Goal: Task Accomplishment & Management: Manage account settings

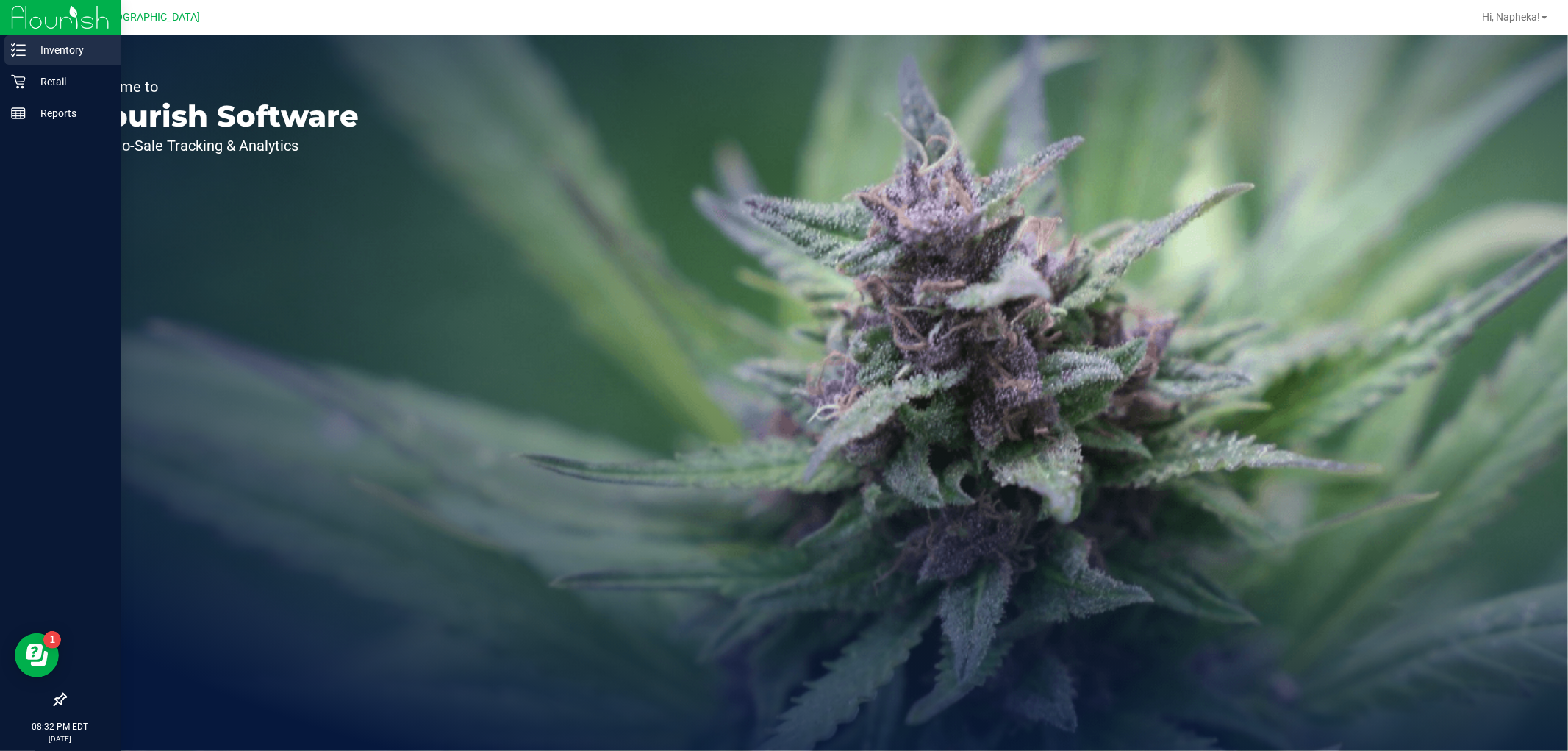
click at [38, 46] on p "Inventory" at bounding box center [70, 50] width 88 height 18
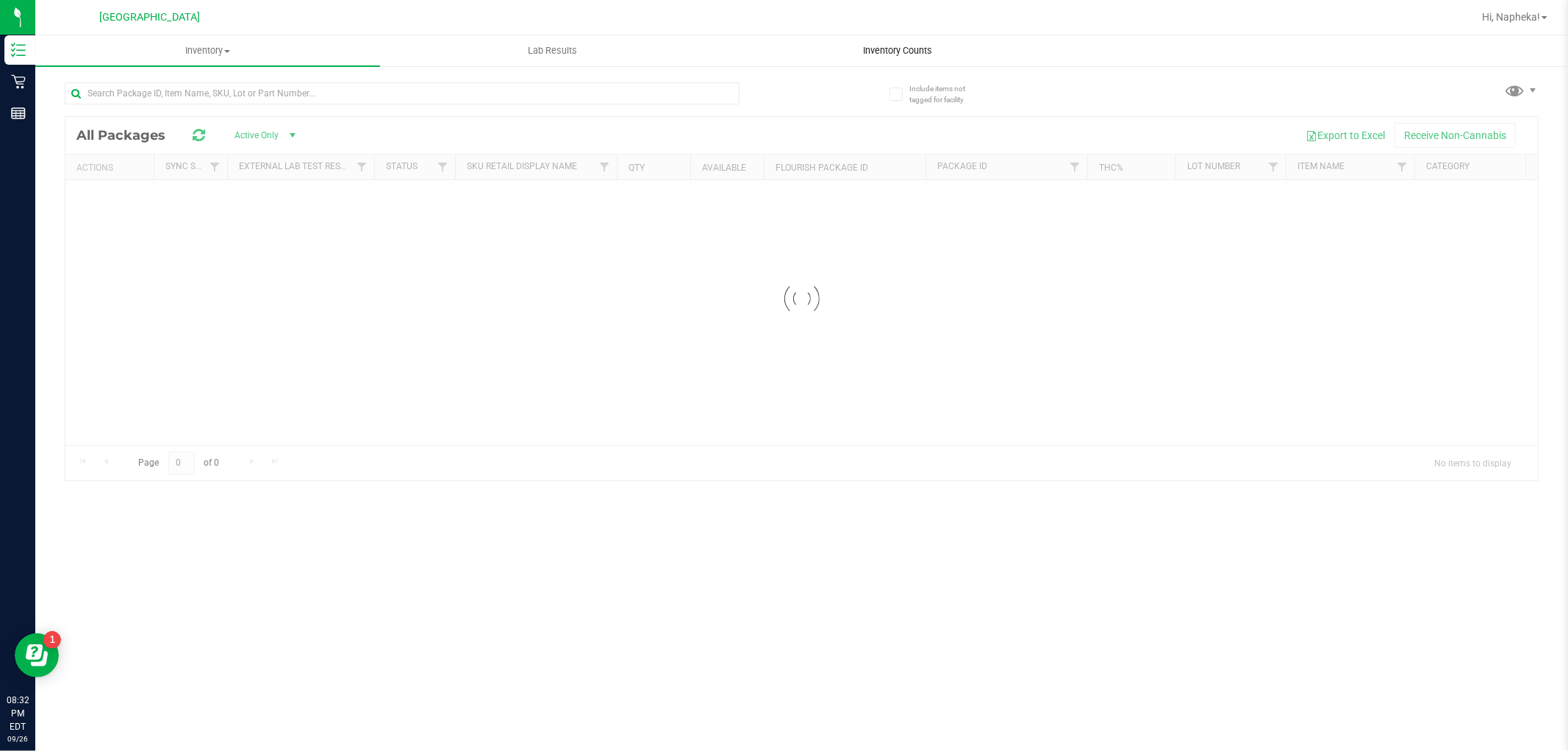
click at [885, 42] on uib-tab-heading "Inventory Counts" at bounding box center [897, 50] width 343 height 30
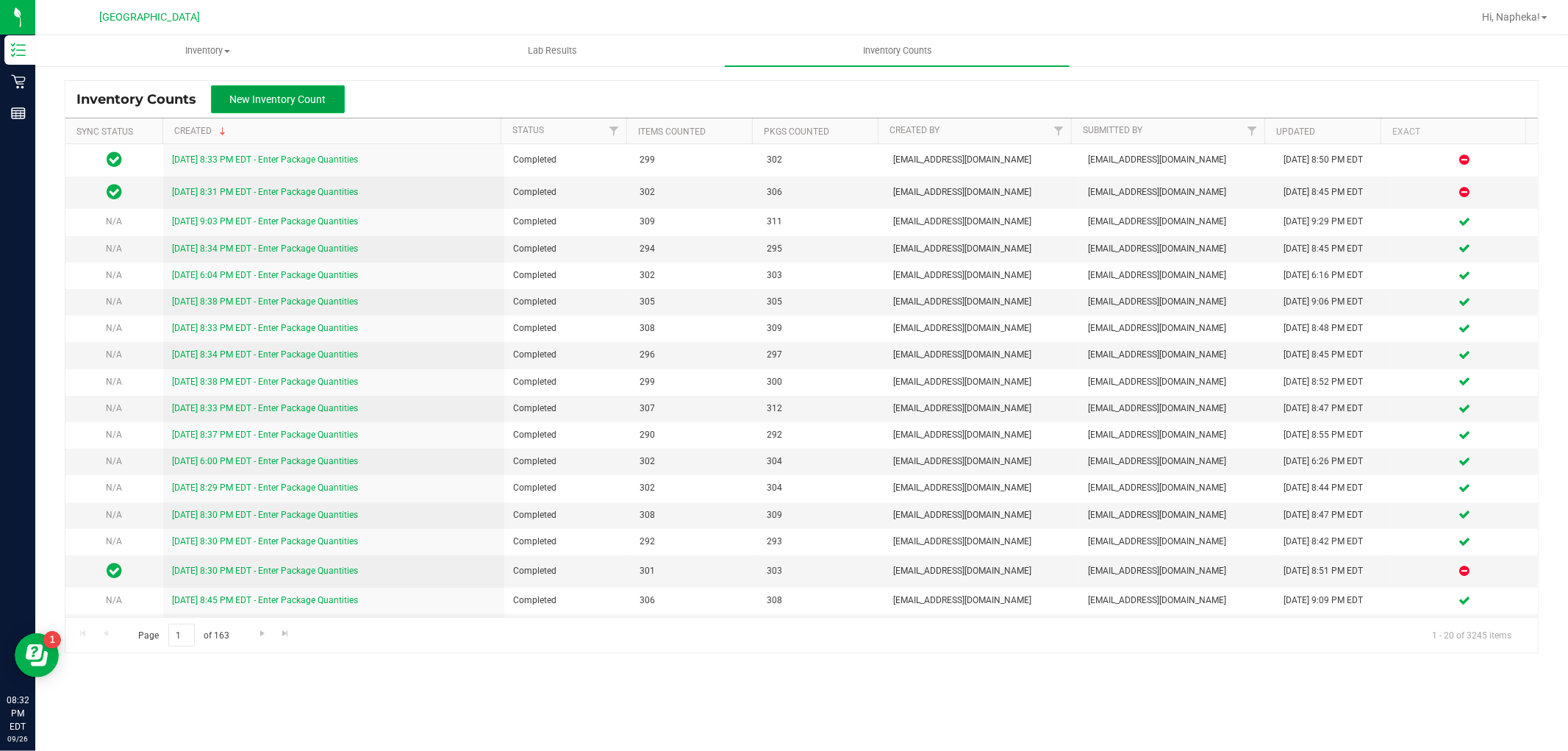
click at [234, 90] on button "New Inventory Count" at bounding box center [277, 99] width 134 height 28
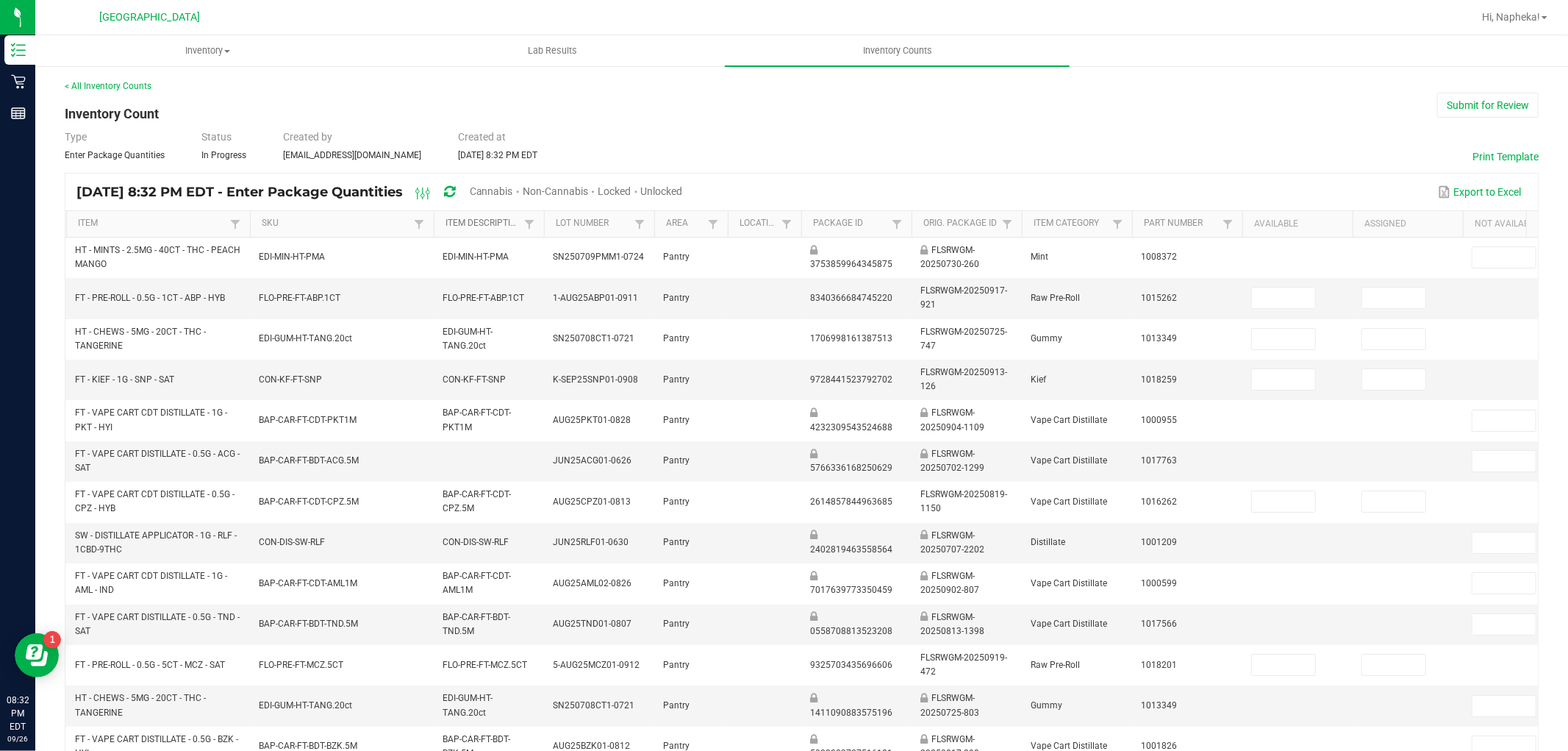
click at [463, 226] on link "Item Description" at bounding box center [482, 223] width 74 height 12
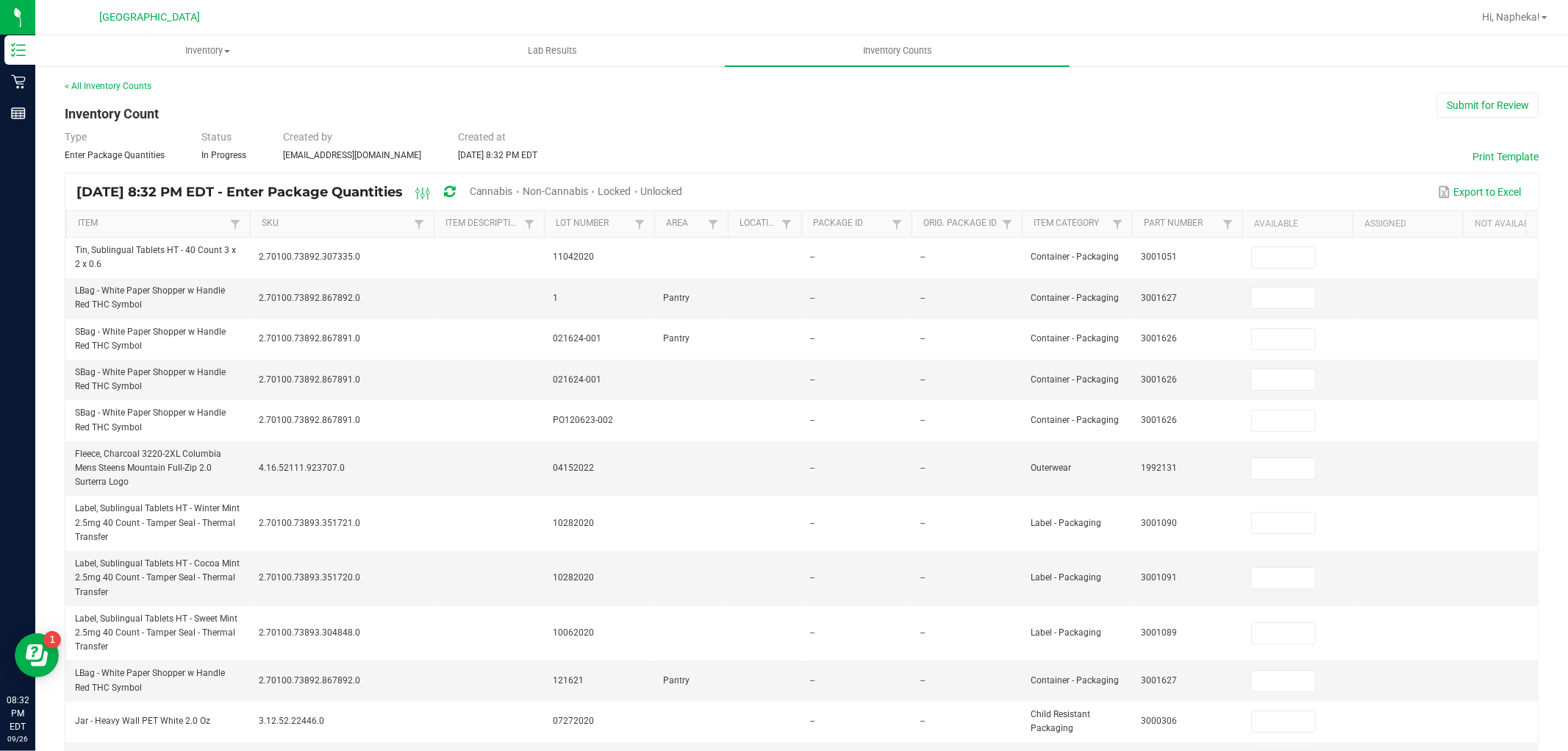
click at [513, 190] on span "Cannabis" at bounding box center [491, 191] width 43 height 12
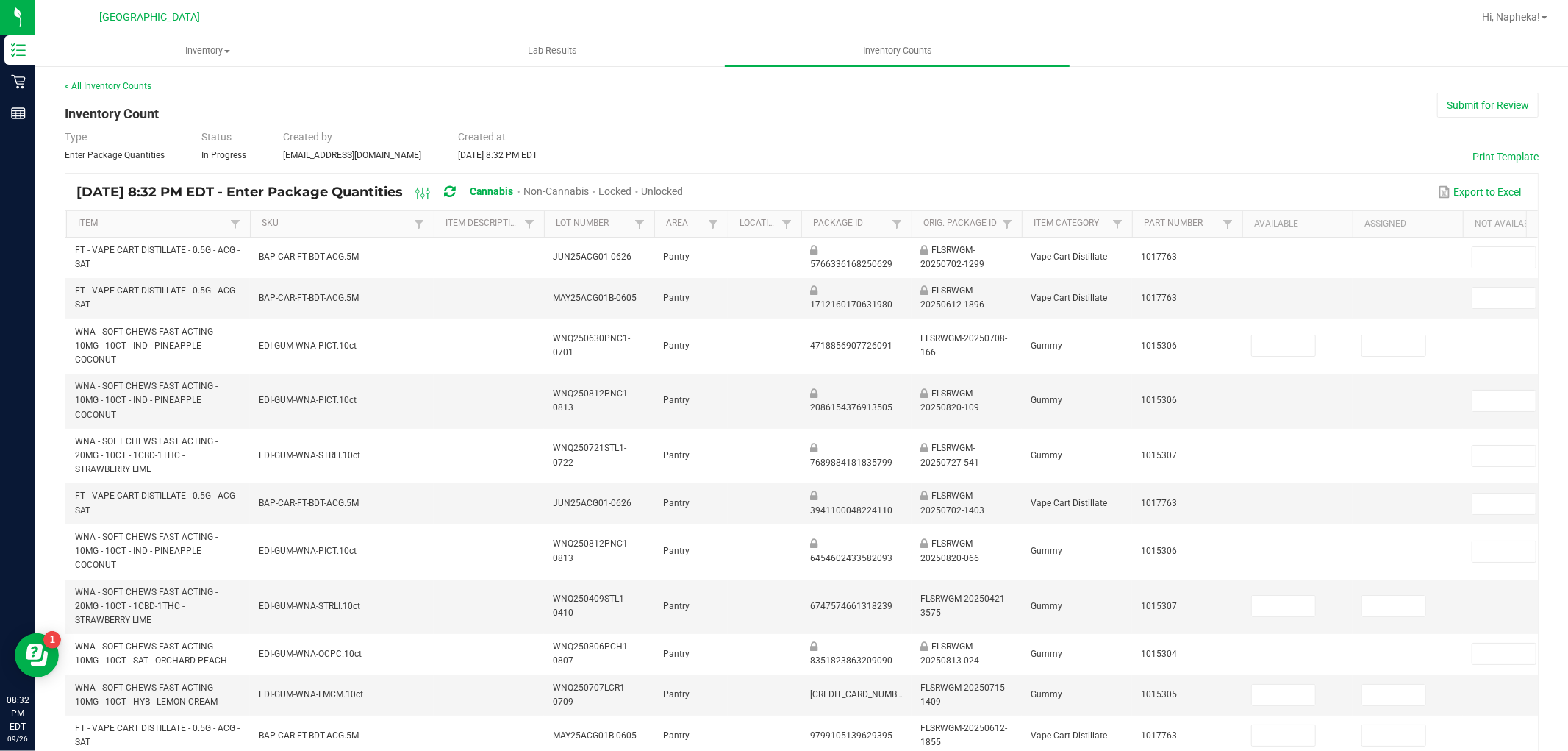
click at [684, 187] on span "Unlocked" at bounding box center [662, 191] width 42 height 12
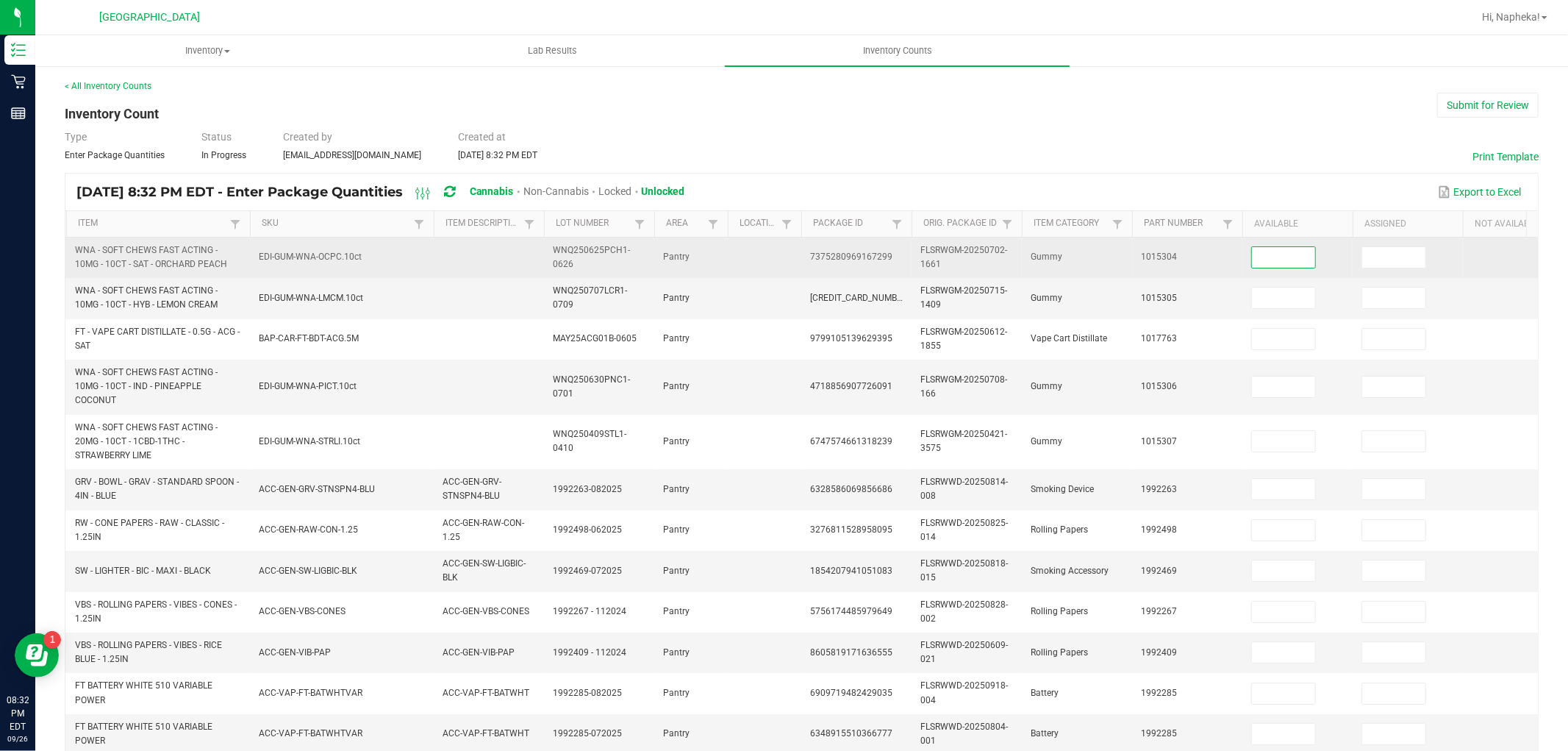
click at [1281, 255] on input at bounding box center [1283, 257] width 64 height 21
type input "9"
type input "37"
type input "1"
type input "24"
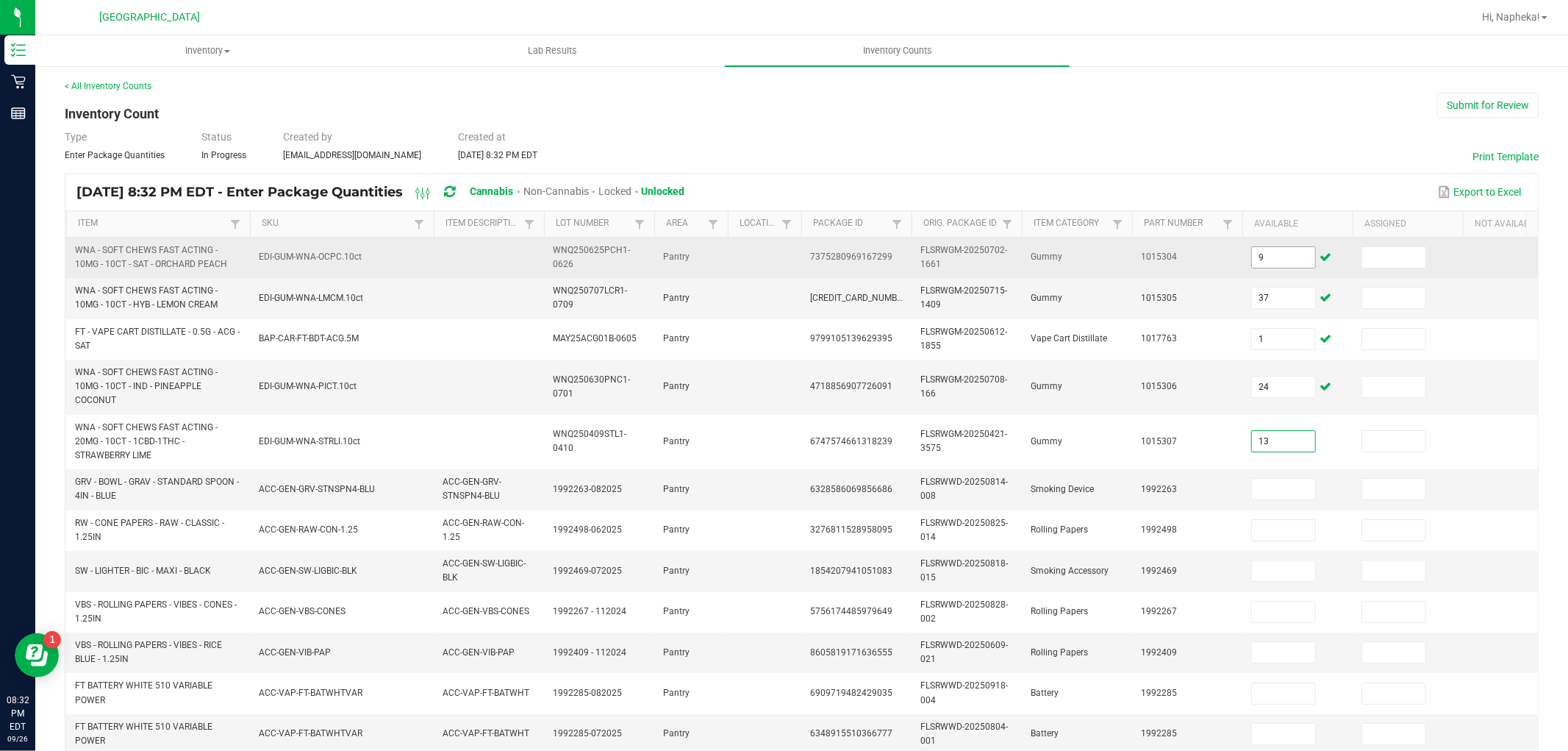
type input "13"
type input "4"
type input "9"
type input "44"
type input "3"
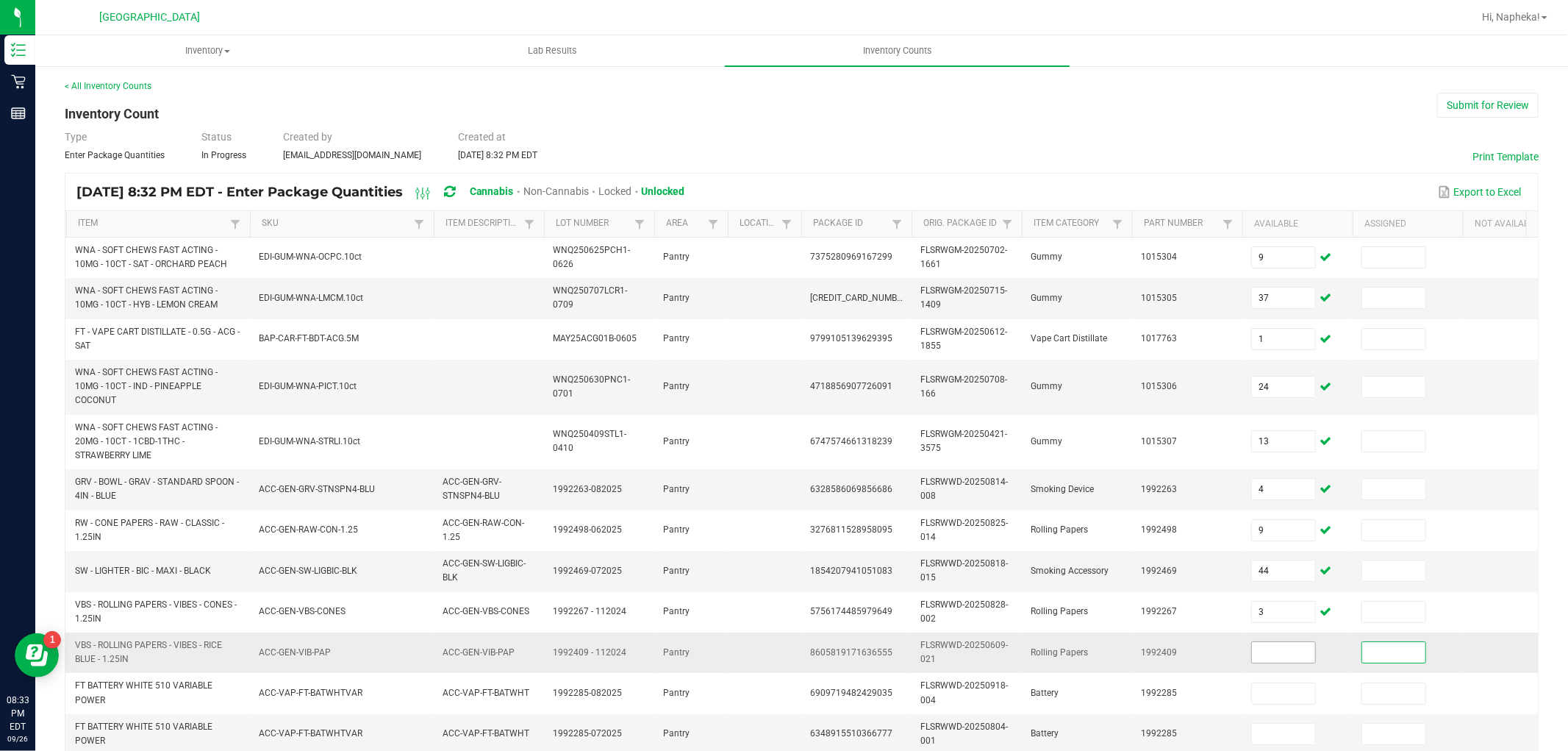
click at [1287, 649] on input at bounding box center [1283, 652] width 64 height 21
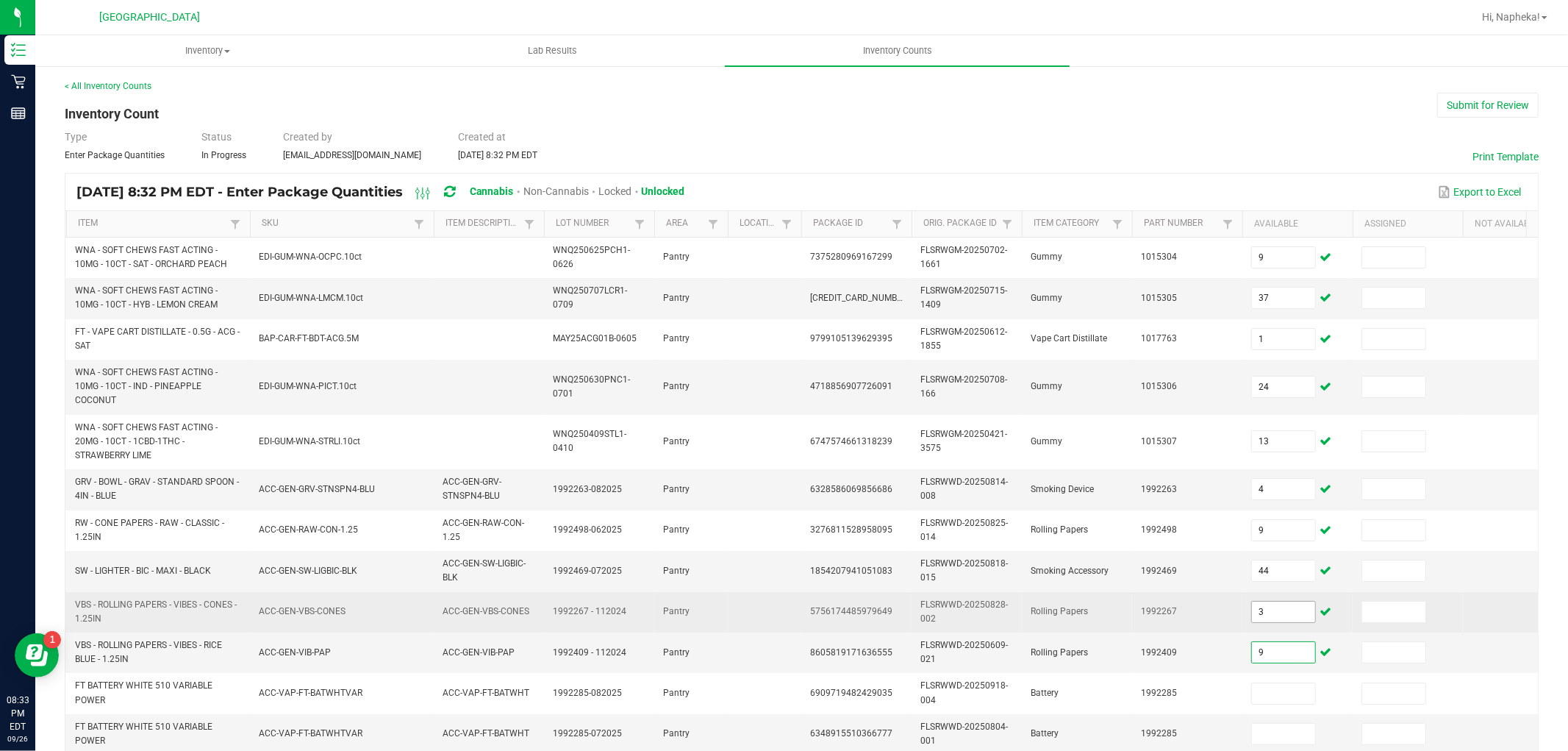
type input "9"
click at [1274, 611] on input "3" at bounding box center [1283, 611] width 64 height 21
type input "1"
type input "10"
type input "0"
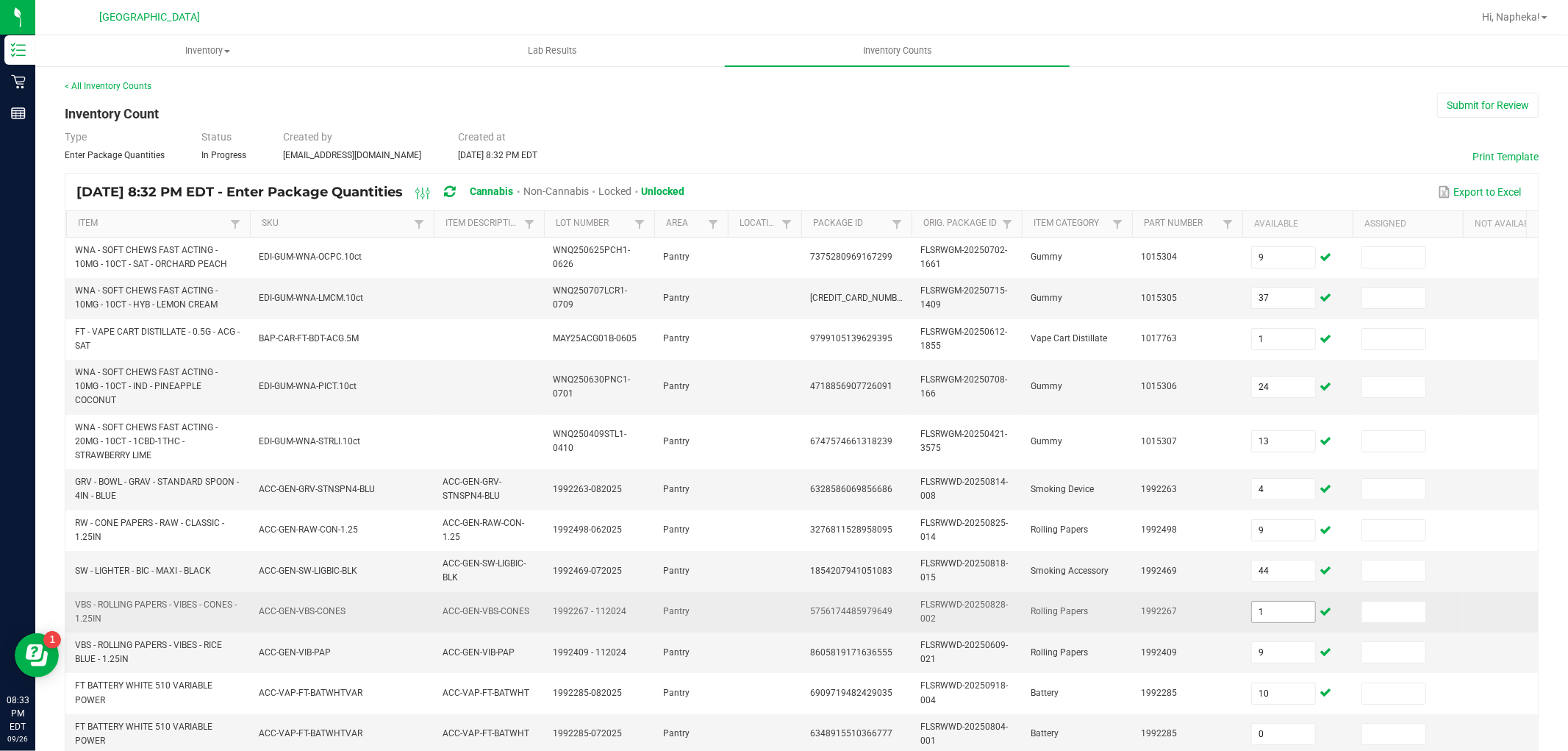
scroll to position [383, 0]
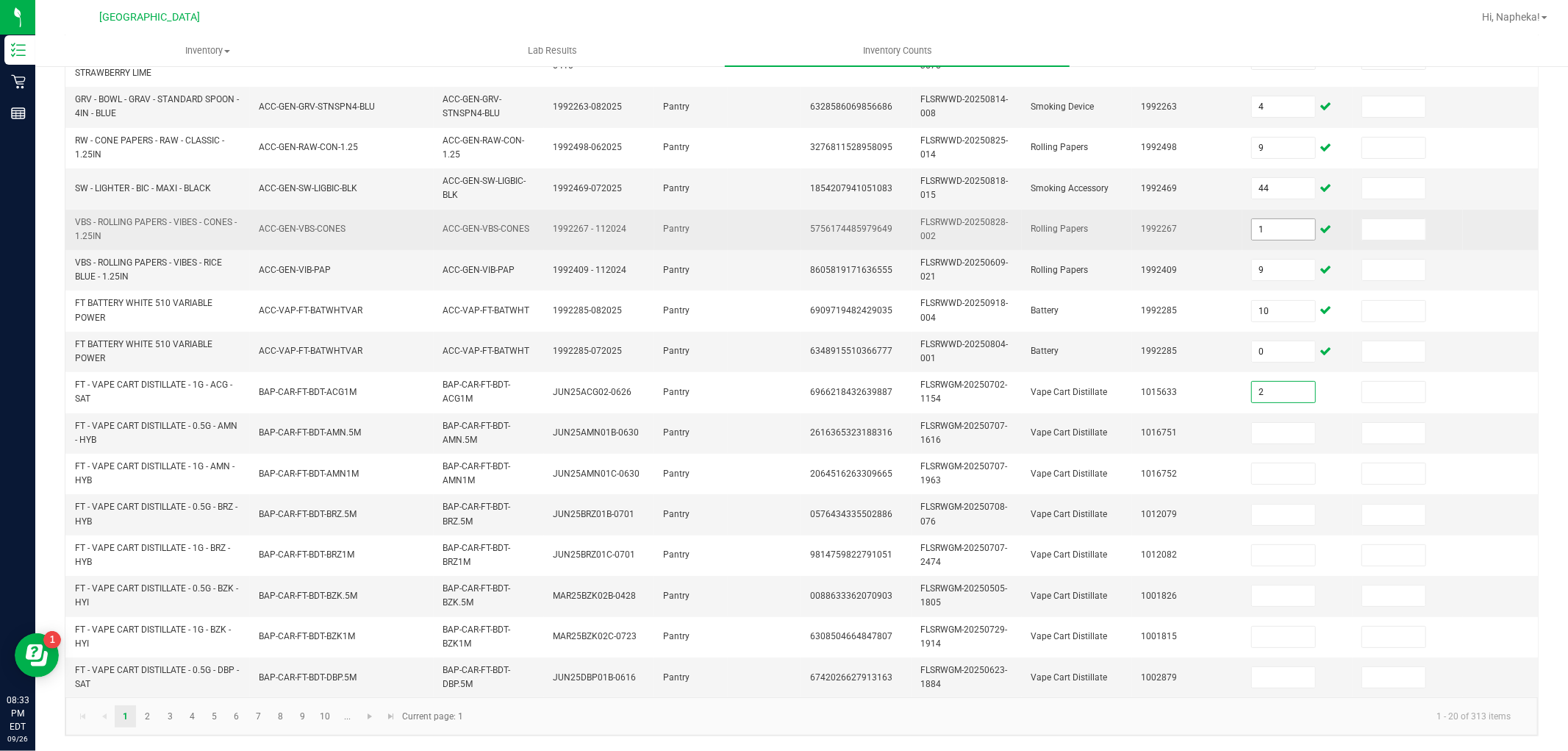
type input "2"
type input "9"
type input "2"
type input "1"
type input "2"
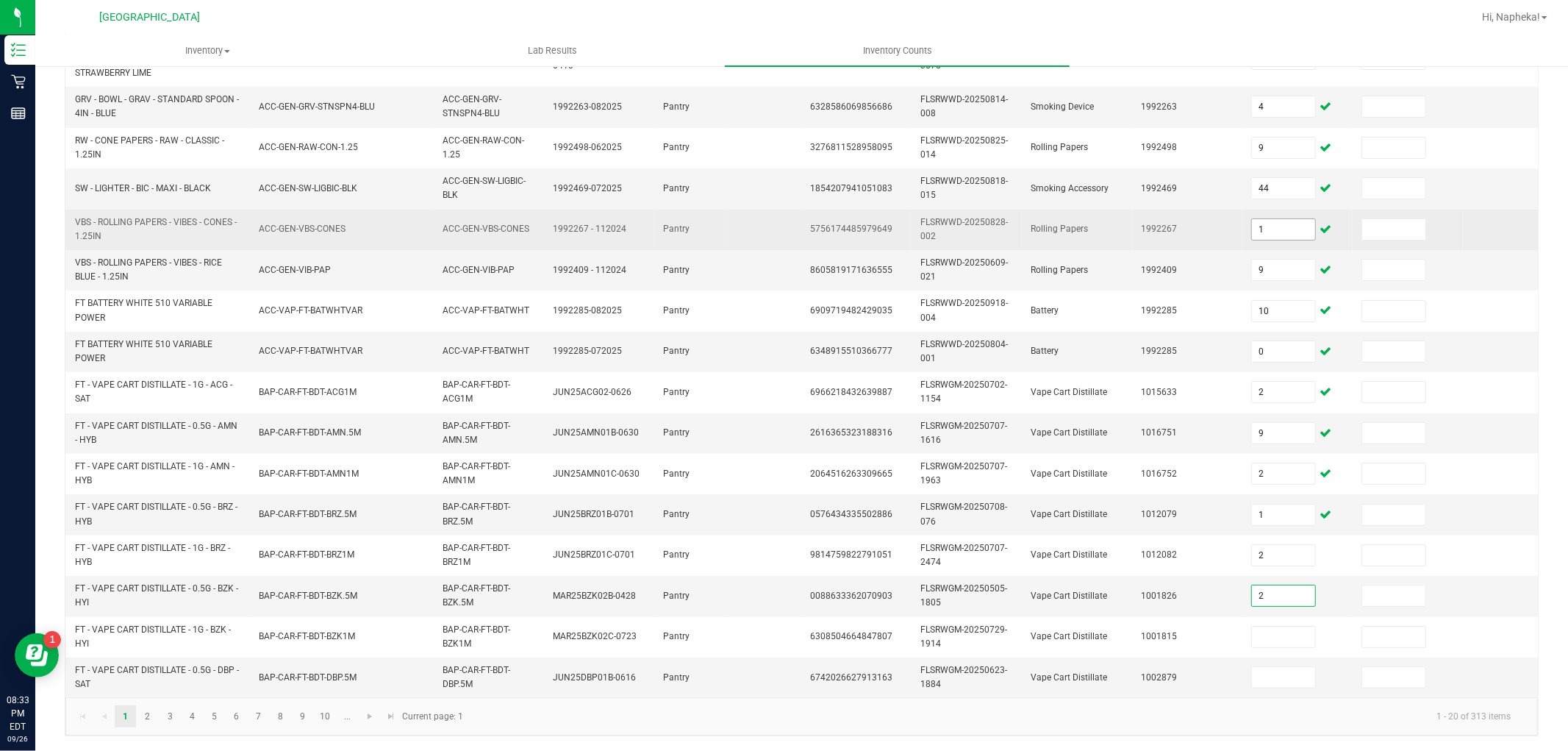
type input "2"
type input "3"
type input "7"
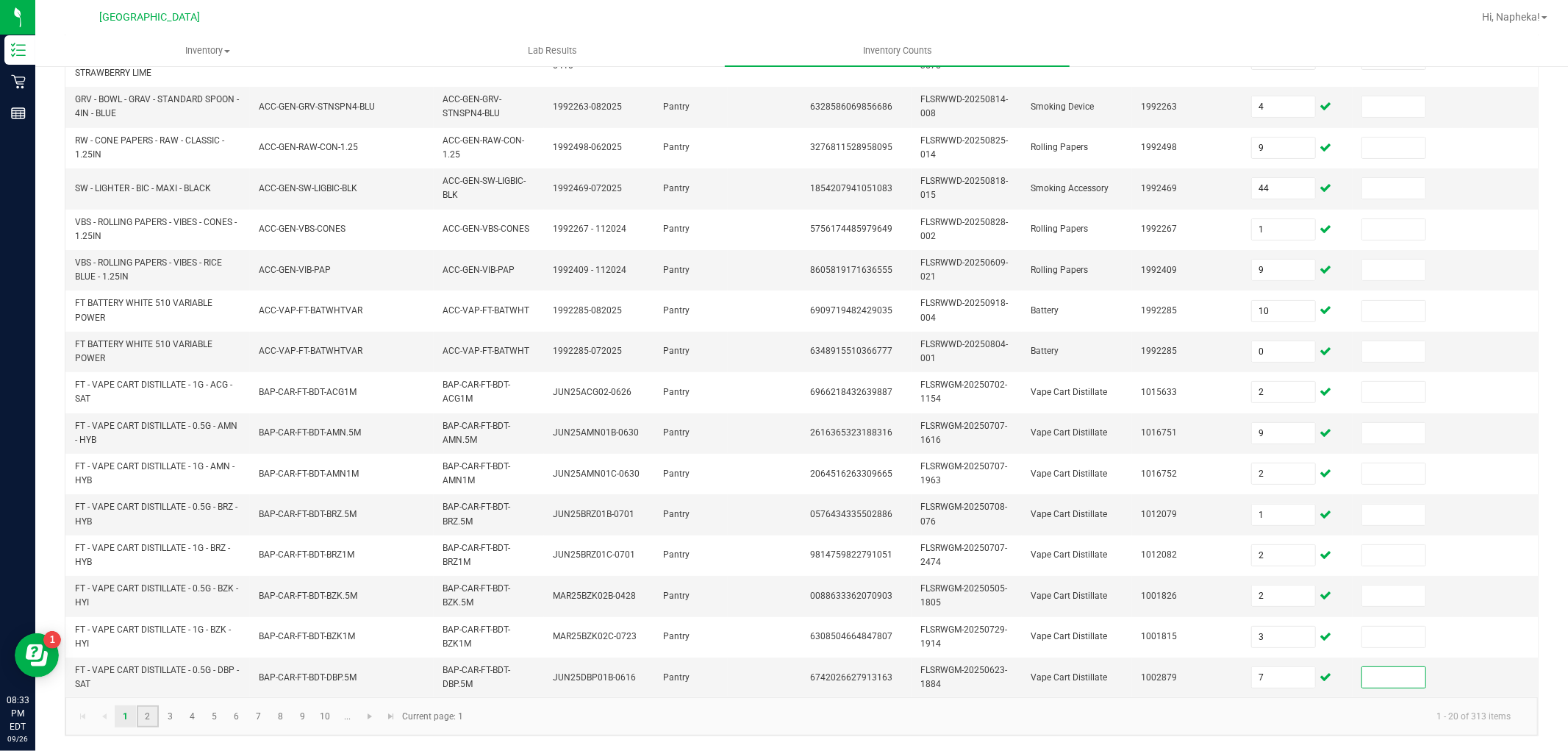
click at [148, 727] on link "2" at bounding box center [148, 716] width 22 height 22
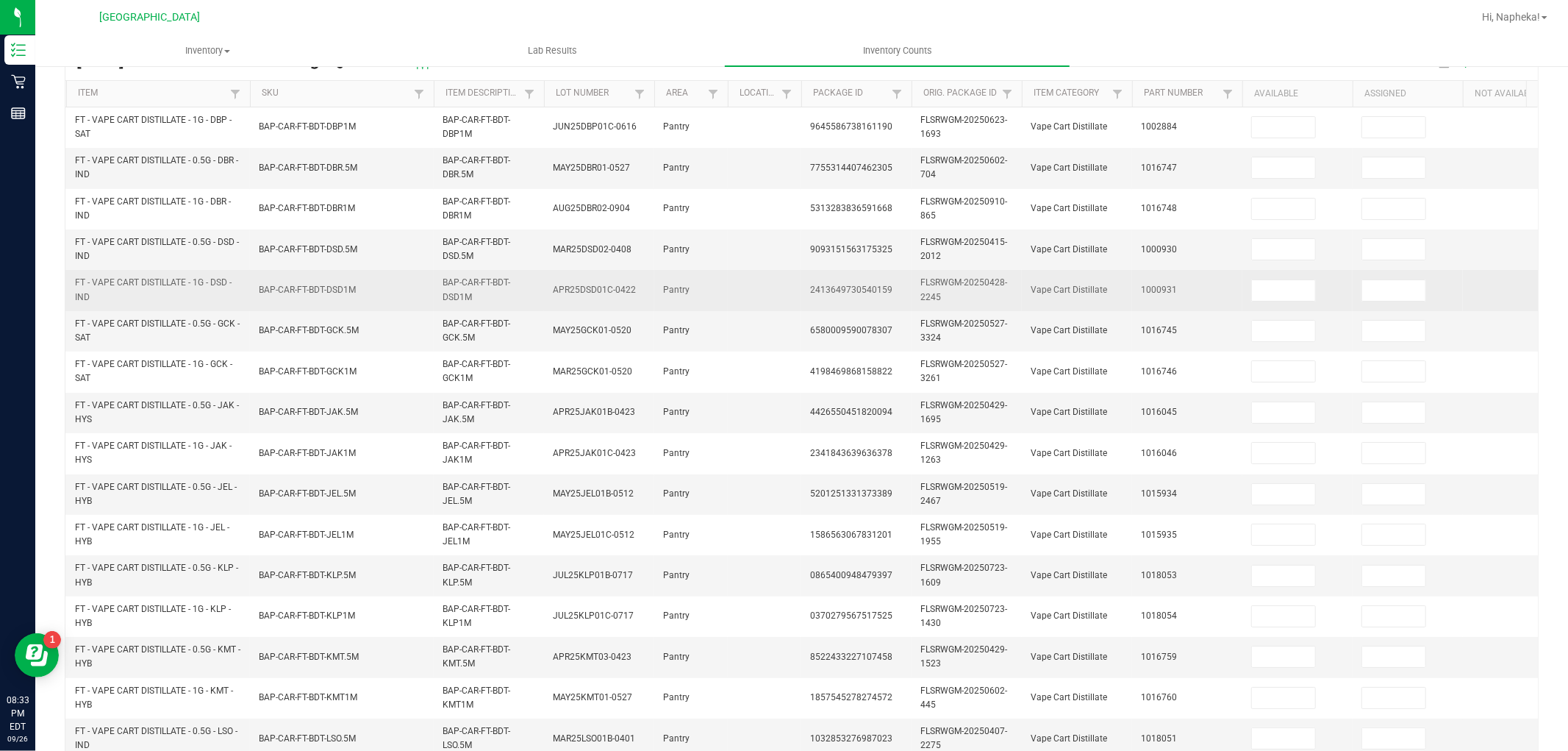
scroll to position [40, 0]
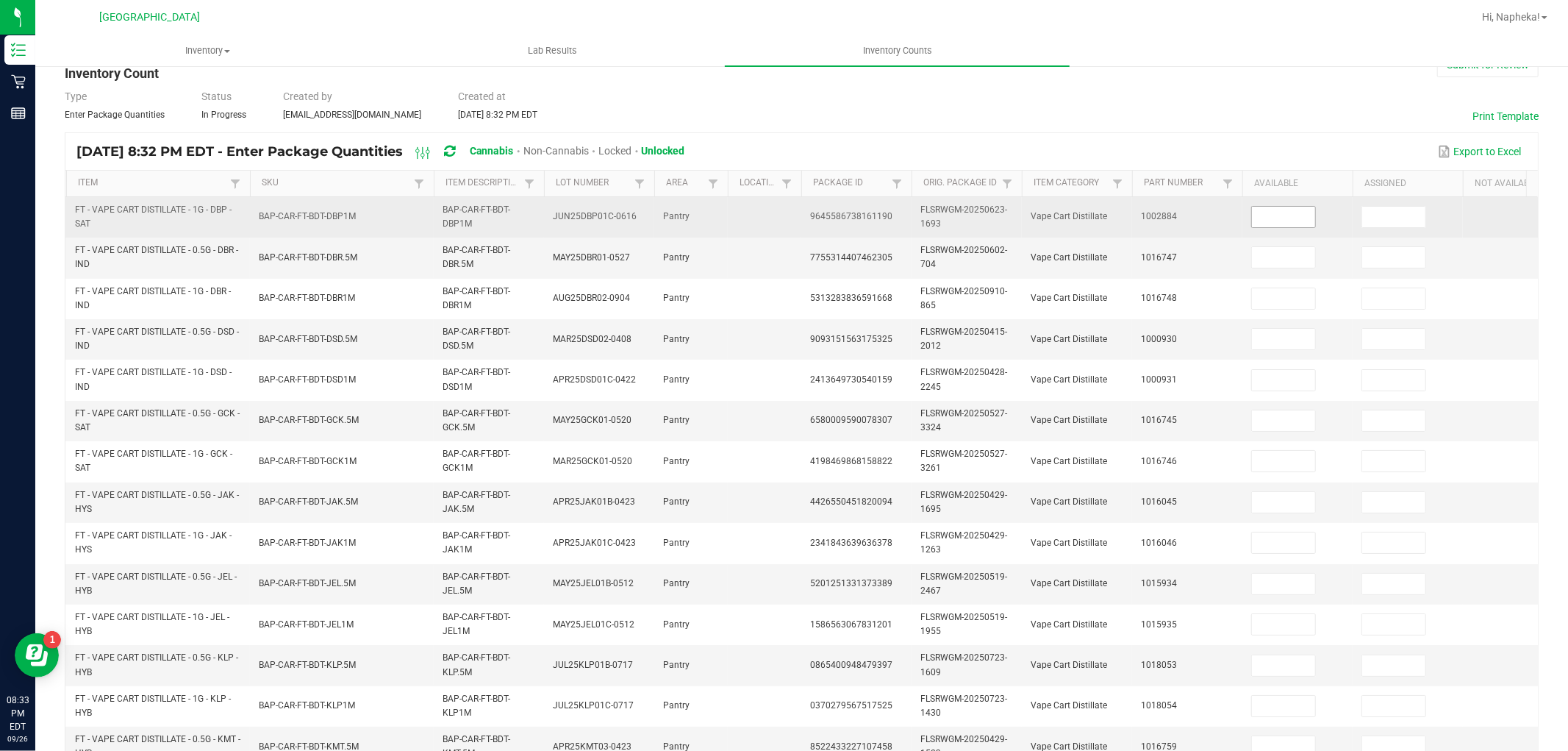
click at [1290, 211] on input at bounding box center [1283, 217] width 64 height 21
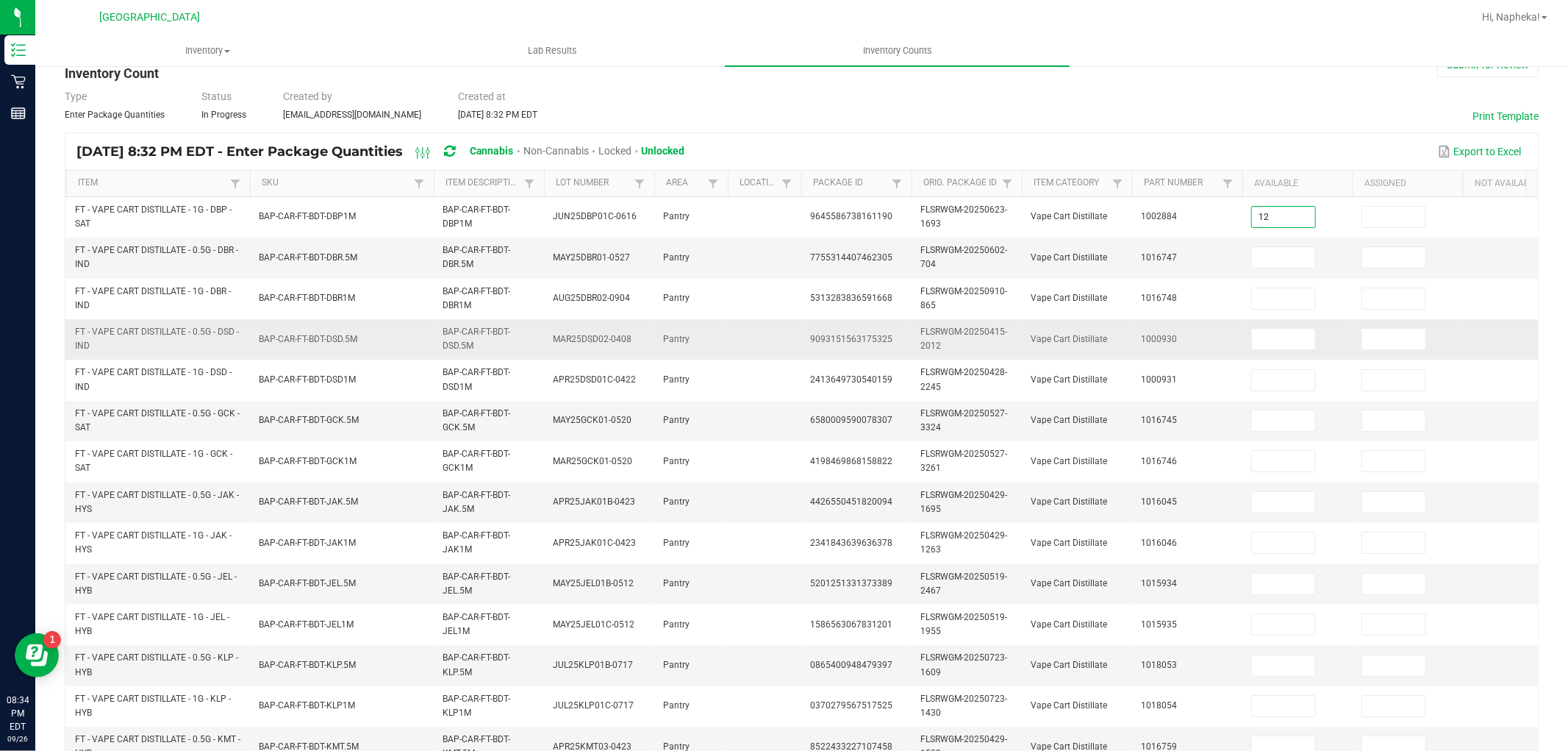
type input "12"
type input "4"
type input "7"
type input "9"
type input "12"
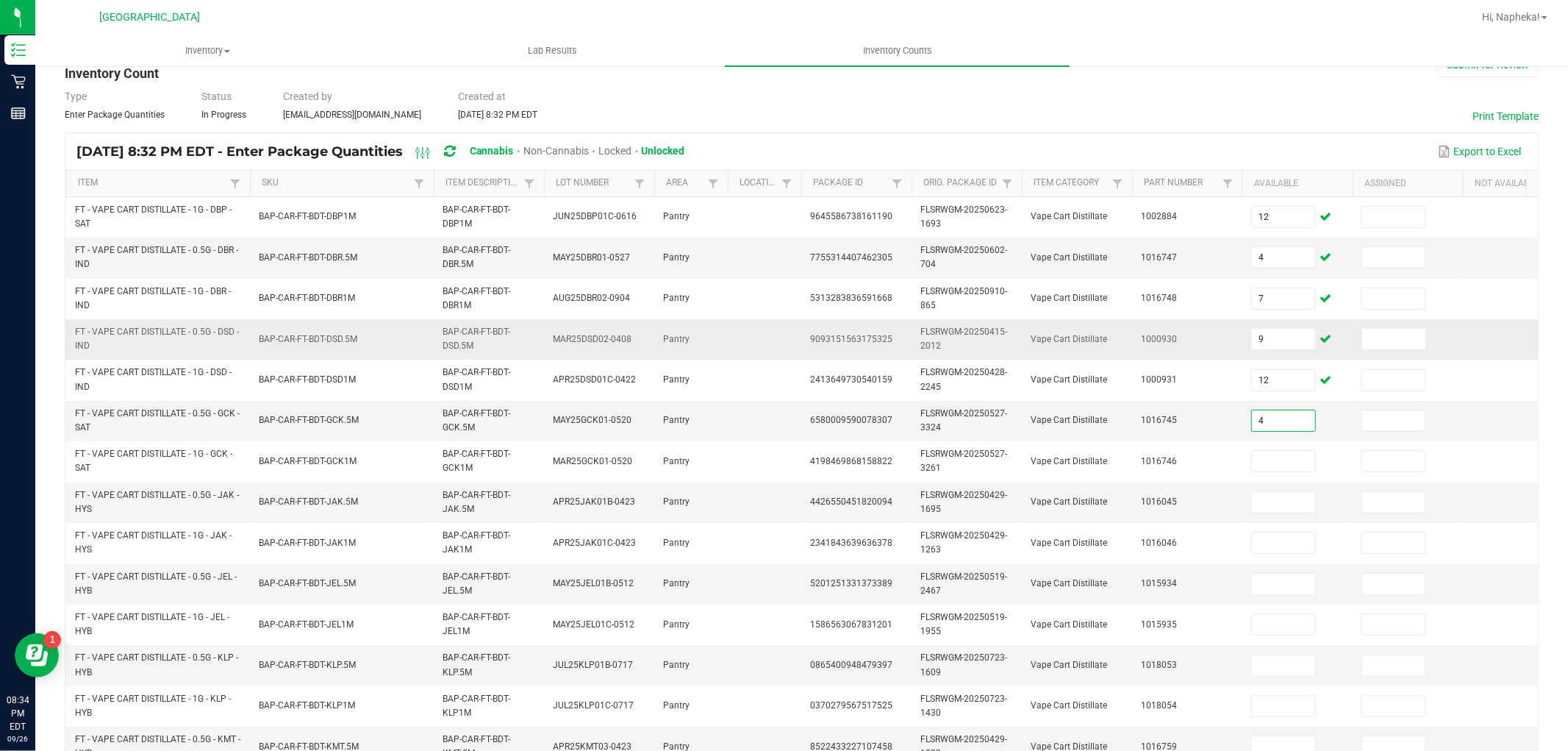
type input "4"
type input "5"
type input "9"
type input "7"
type input "3"
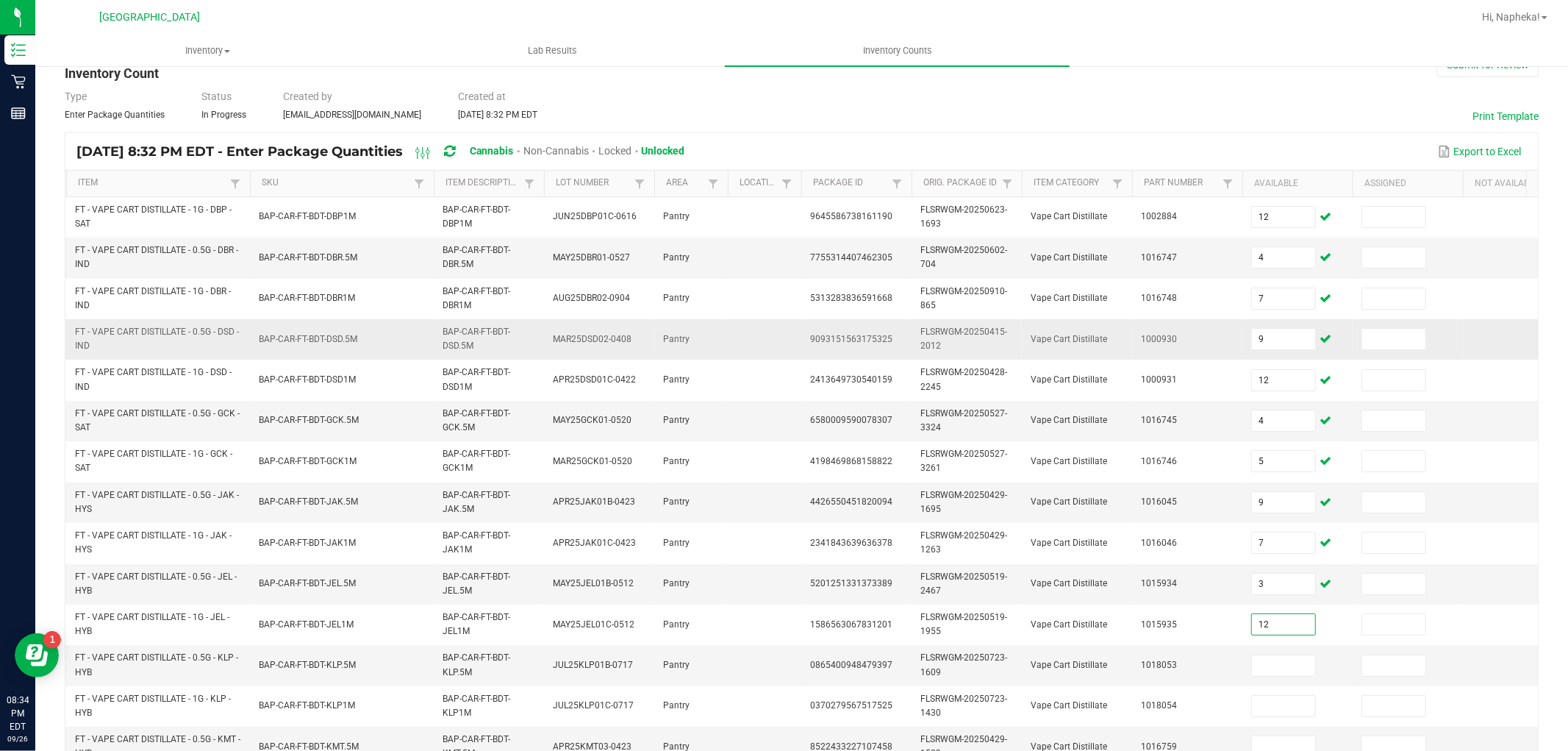
type input "12"
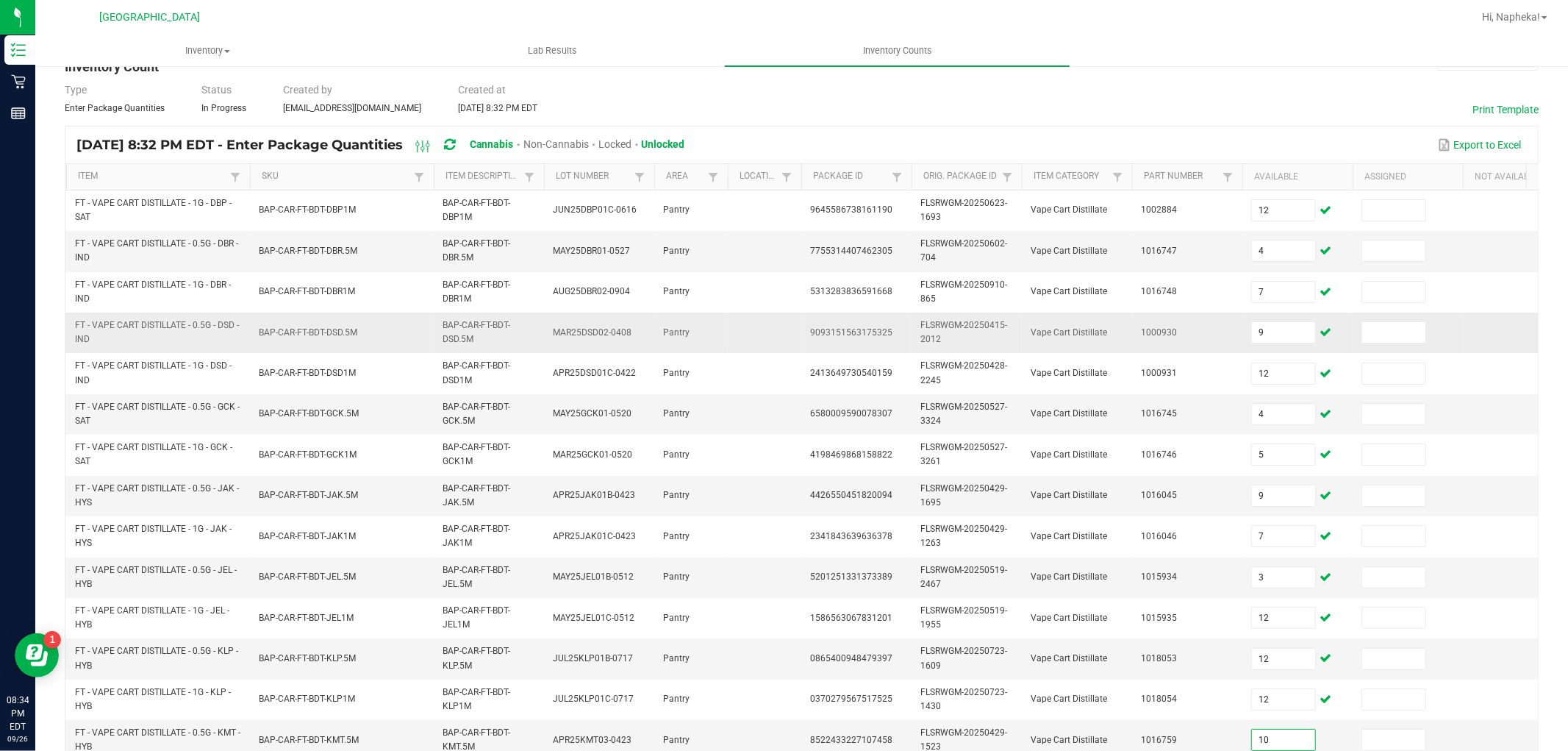
type input "10"
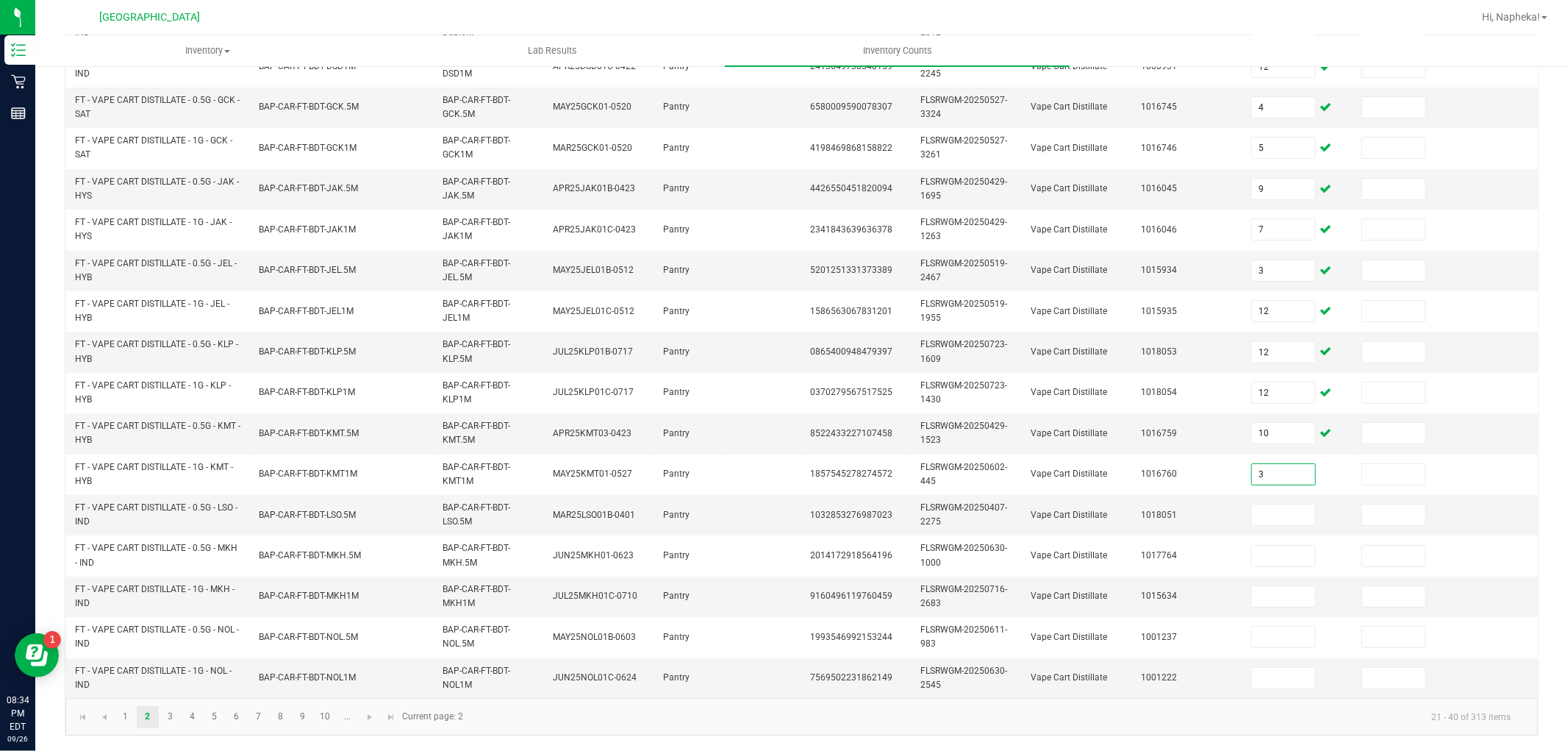
type input "3"
type input "2"
type input "5"
type input "6"
type input "8"
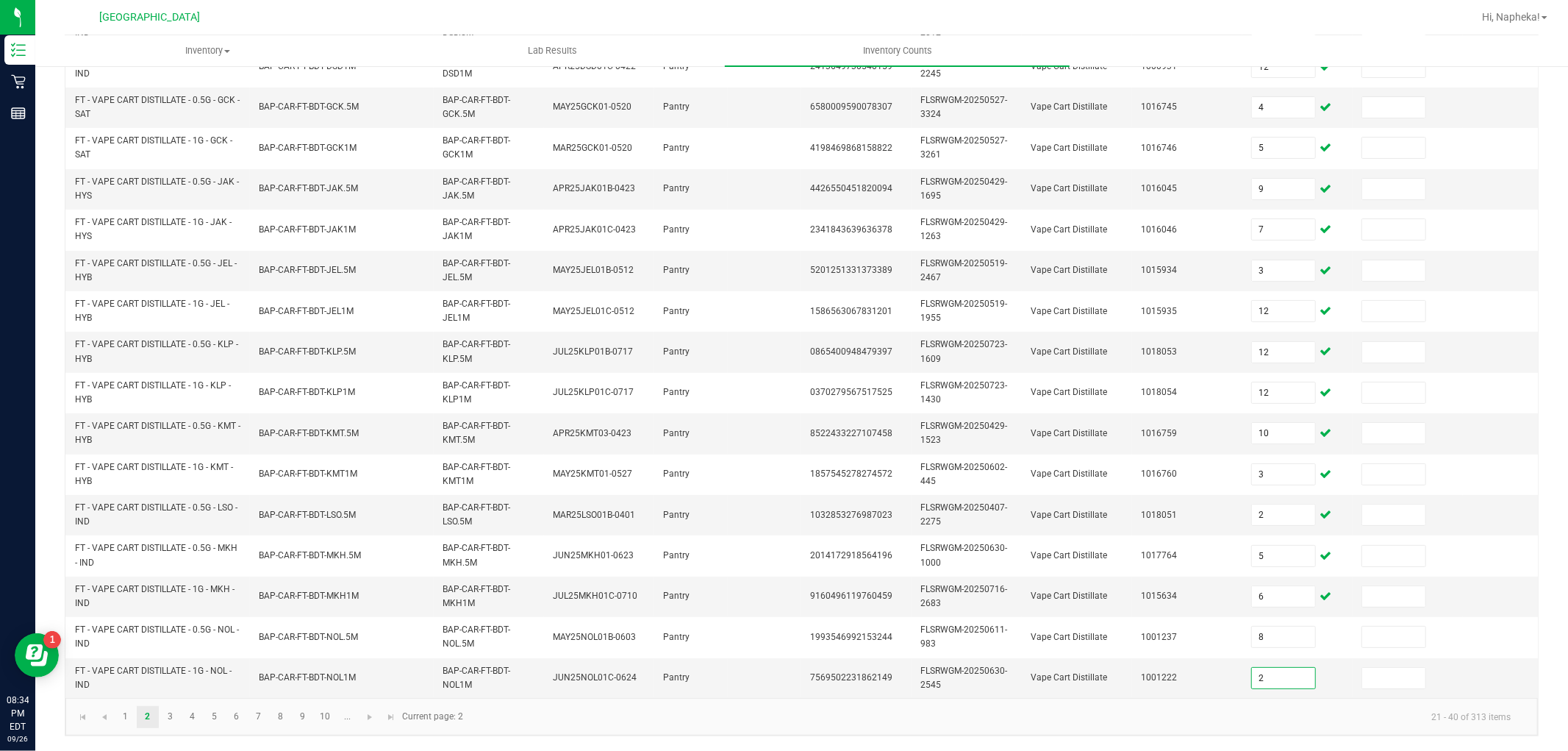
type input "2"
click at [171, 707] on link "3" at bounding box center [170, 716] width 22 height 22
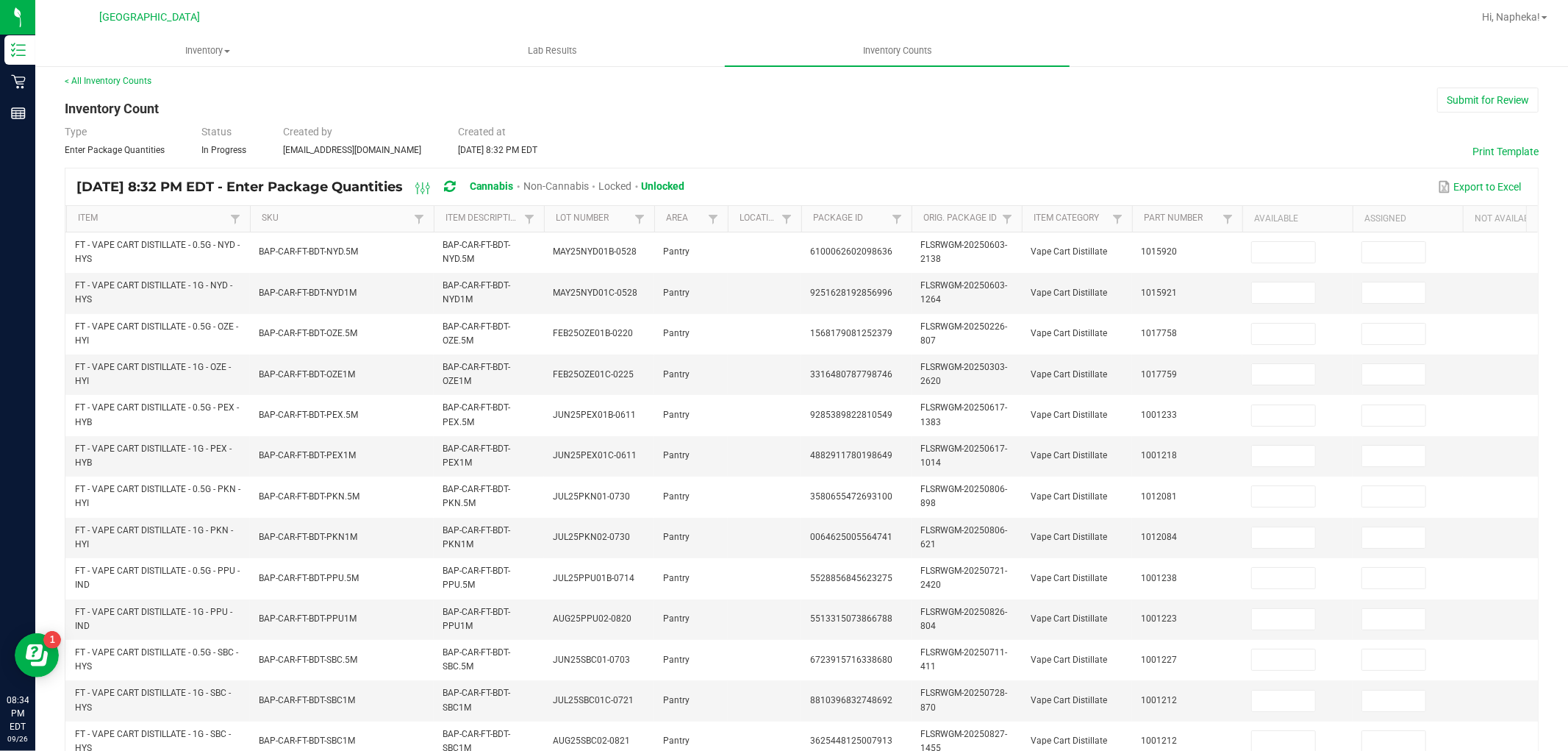
scroll to position [0, 0]
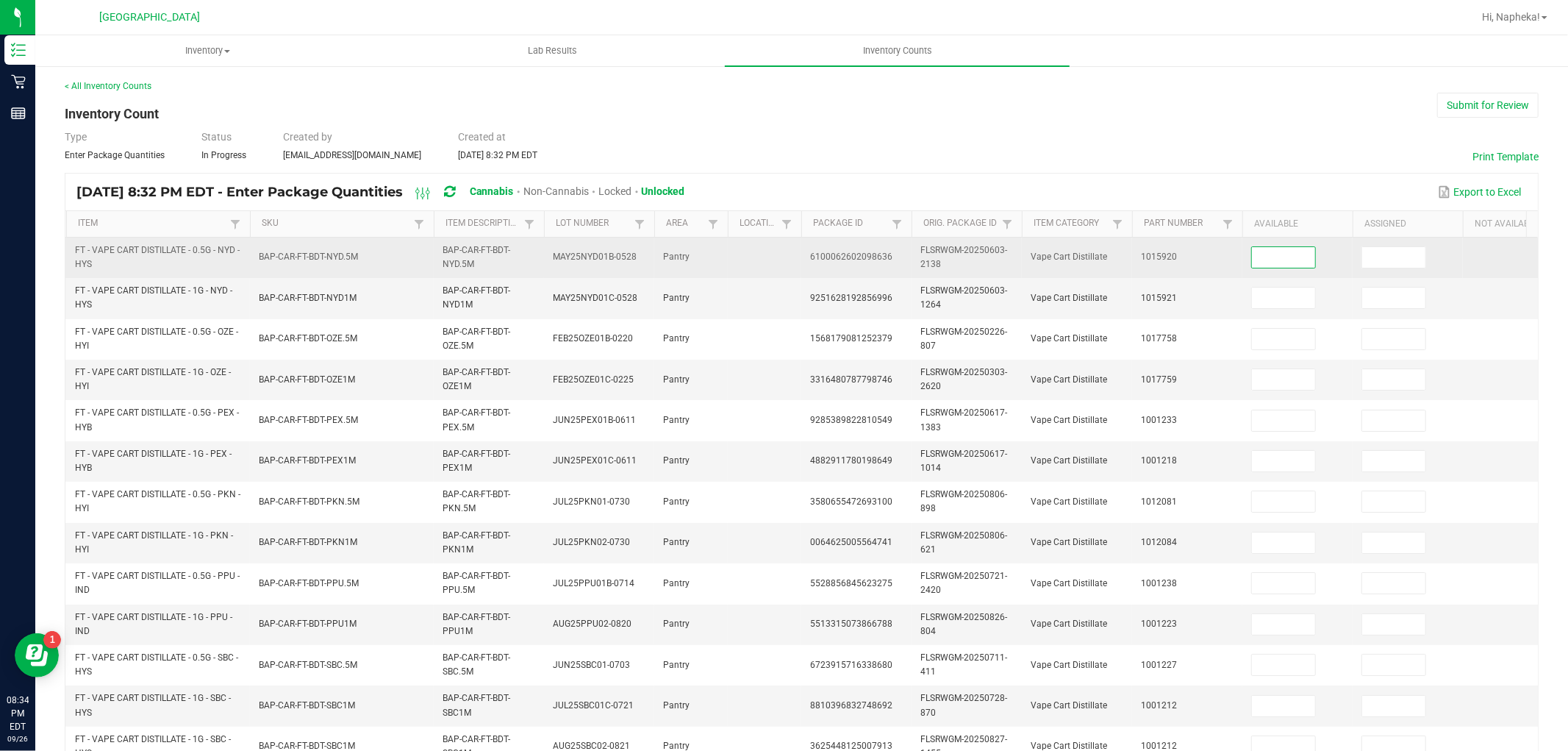
click at [1296, 263] on input at bounding box center [1283, 257] width 64 height 21
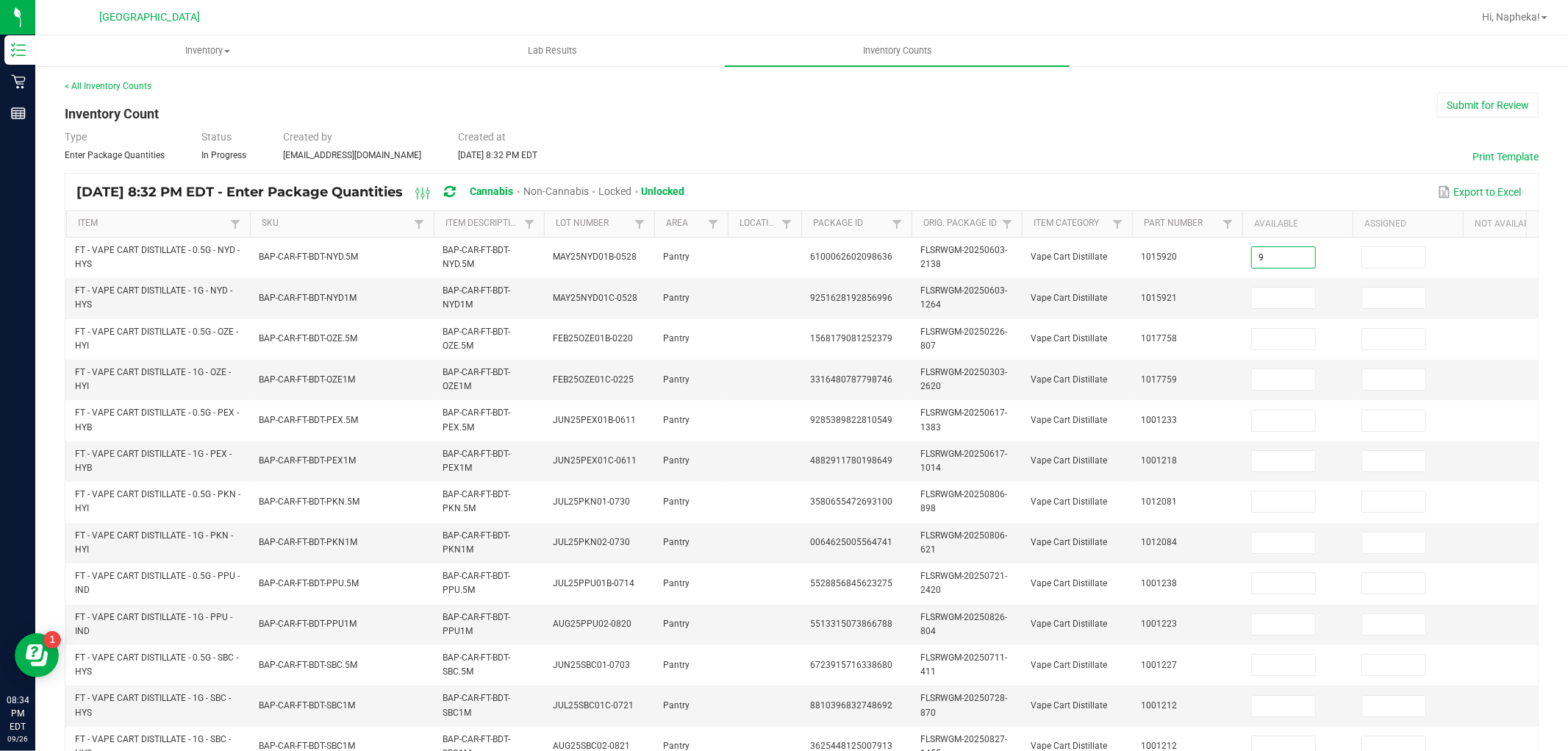
type input "9"
type input "2"
type input "4"
type input "10"
type input "1"
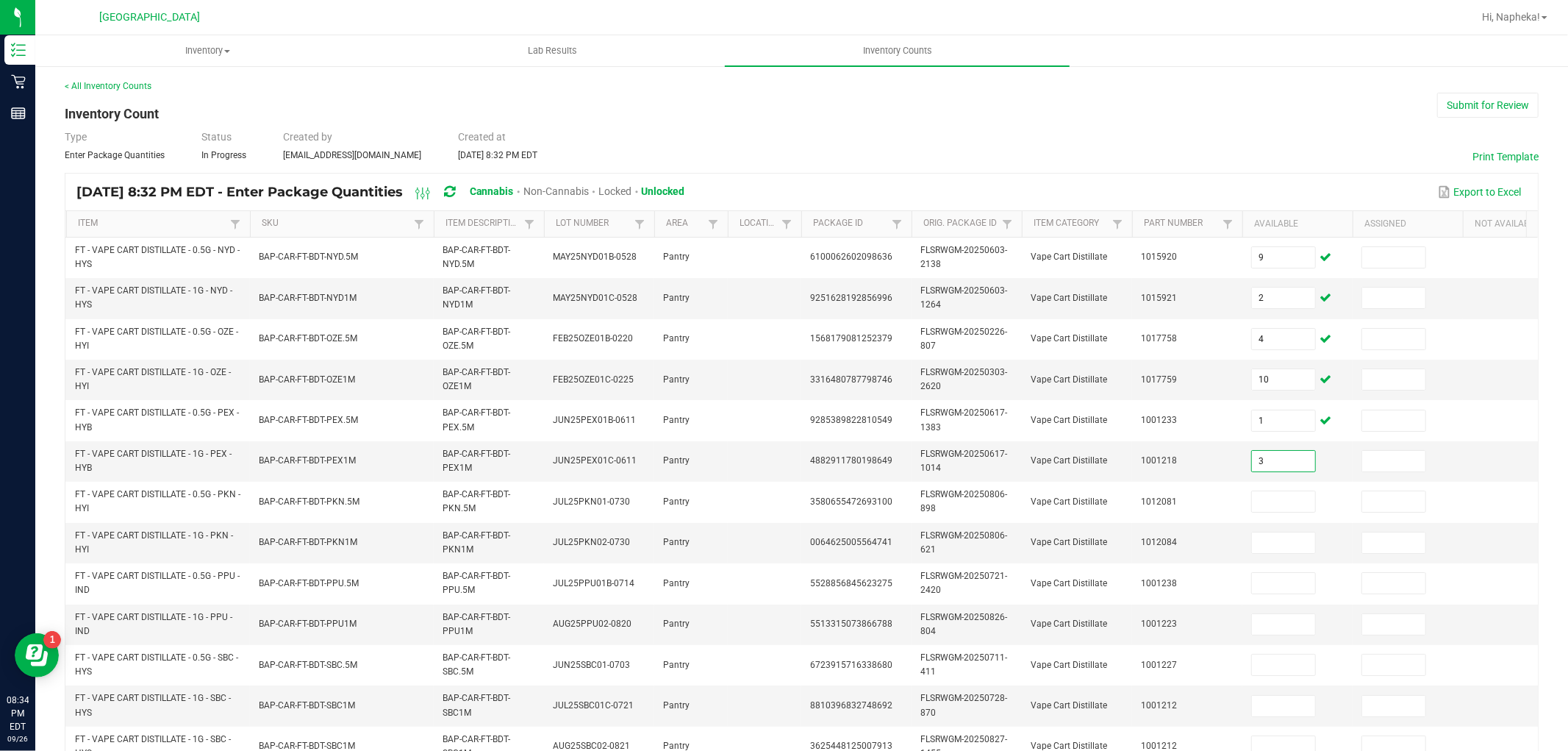
type input "3"
type input "2"
type input "6"
type input "7"
type input "9"
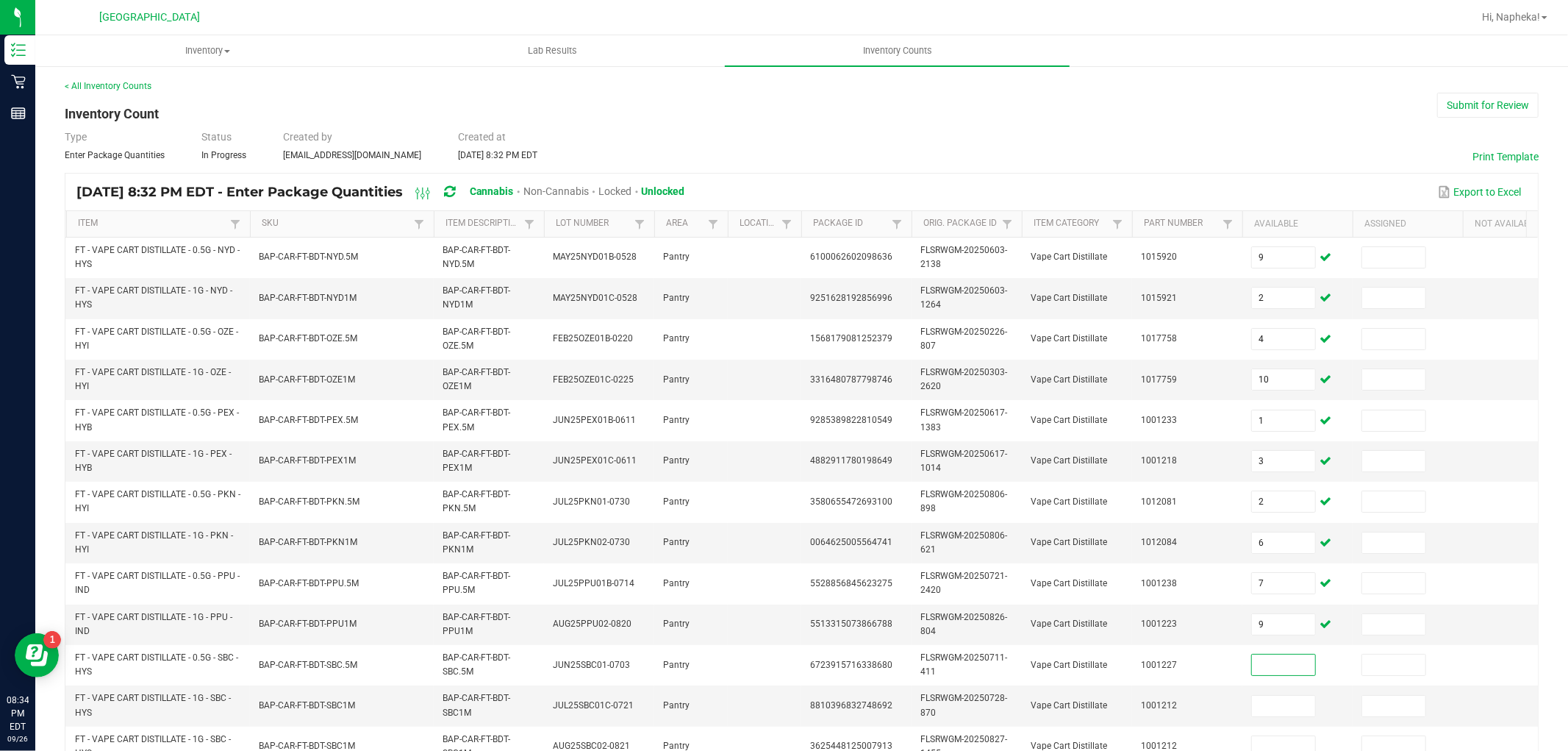
type input "6"
type input "5"
type input "6"
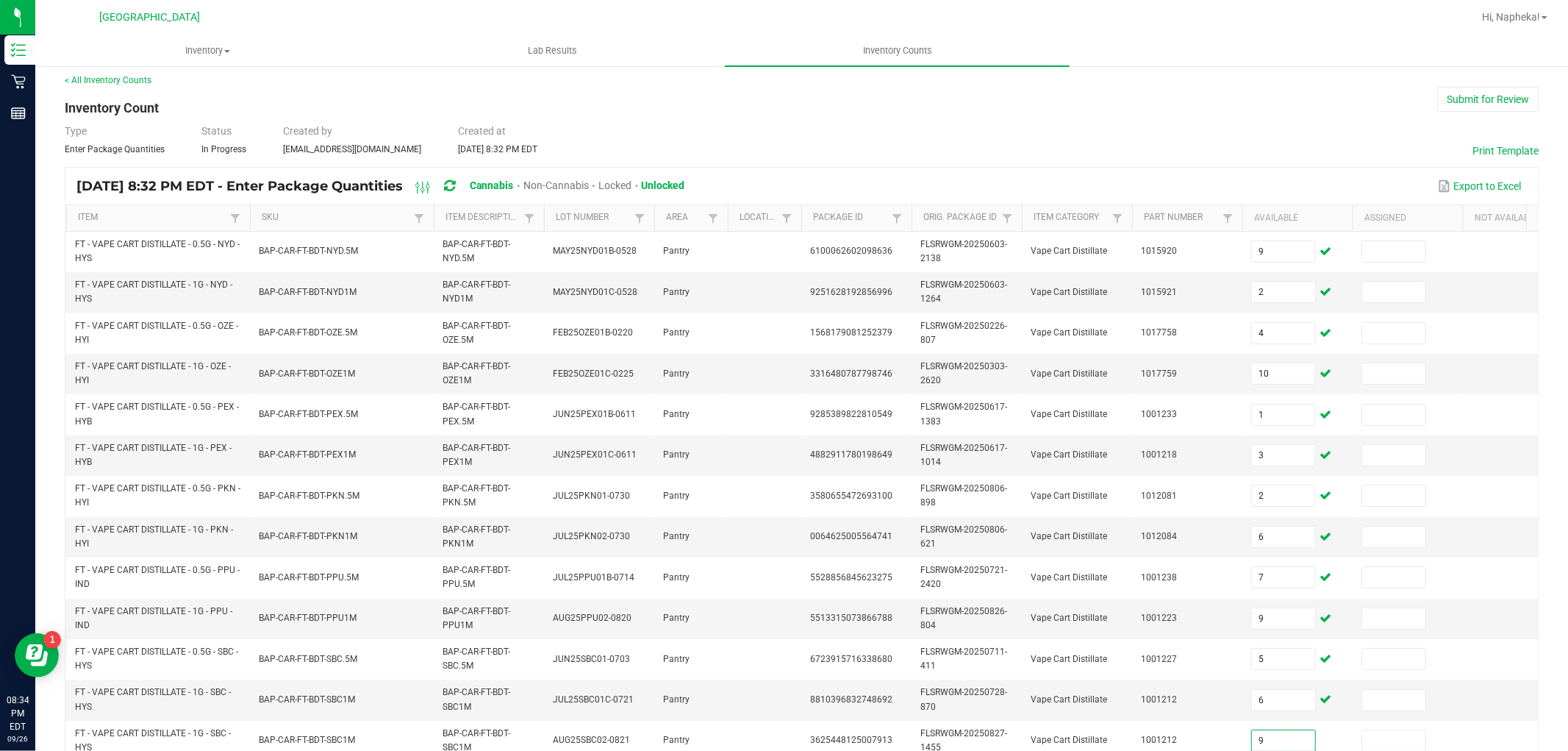
type input "9"
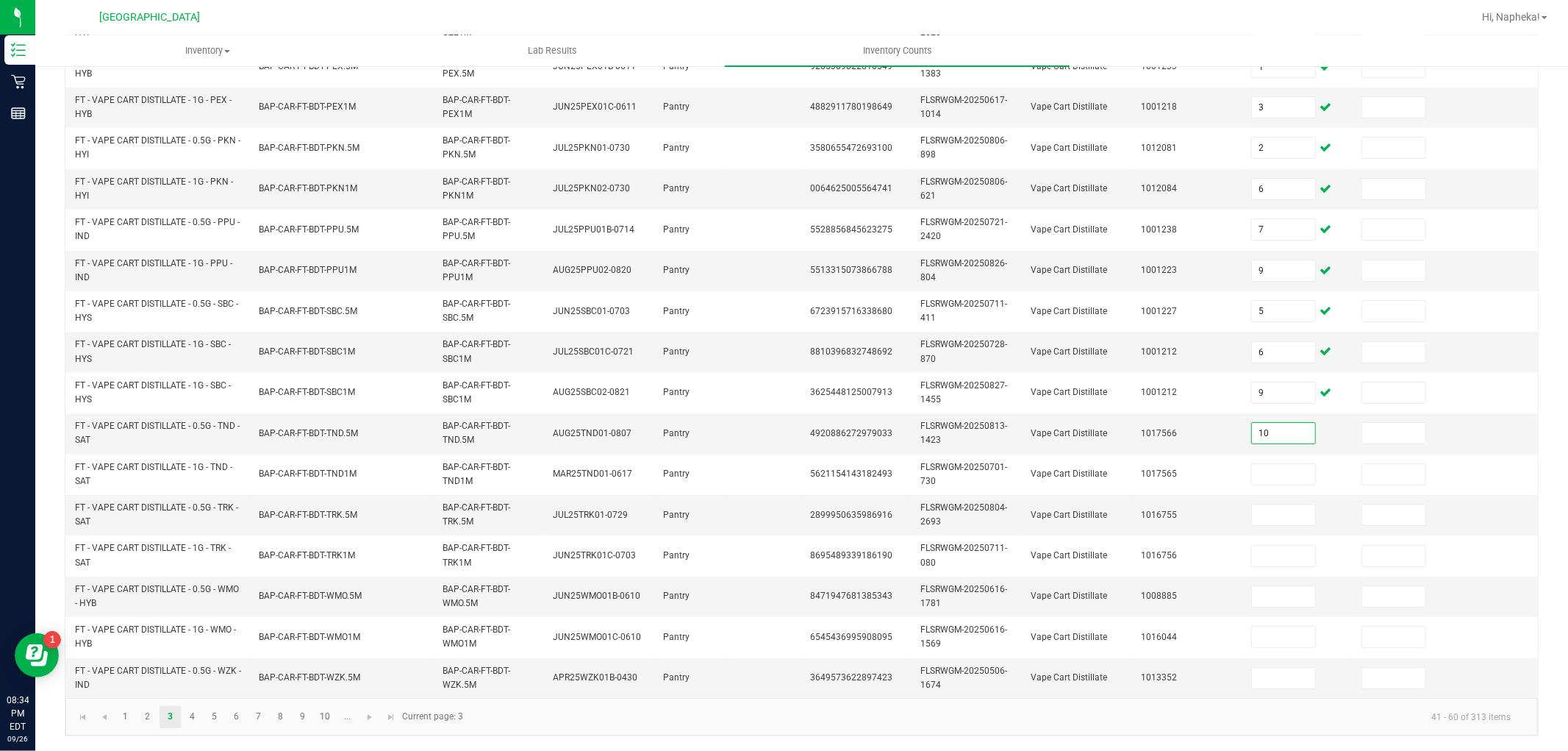
type input "10"
type input "1"
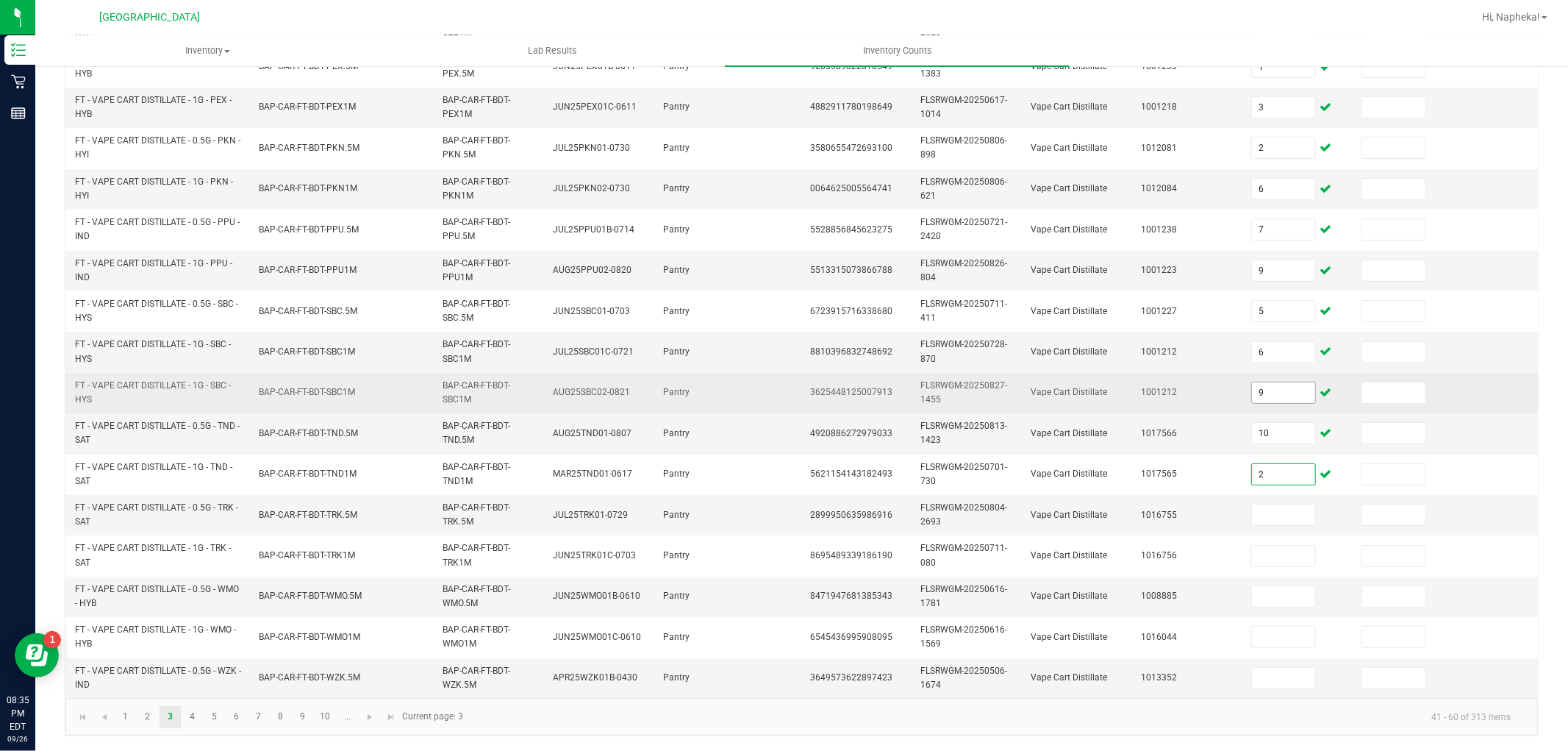
type input "2"
click at [1265, 383] on input "9" at bounding box center [1283, 393] width 64 height 21
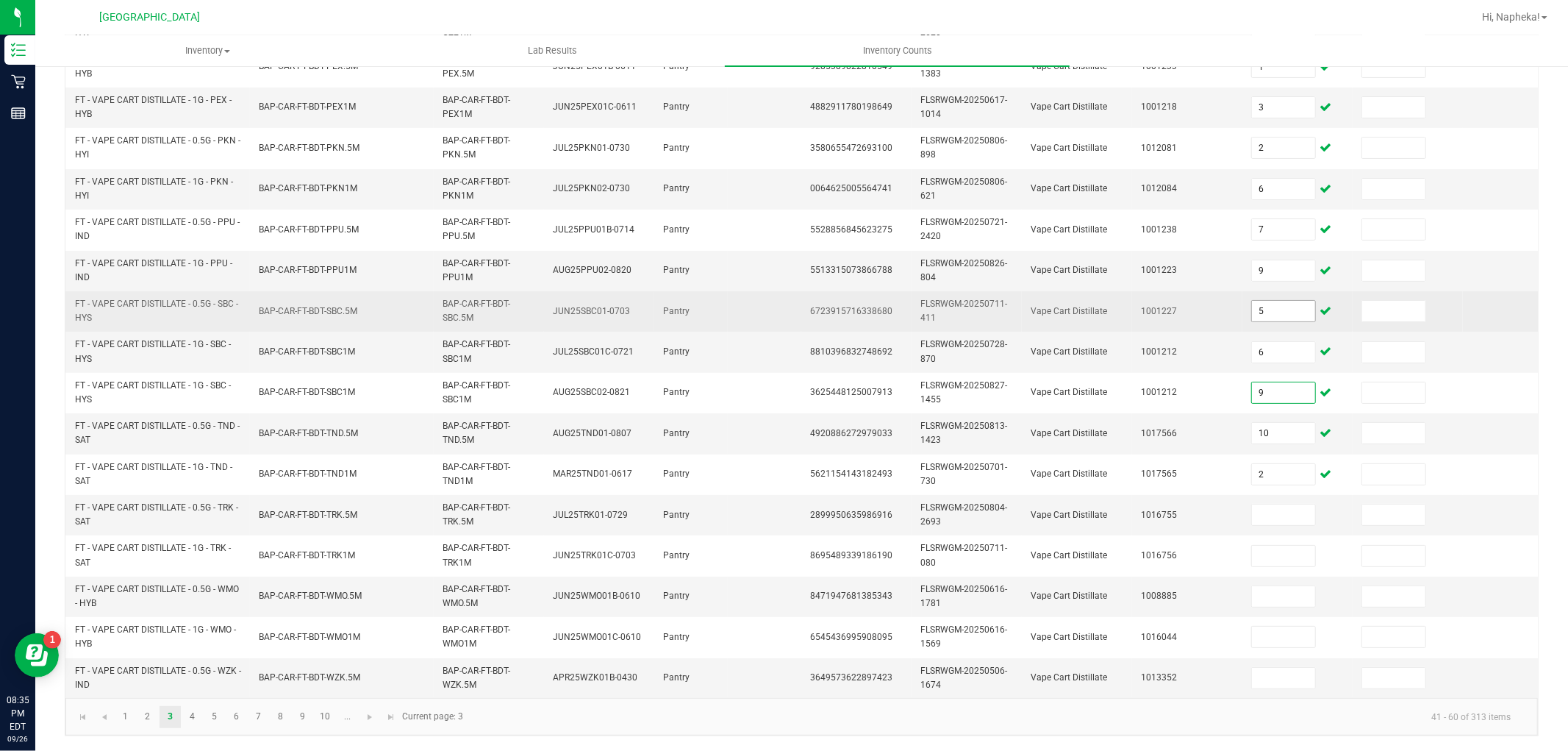
click at [1279, 304] on input "5" at bounding box center [1283, 311] width 64 height 21
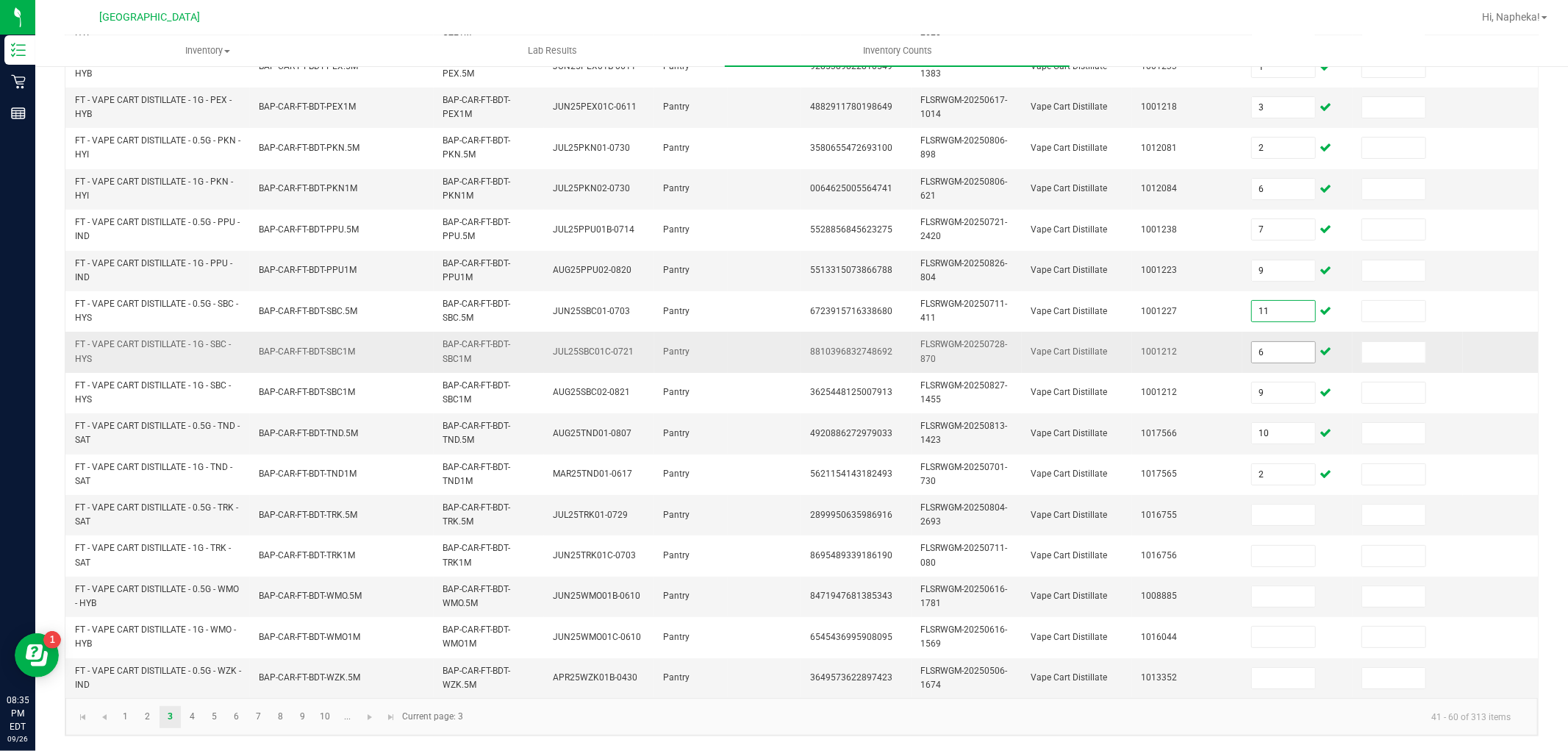
type input "11"
click at [1276, 341] on input "6" at bounding box center [1283, 351] width 64 height 21
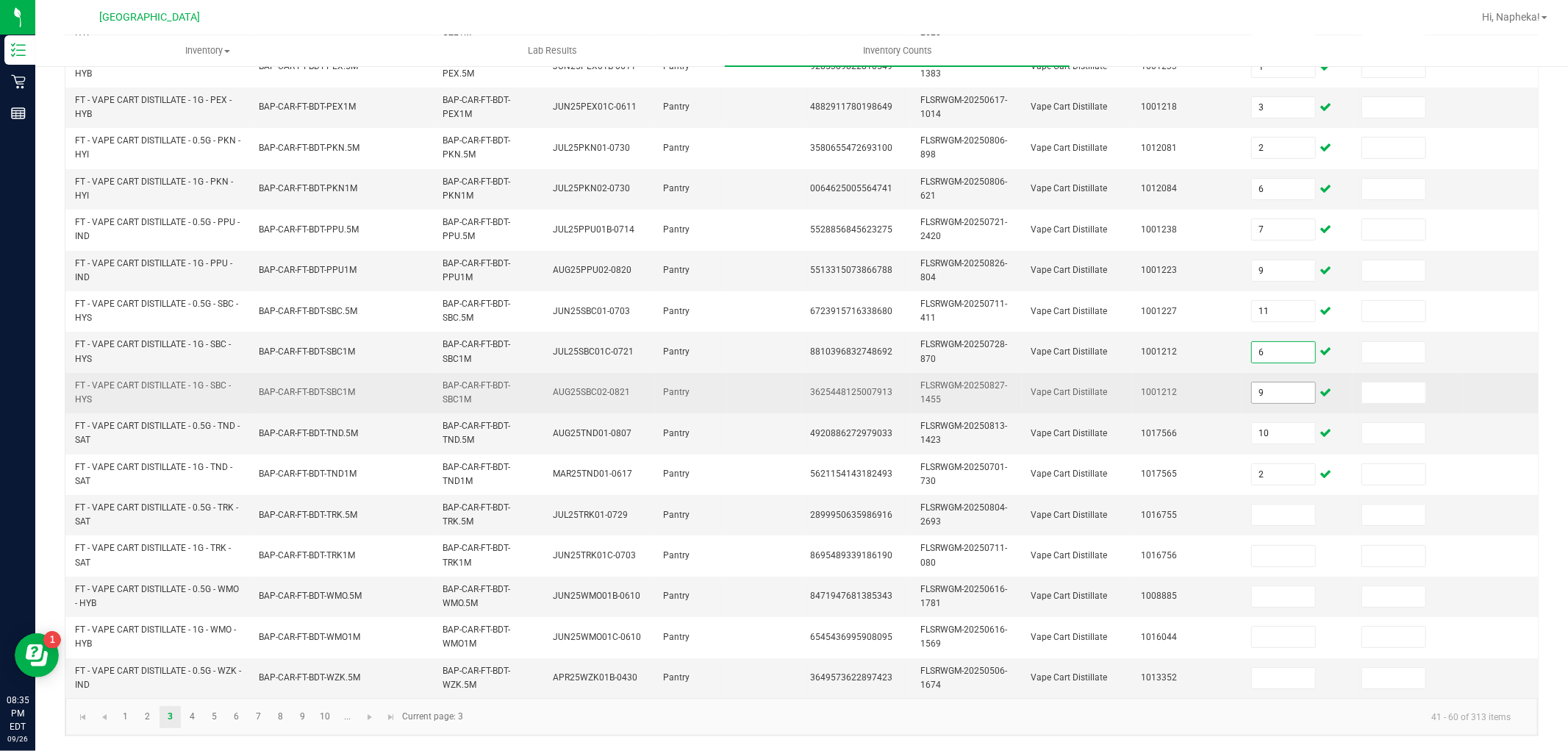
click at [1290, 383] on input "9" at bounding box center [1283, 393] width 64 height 21
type input "0"
type input "9"
type input "10"
type input "2"
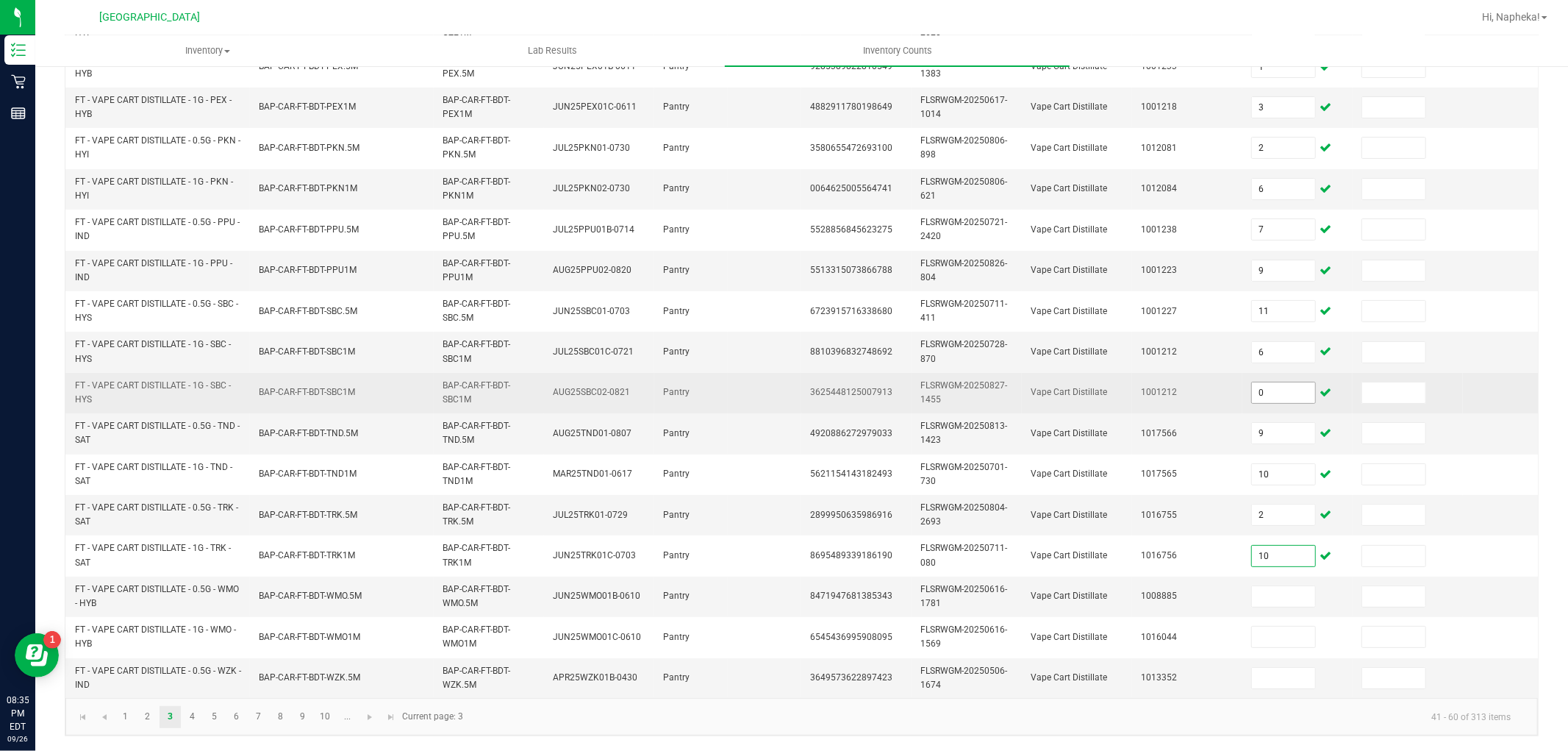
type input "10"
type input "3"
type input "2"
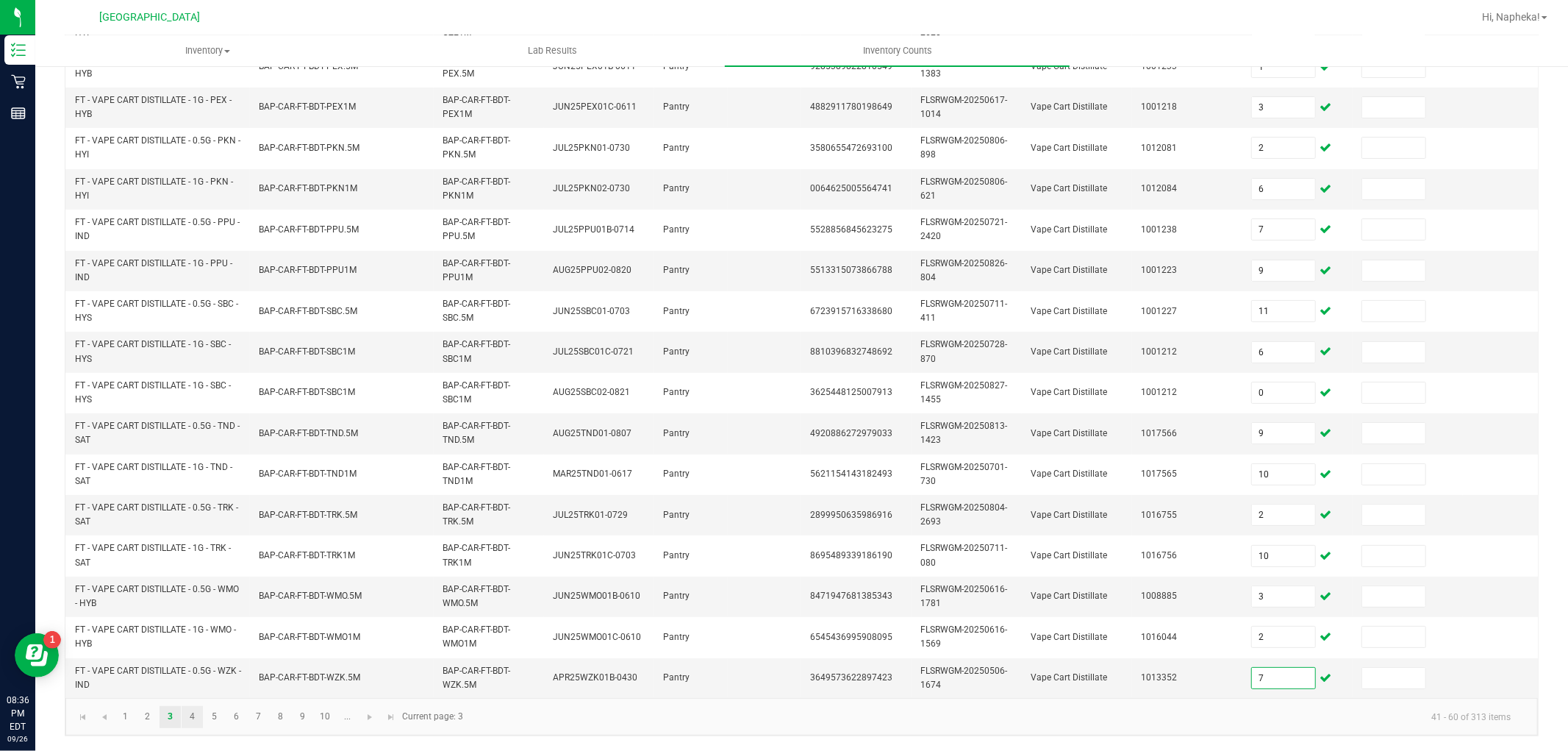
type input "7"
click at [189, 721] on link "4" at bounding box center [193, 716] width 22 height 22
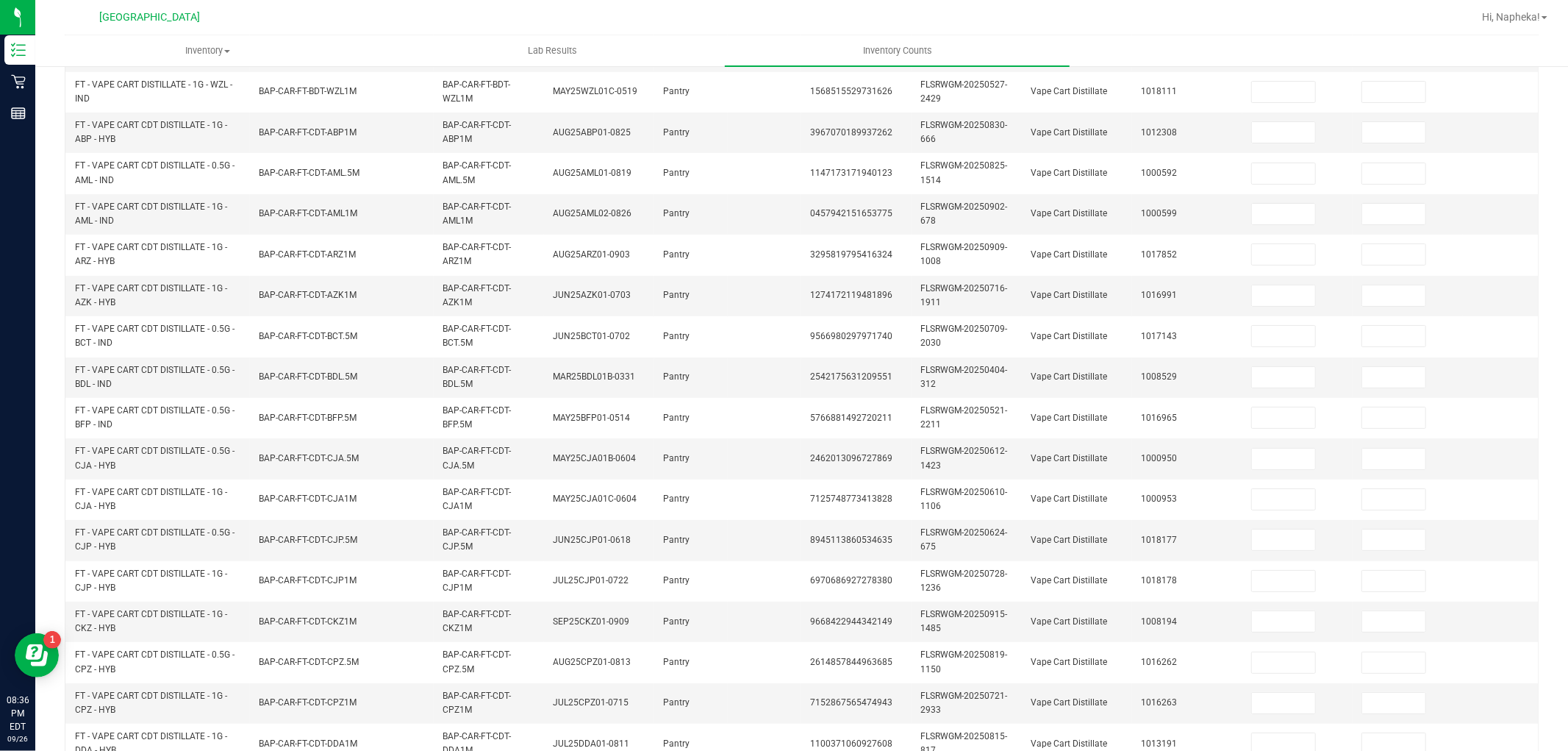
scroll to position [40, 0]
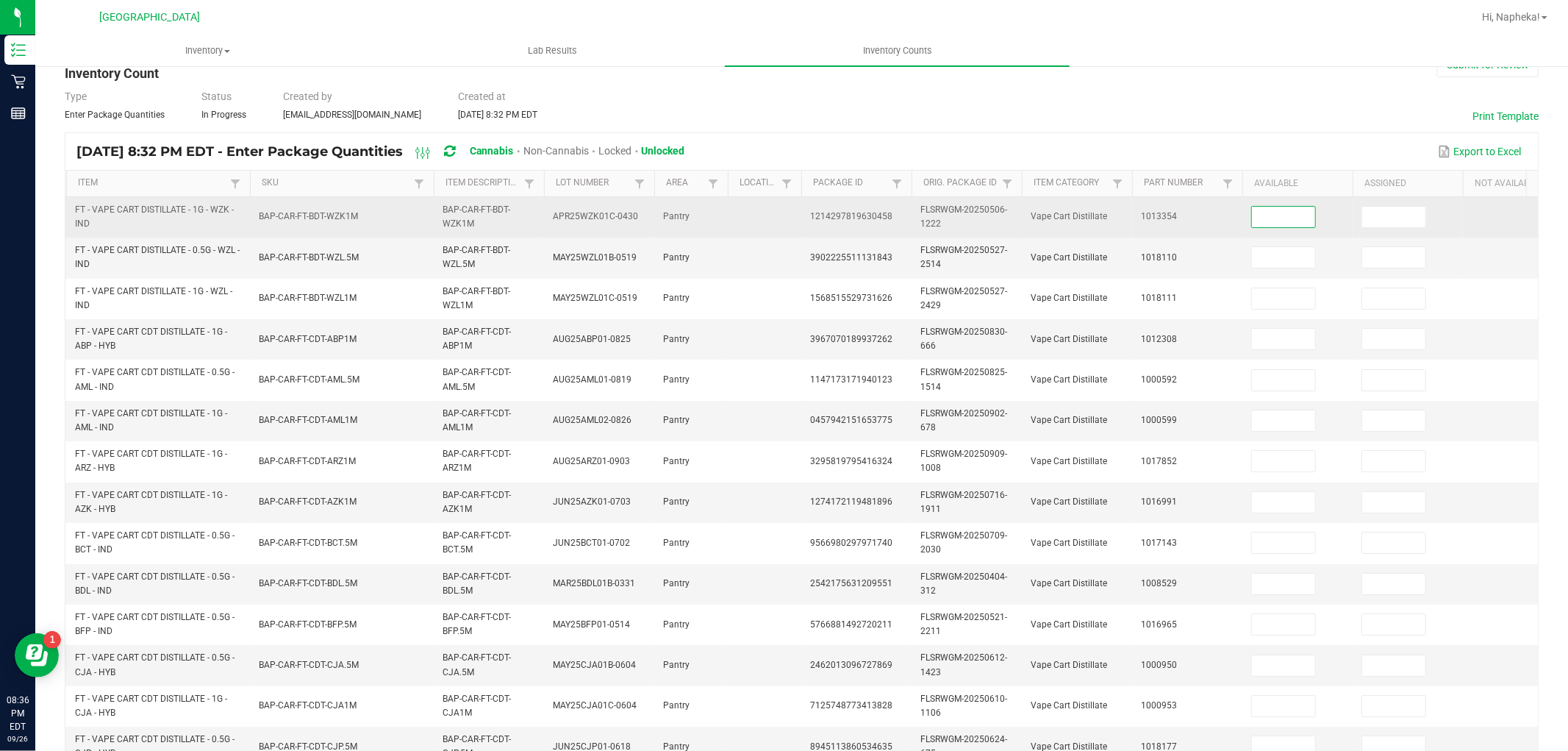
click at [1296, 224] on input at bounding box center [1283, 217] width 64 height 21
type input "3"
type input "7"
type input "9"
type input "11"
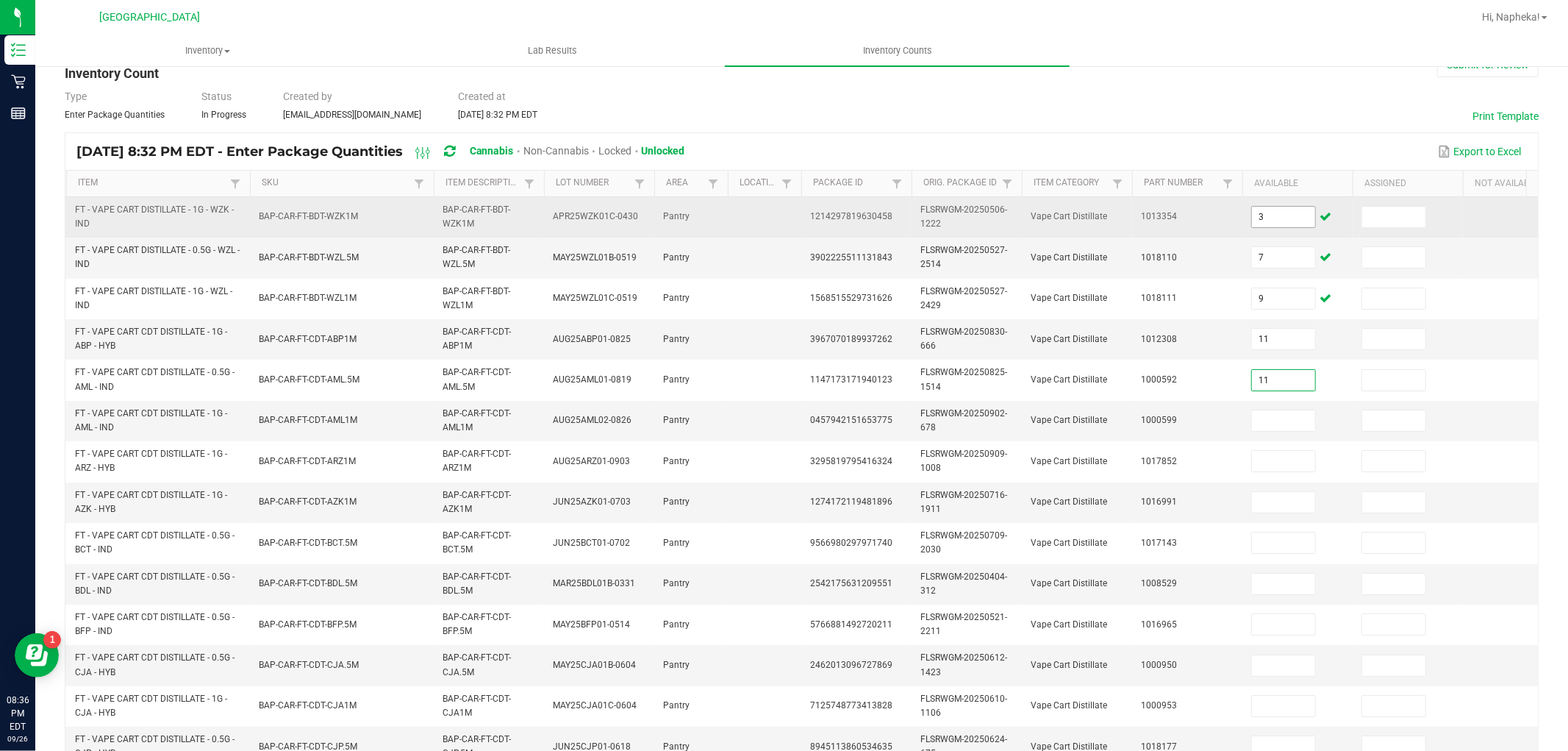
type input "11"
type input "8"
type input "10"
type input "6"
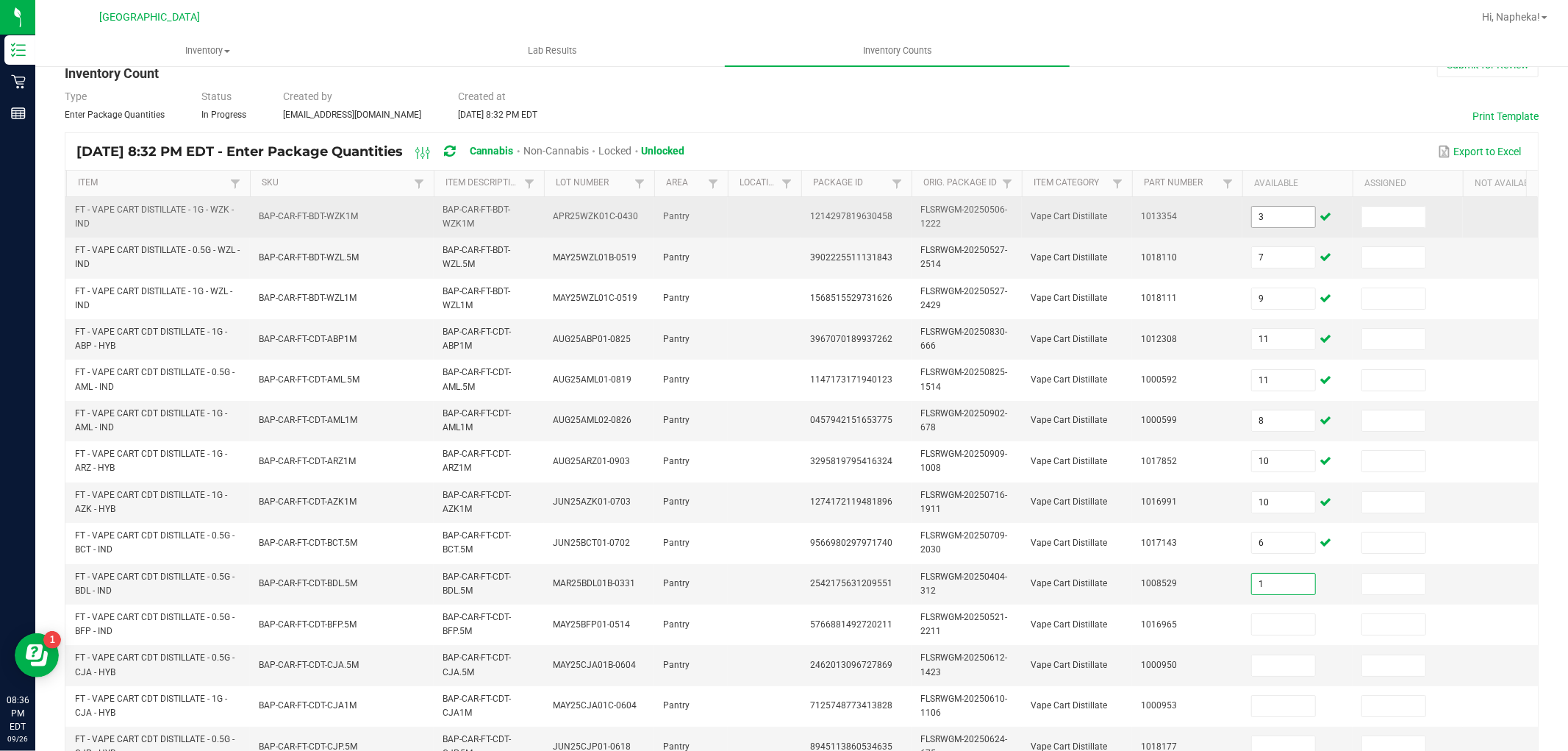
type input "1"
type input "3"
type input "4"
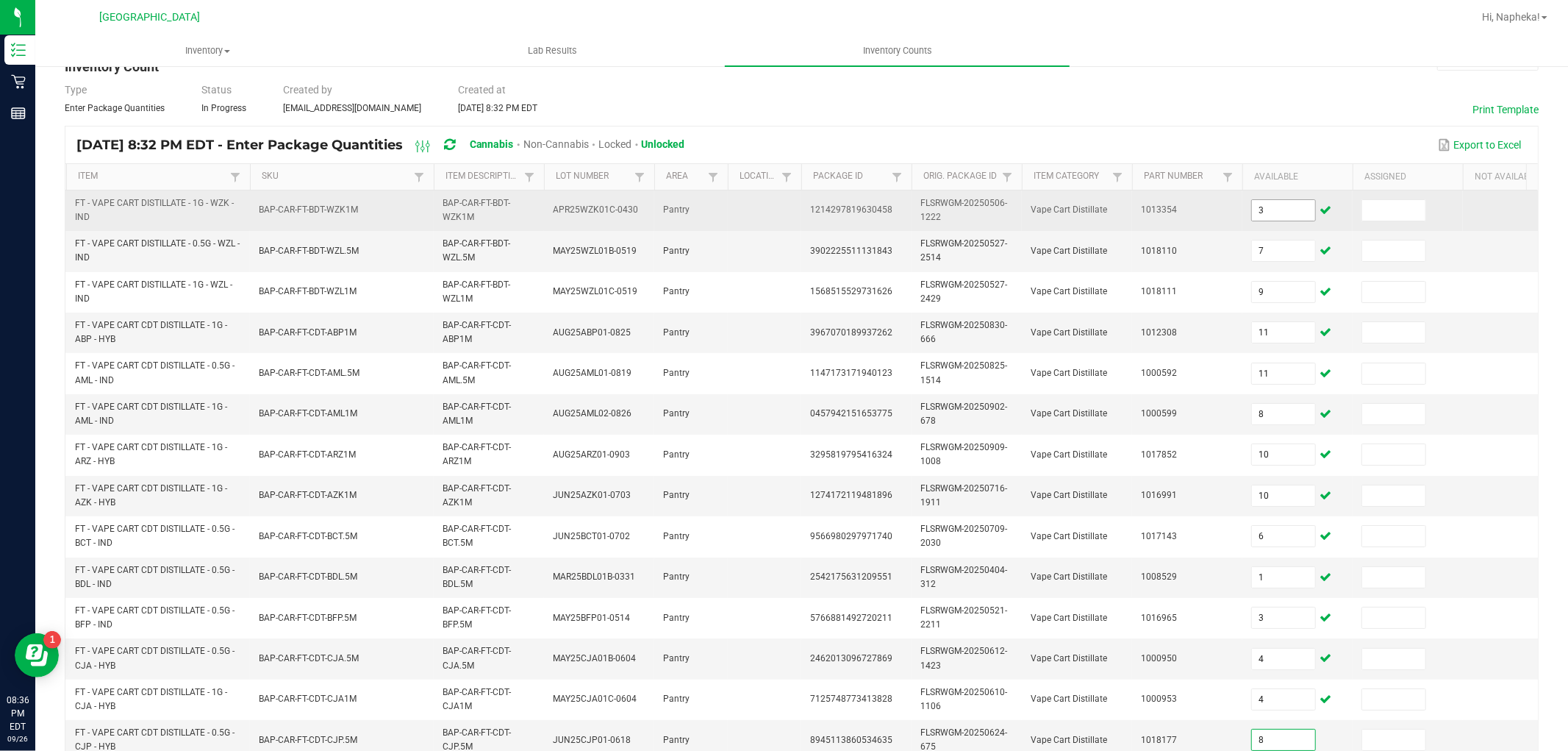
type input "8"
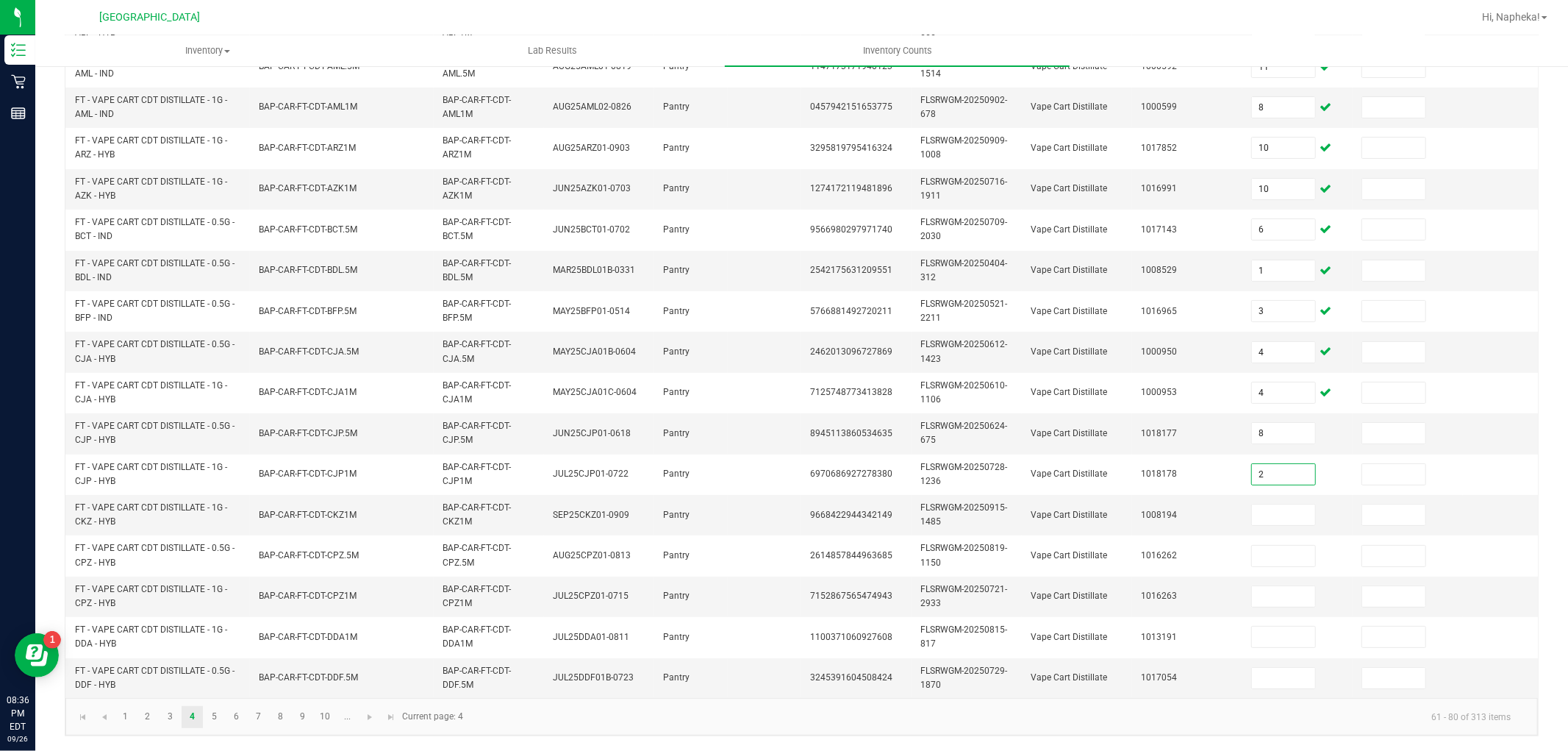
type input "2"
type input "12"
type input "11"
type input "5"
type input "2"
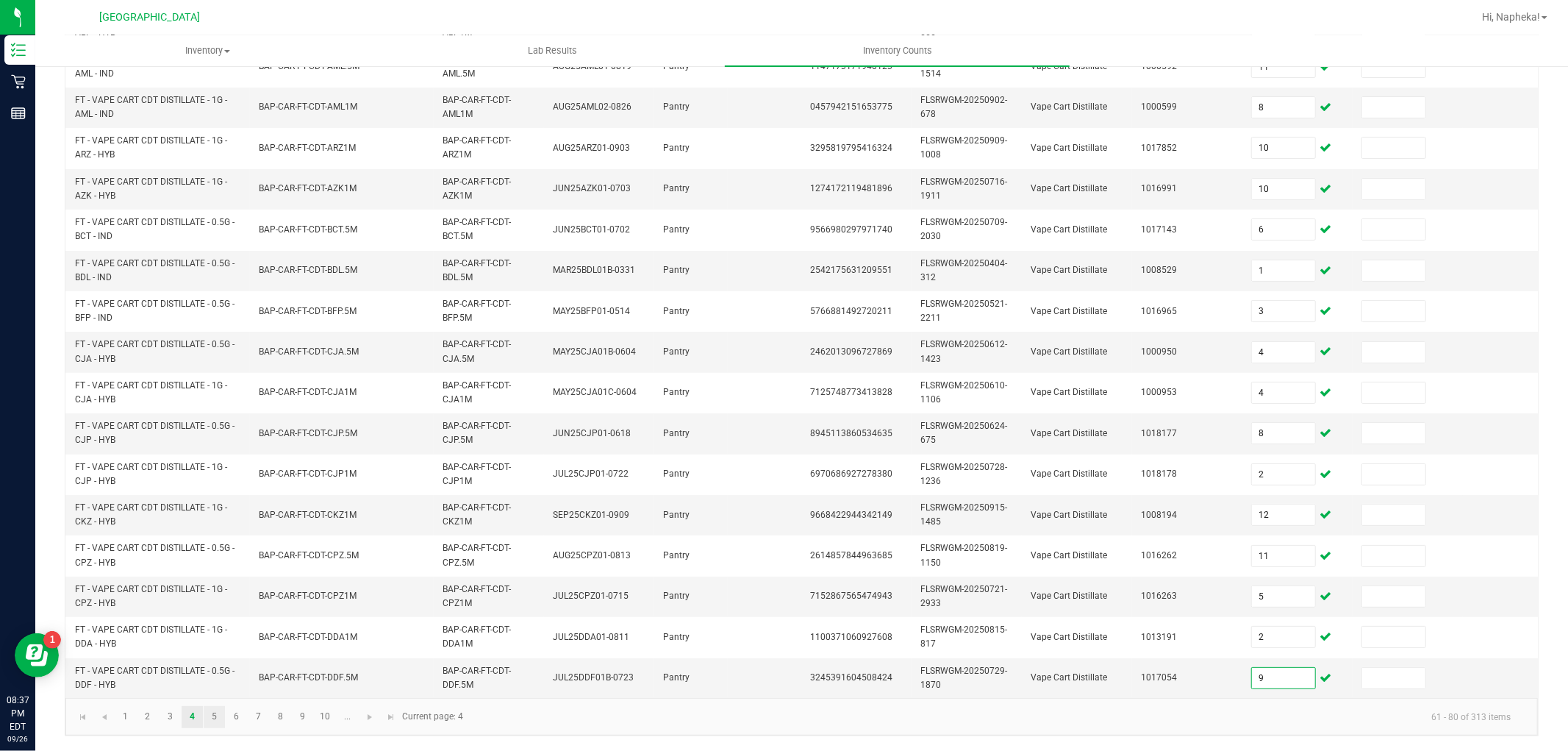
type input "9"
click at [208, 712] on link "5" at bounding box center [214, 716] width 22 height 22
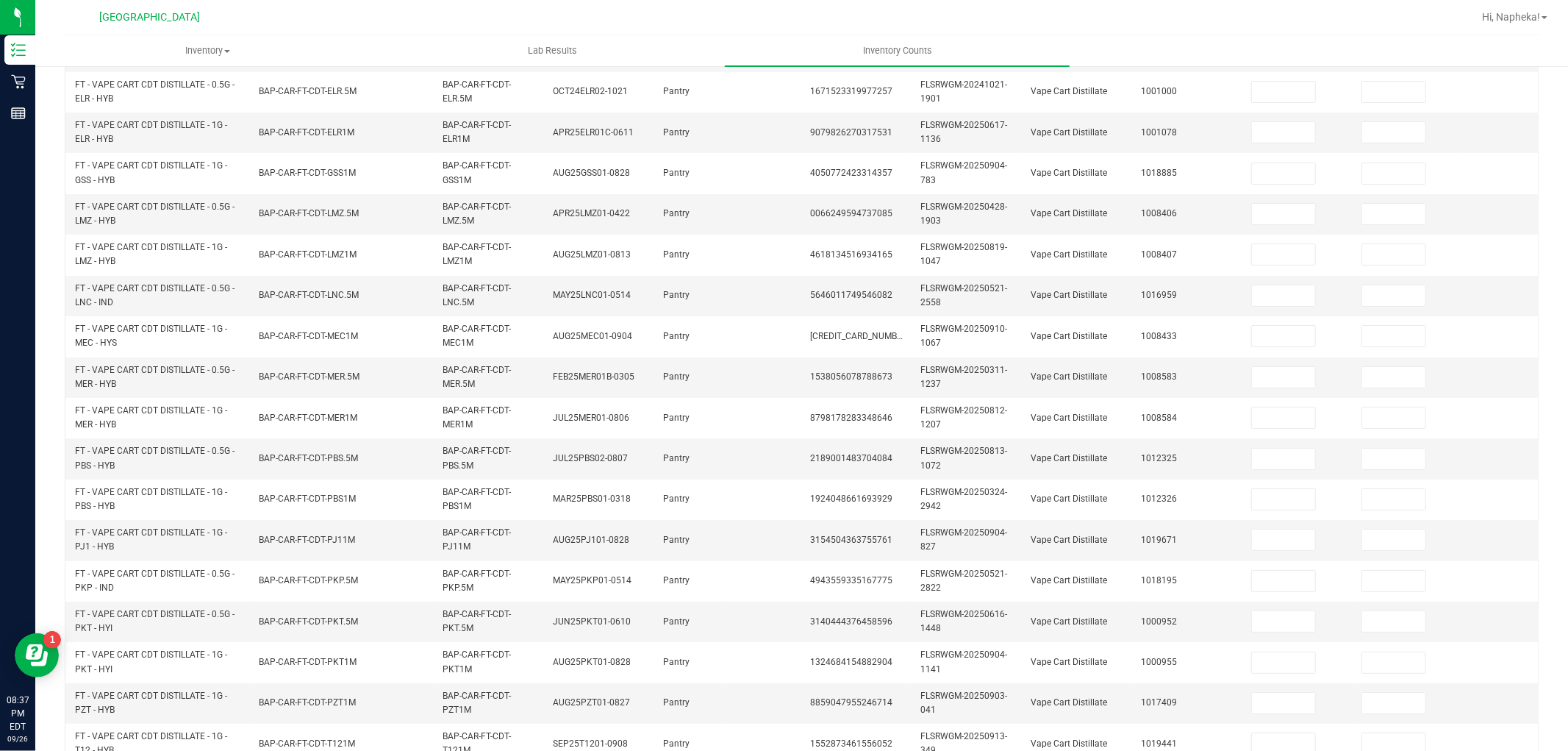
scroll to position [40, 0]
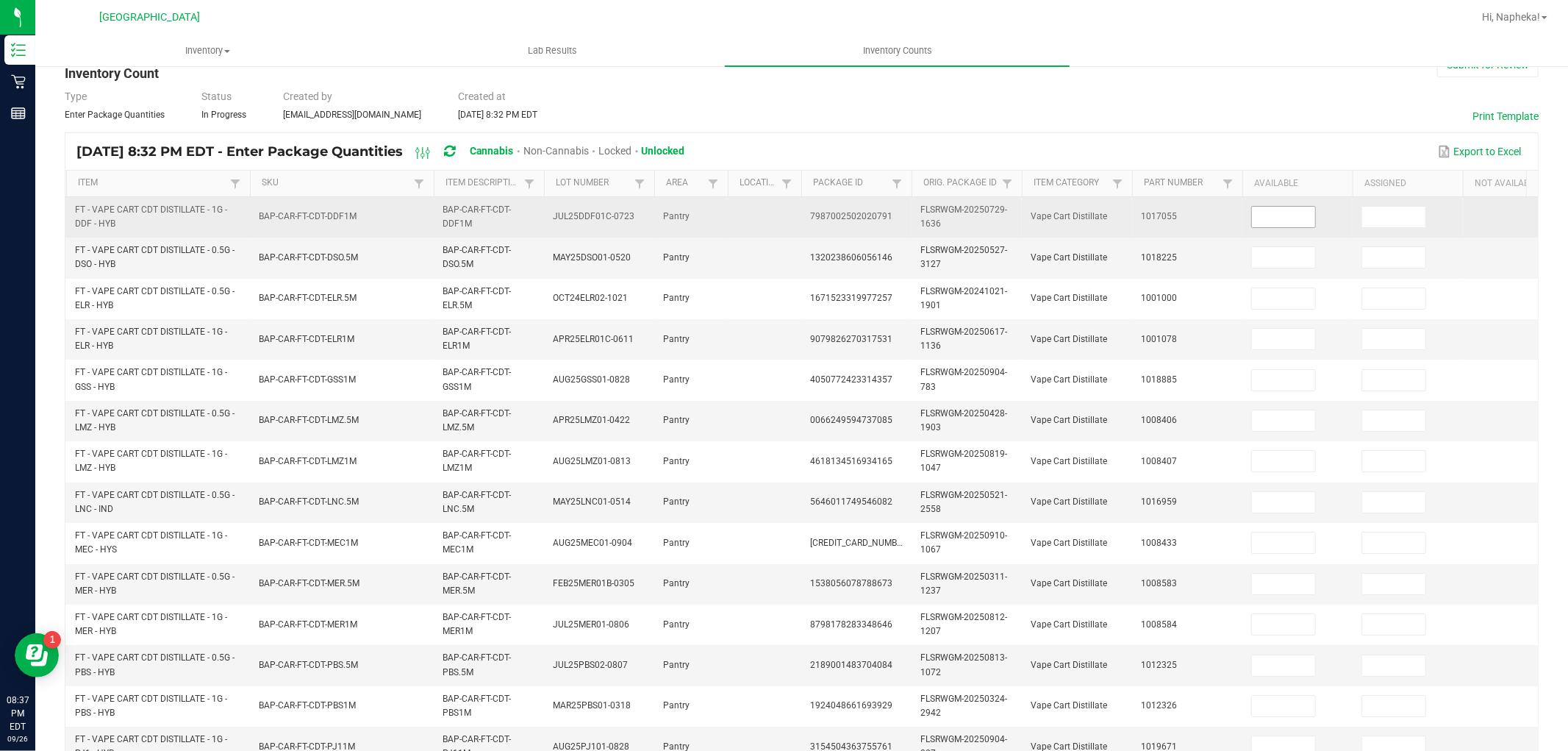
click at [1278, 218] on input at bounding box center [1283, 217] width 64 height 21
type input "4"
type input "5"
type input "3"
type input "2"
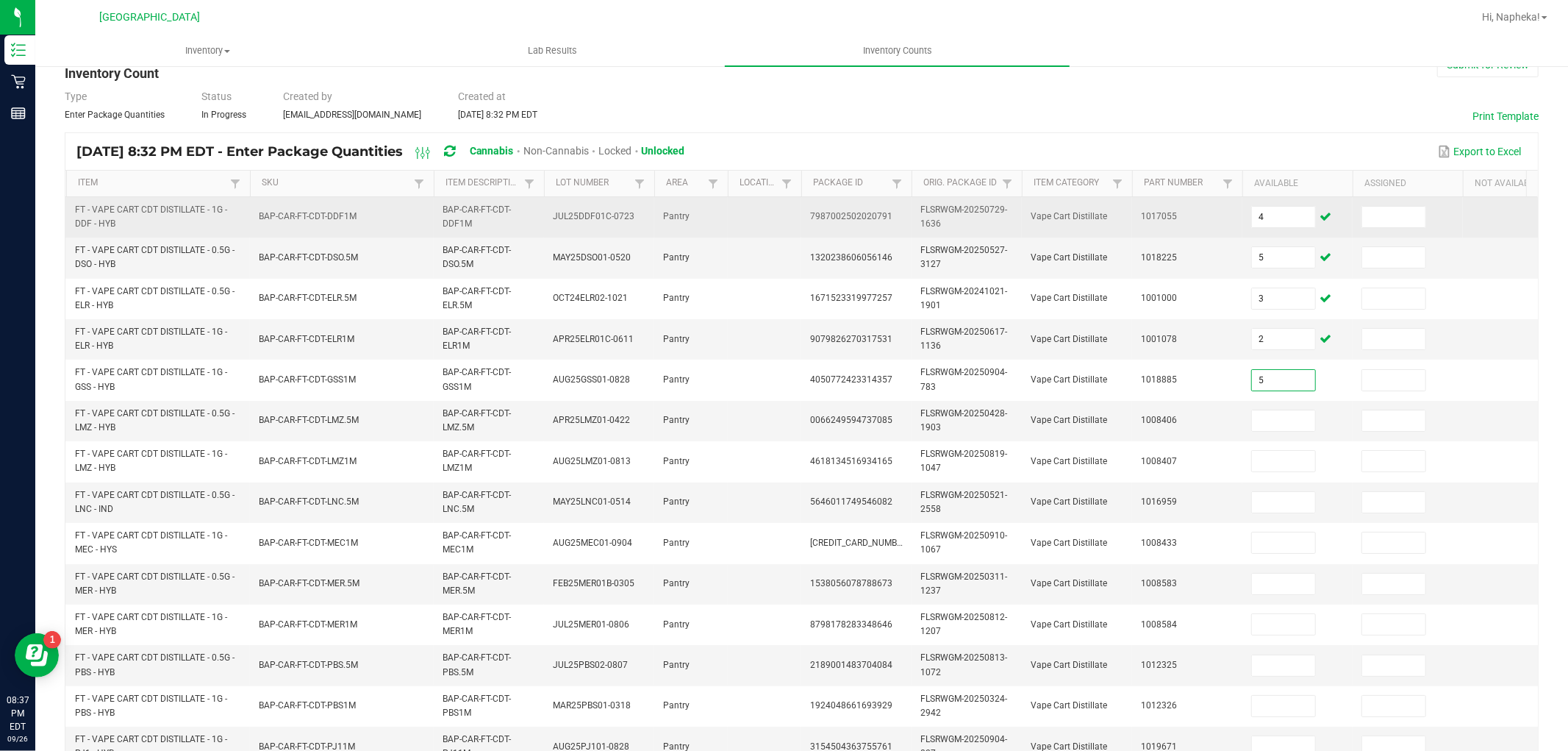
type input "5"
type input "9"
type input "4"
type input "1"
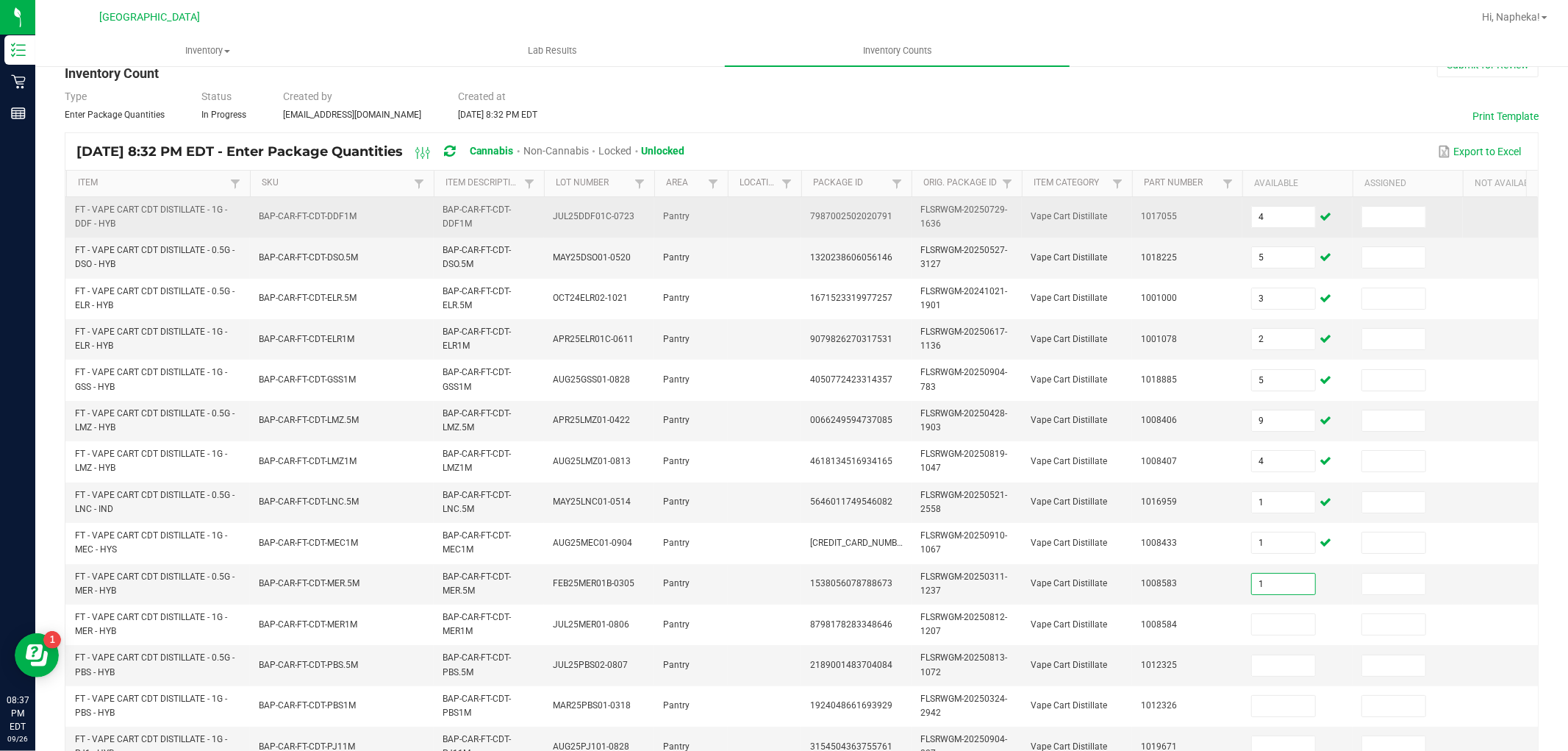
type input "1"
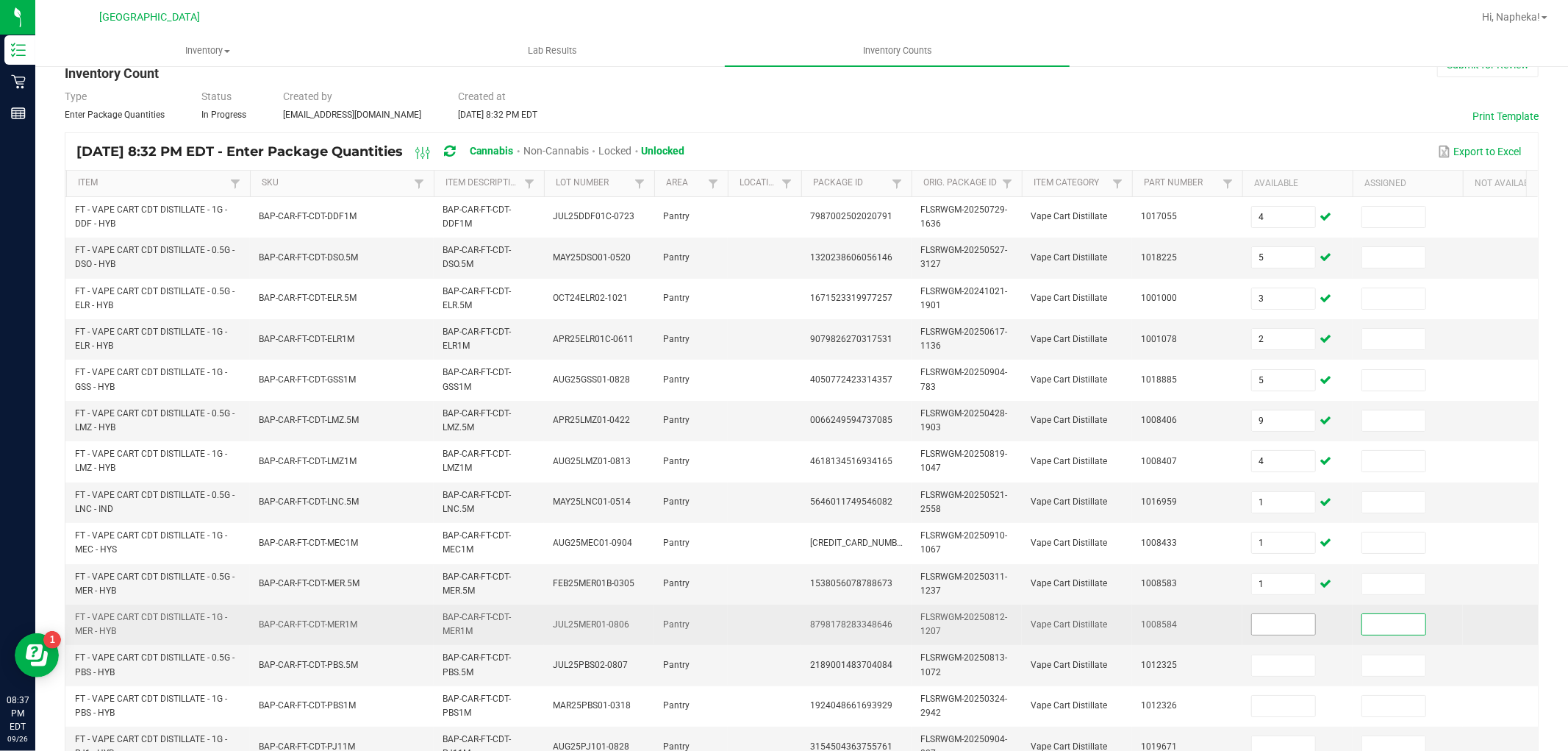
click at [1287, 625] on input at bounding box center [1283, 624] width 64 height 21
type input "8"
type input "12"
type input "2"
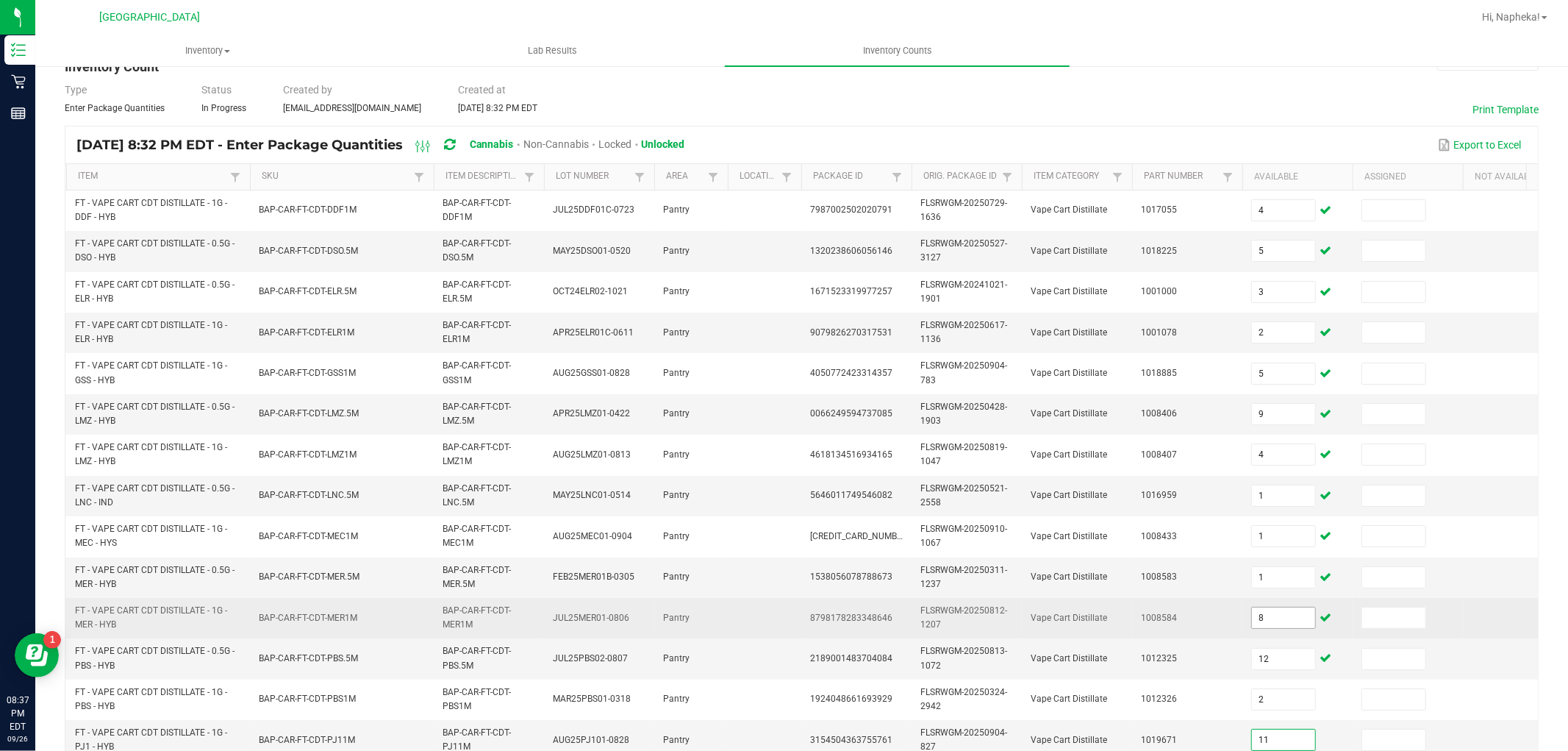
type input "11"
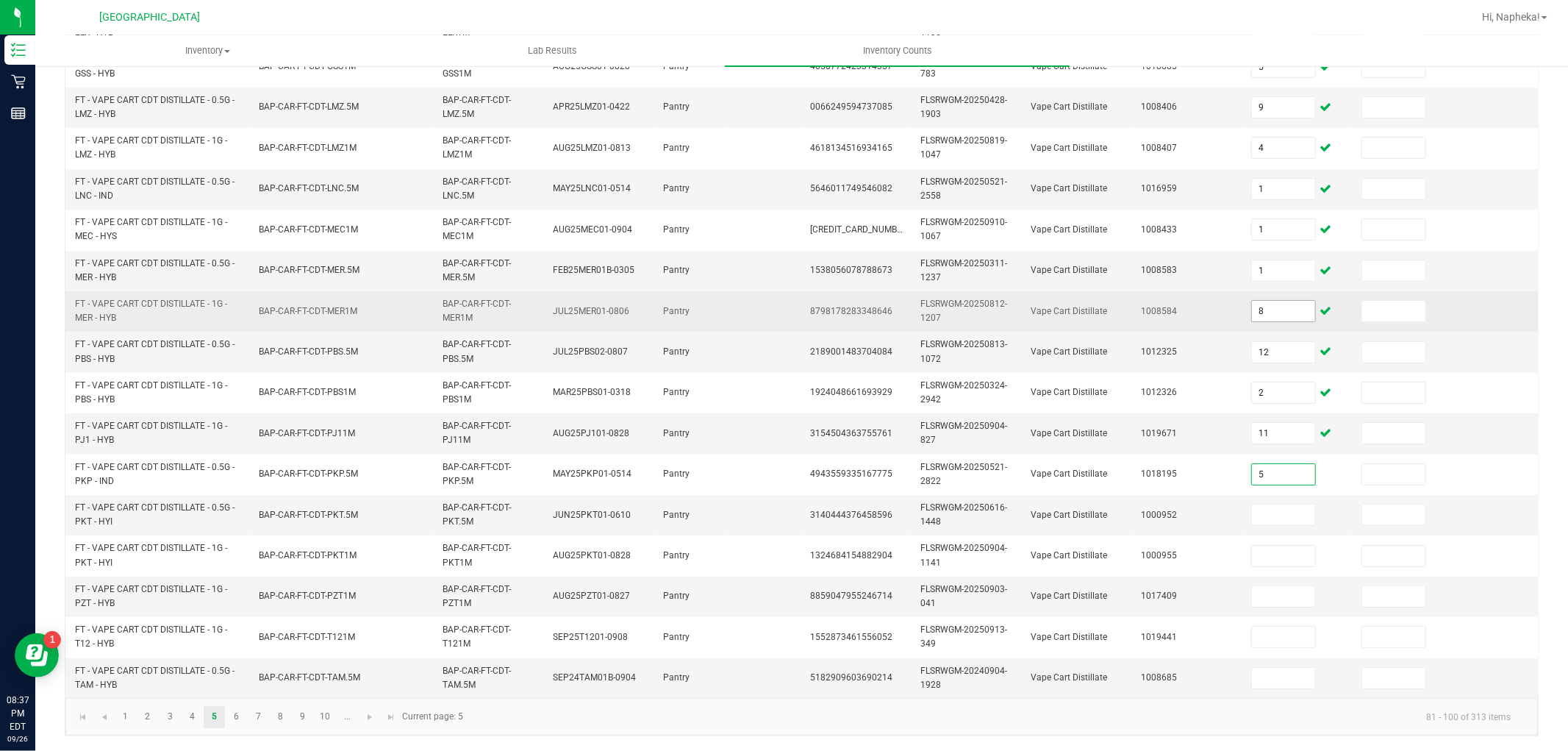
type input "5"
type input "3"
type input "7"
type input "6"
type input "10"
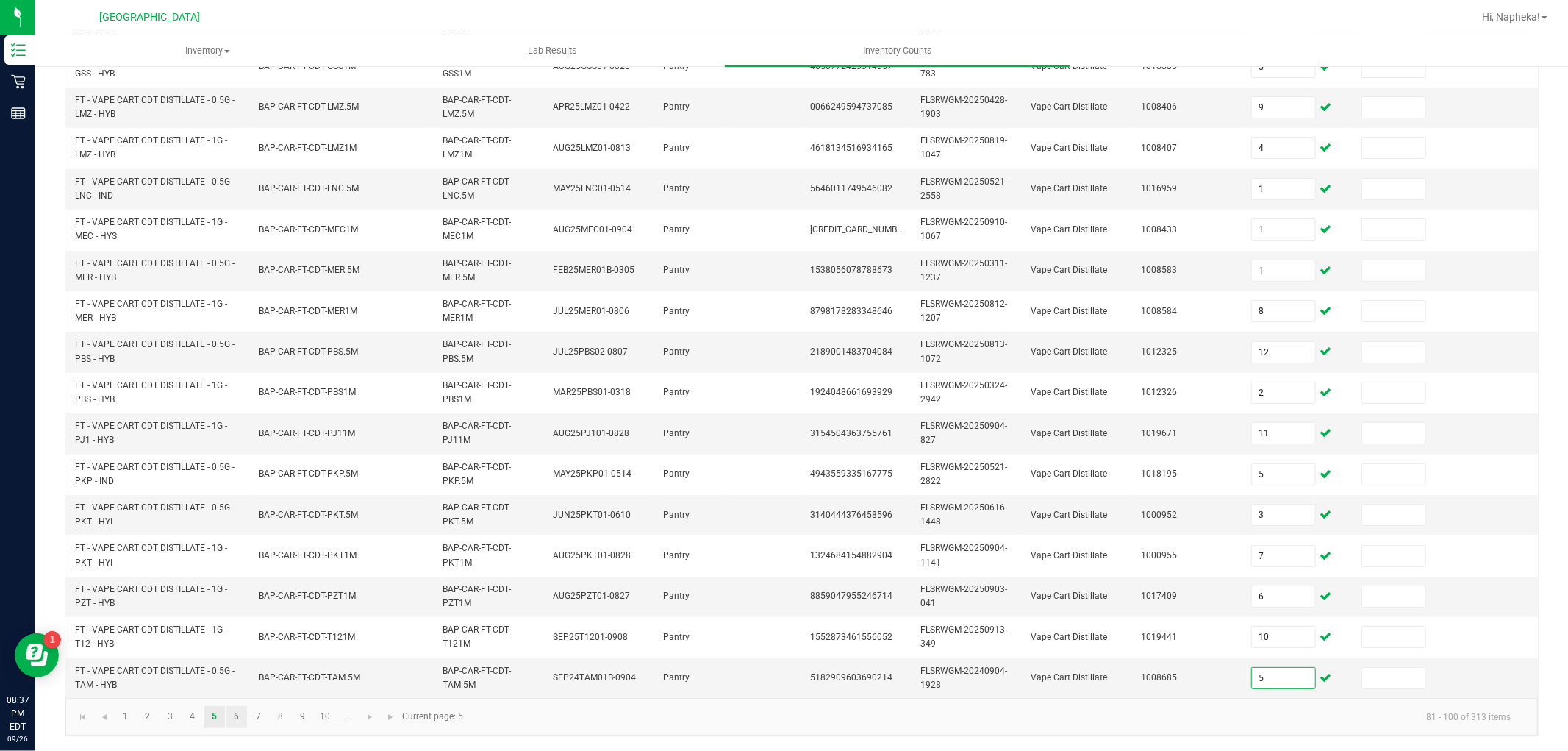
type input "5"
click at [239, 714] on link "6" at bounding box center [237, 716] width 22 height 22
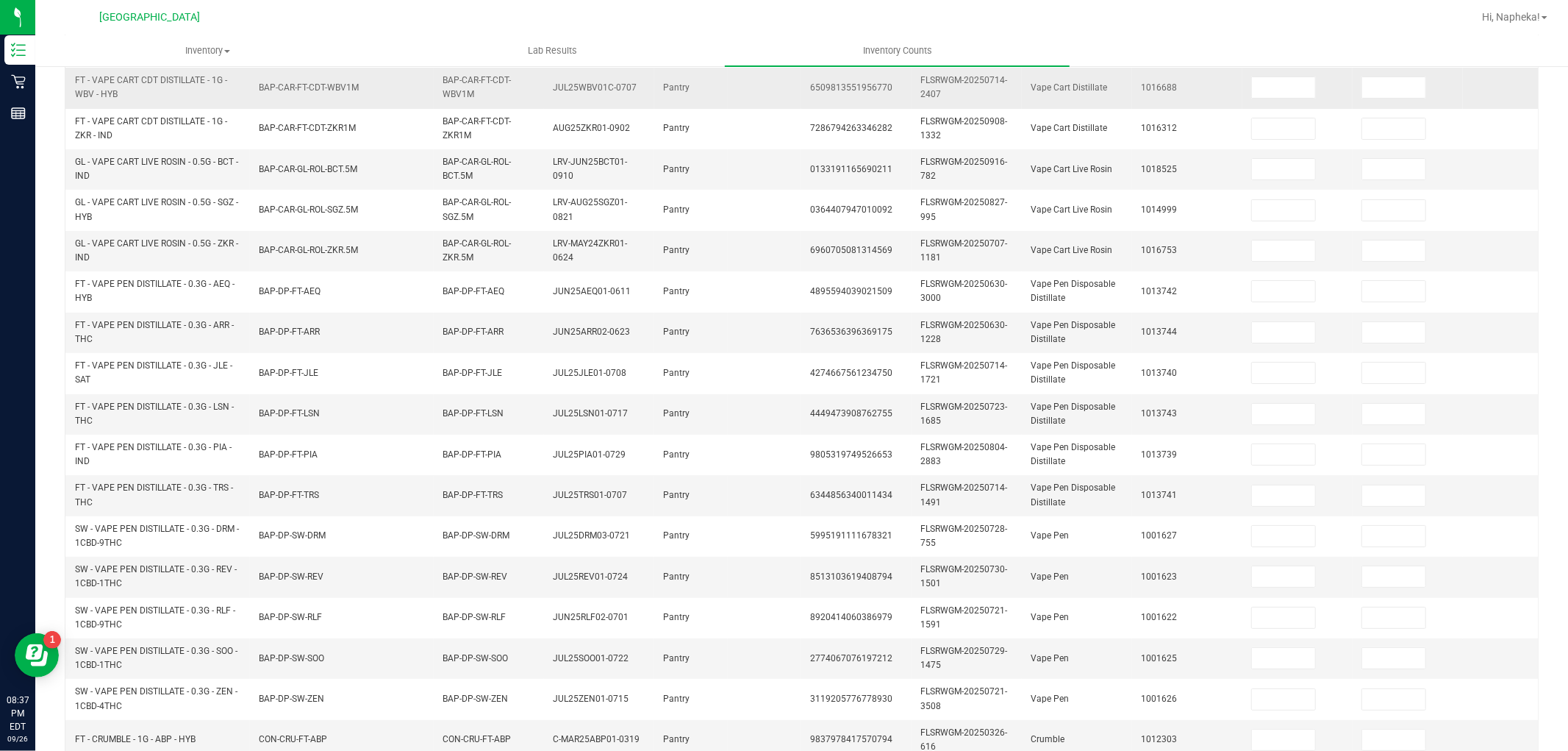
scroll to position [122, 0]
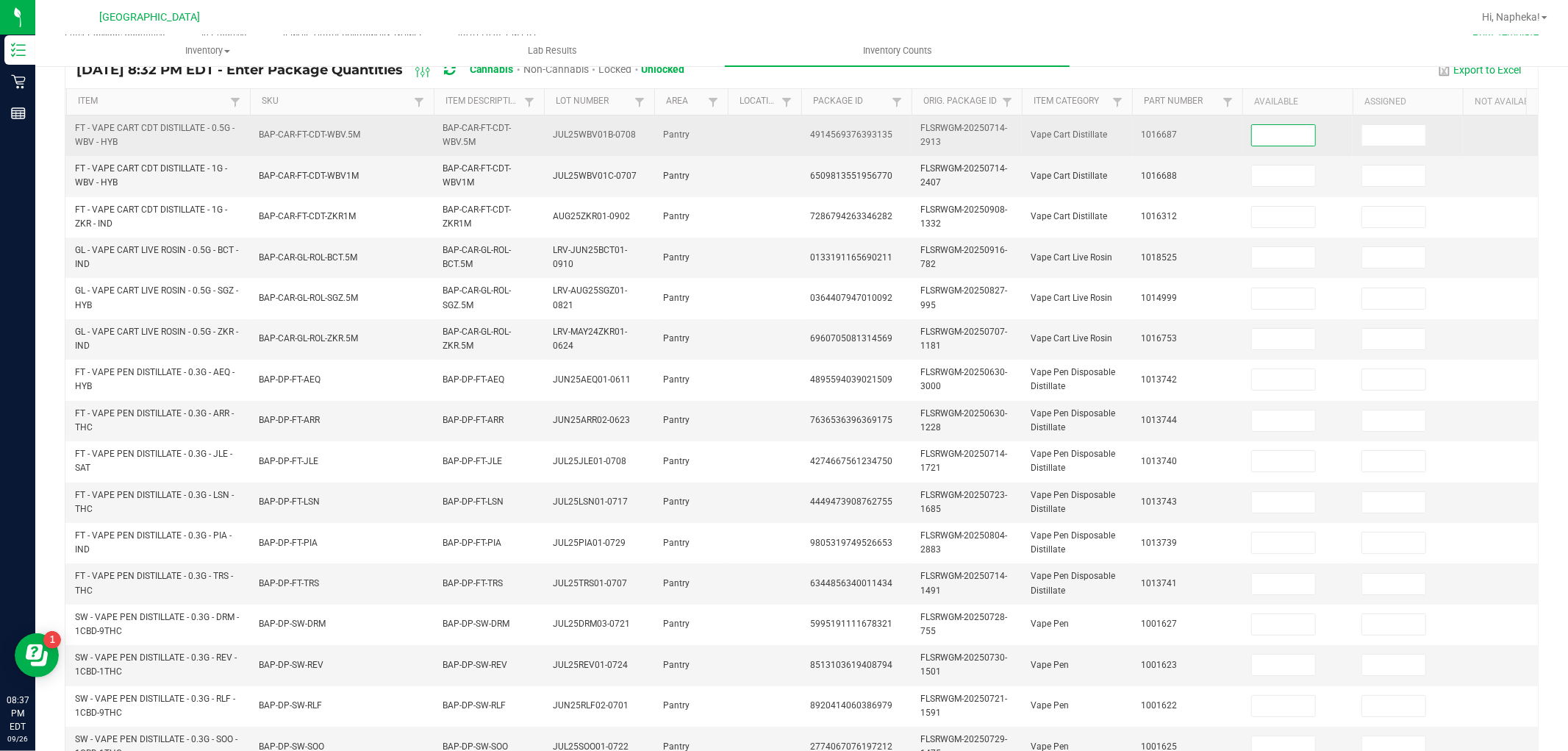
click at [1283, 137] on input at bounding box center [1283, 134] width 64 height 21
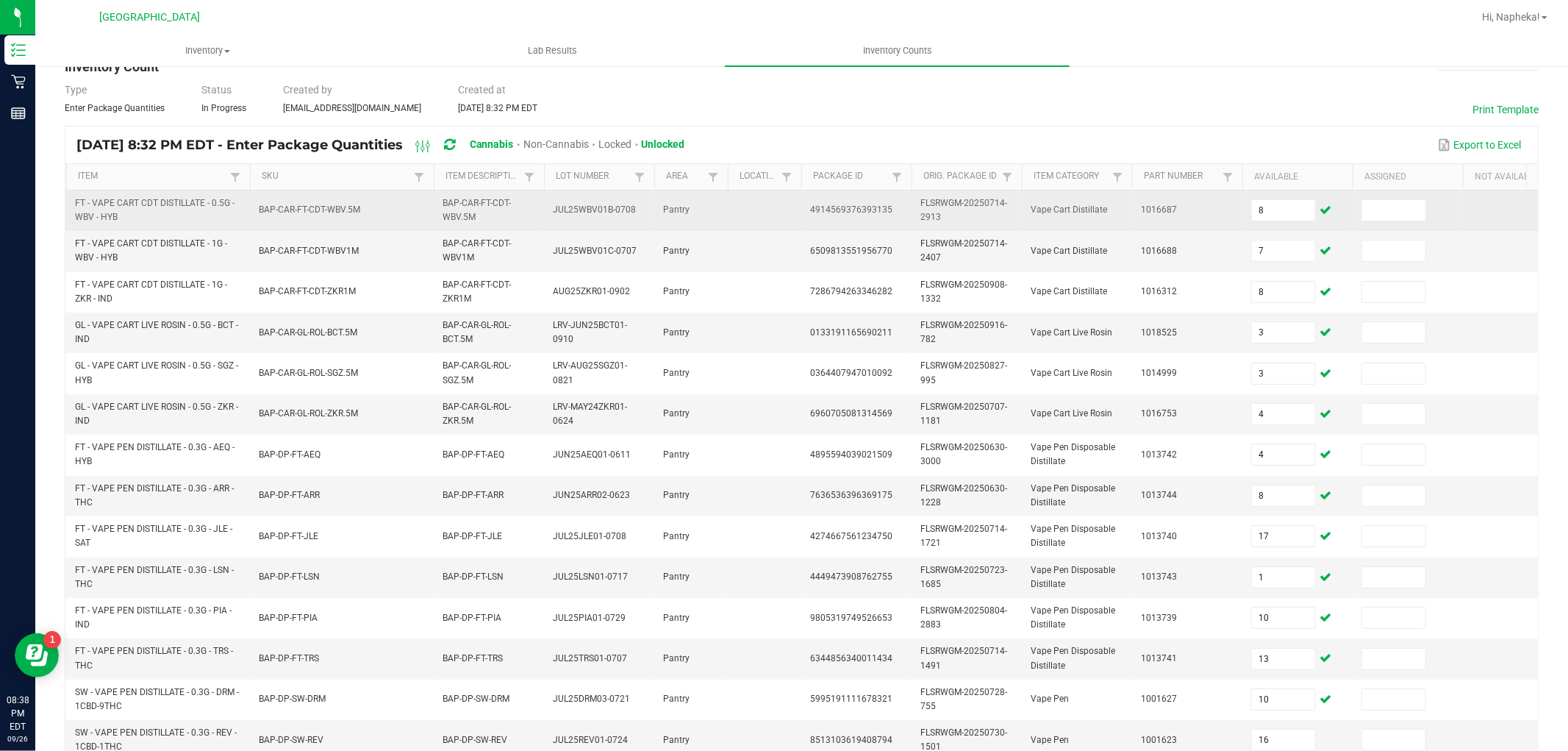
scroll to position [367, 0]
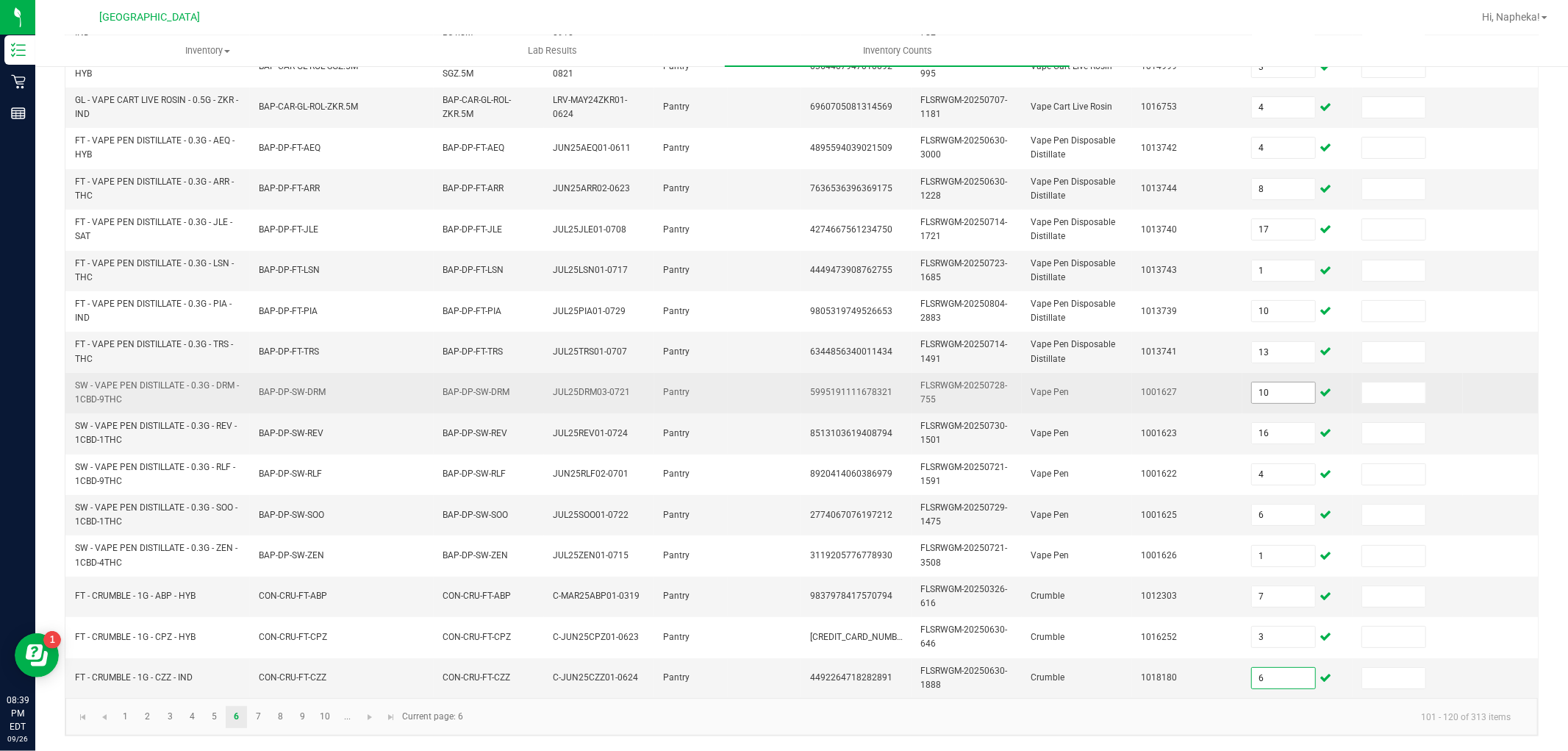
click at [1290, 383] on input "10" at bounding box center [1283, 393] width 64 height 21
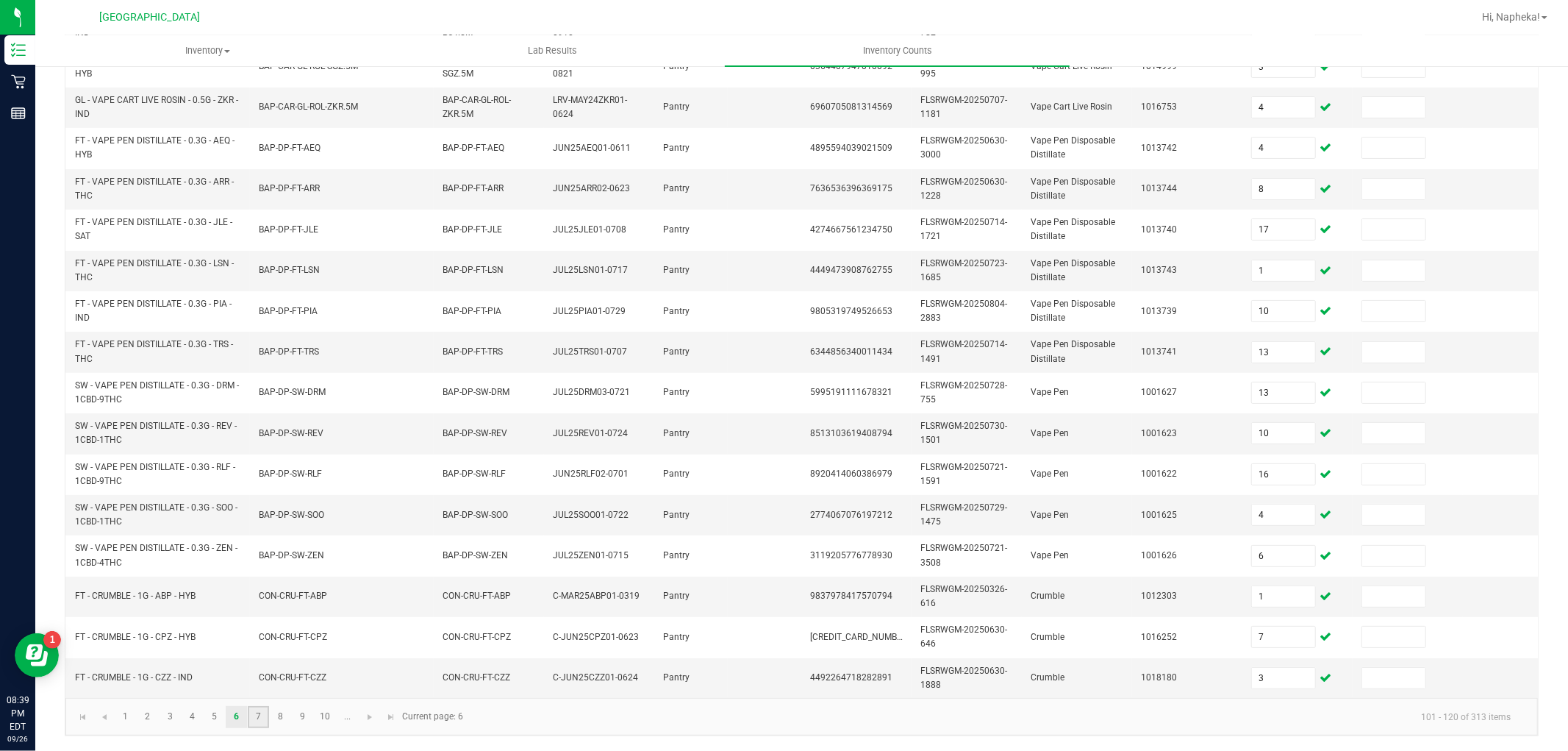
click at [261, 714] on link "7" at bounding box center [258, 716] width 22 height 22
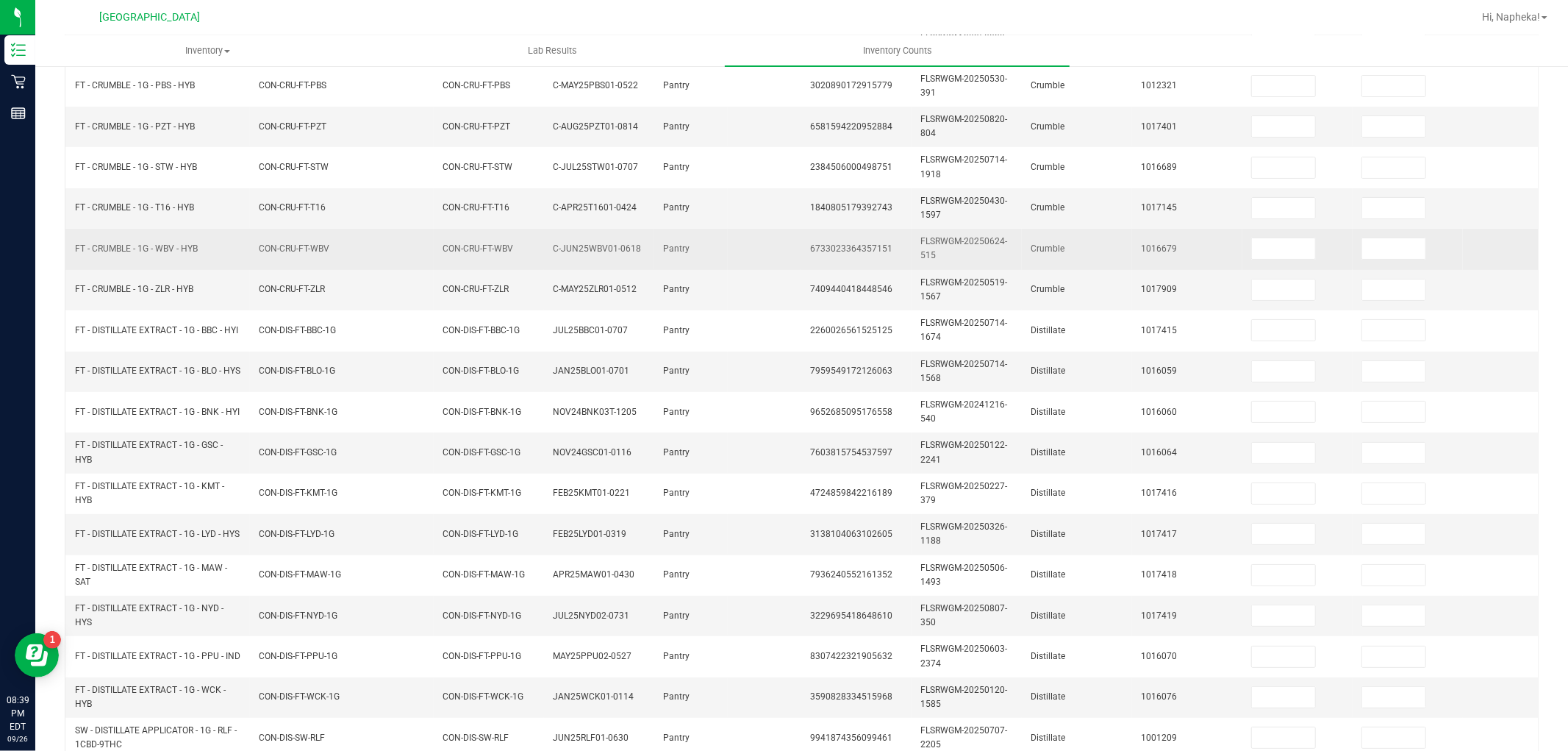
scroll to position [0, 0]
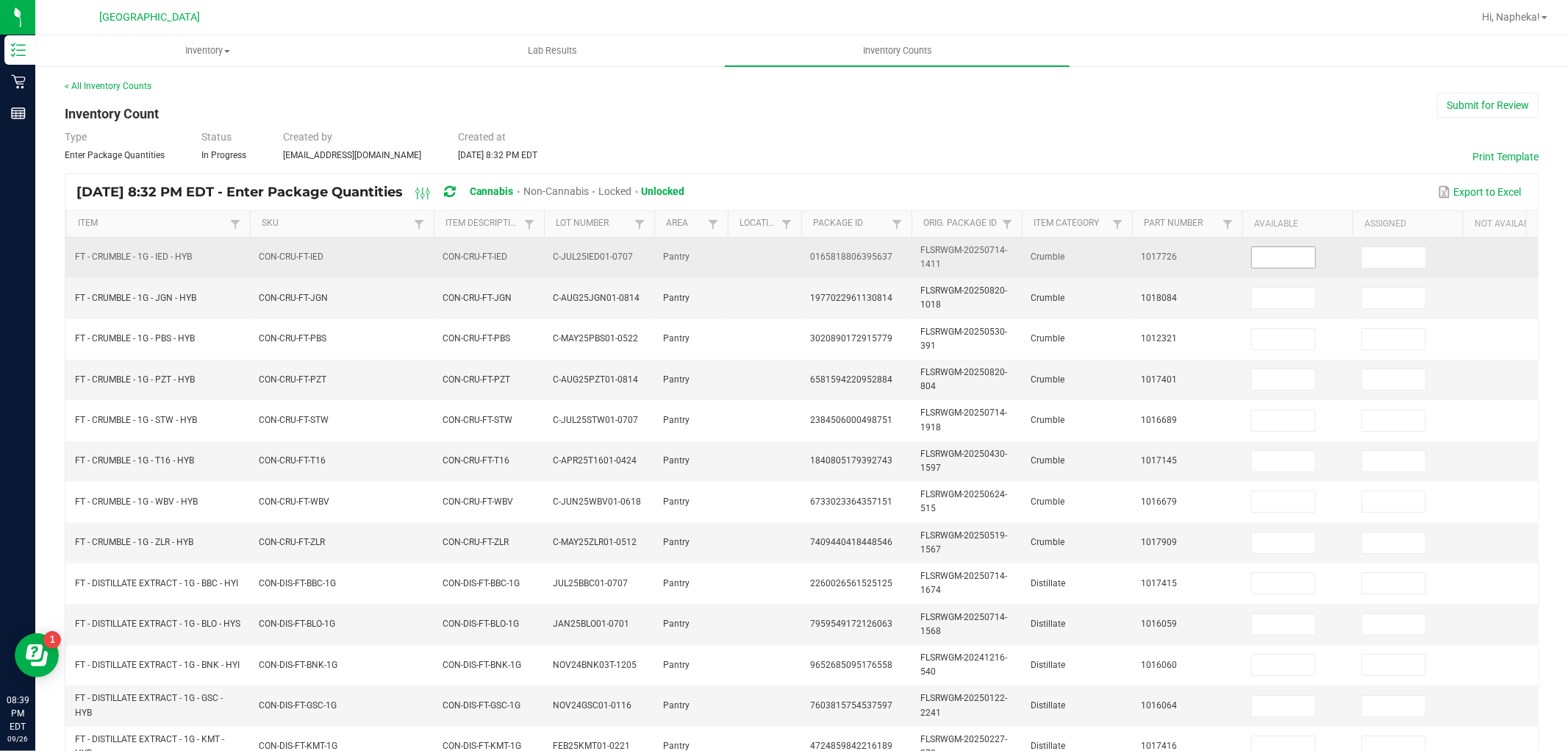
click at [1262, 255] on input at bounding box center [1283, 257] width 64 height 21
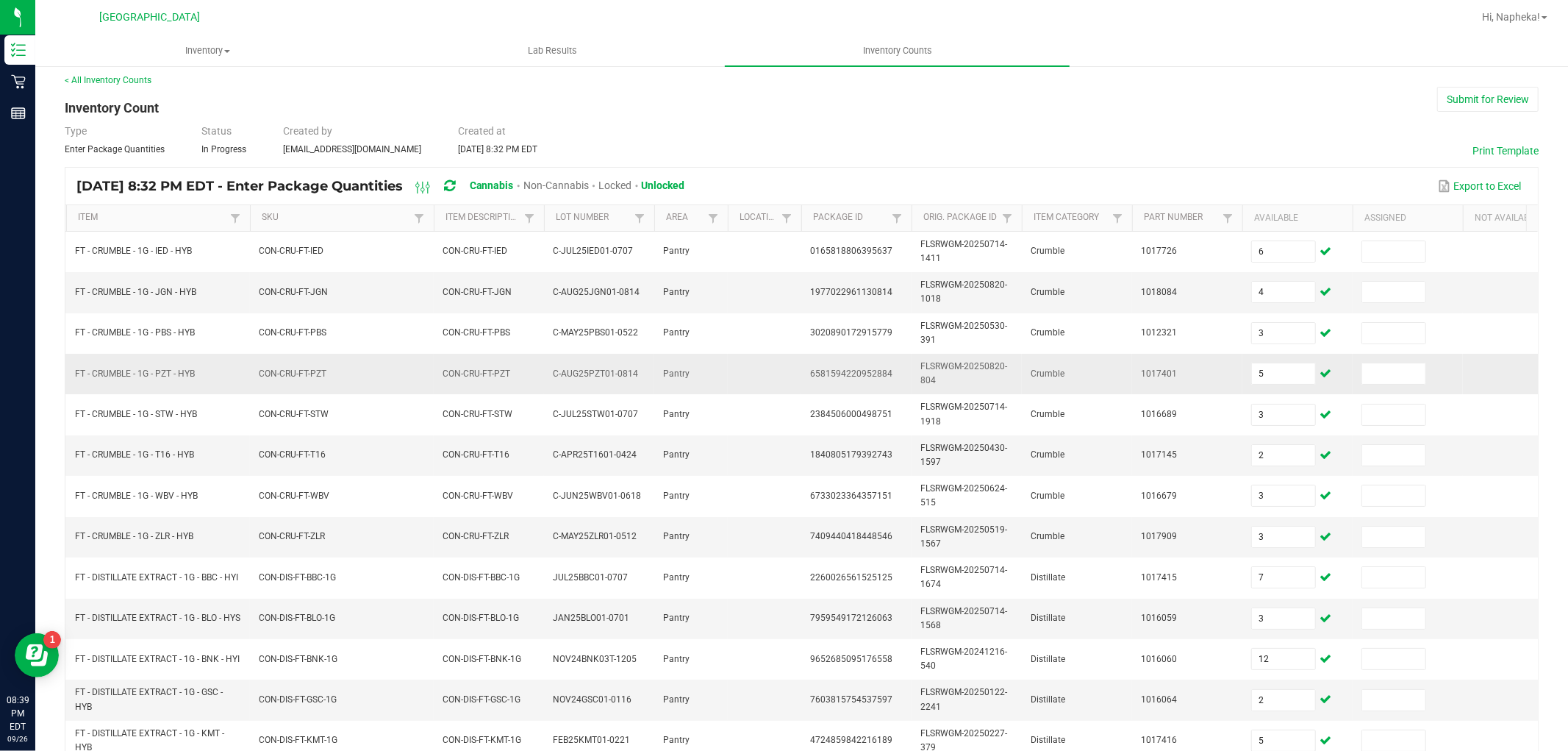
scroll to position [367, 0]
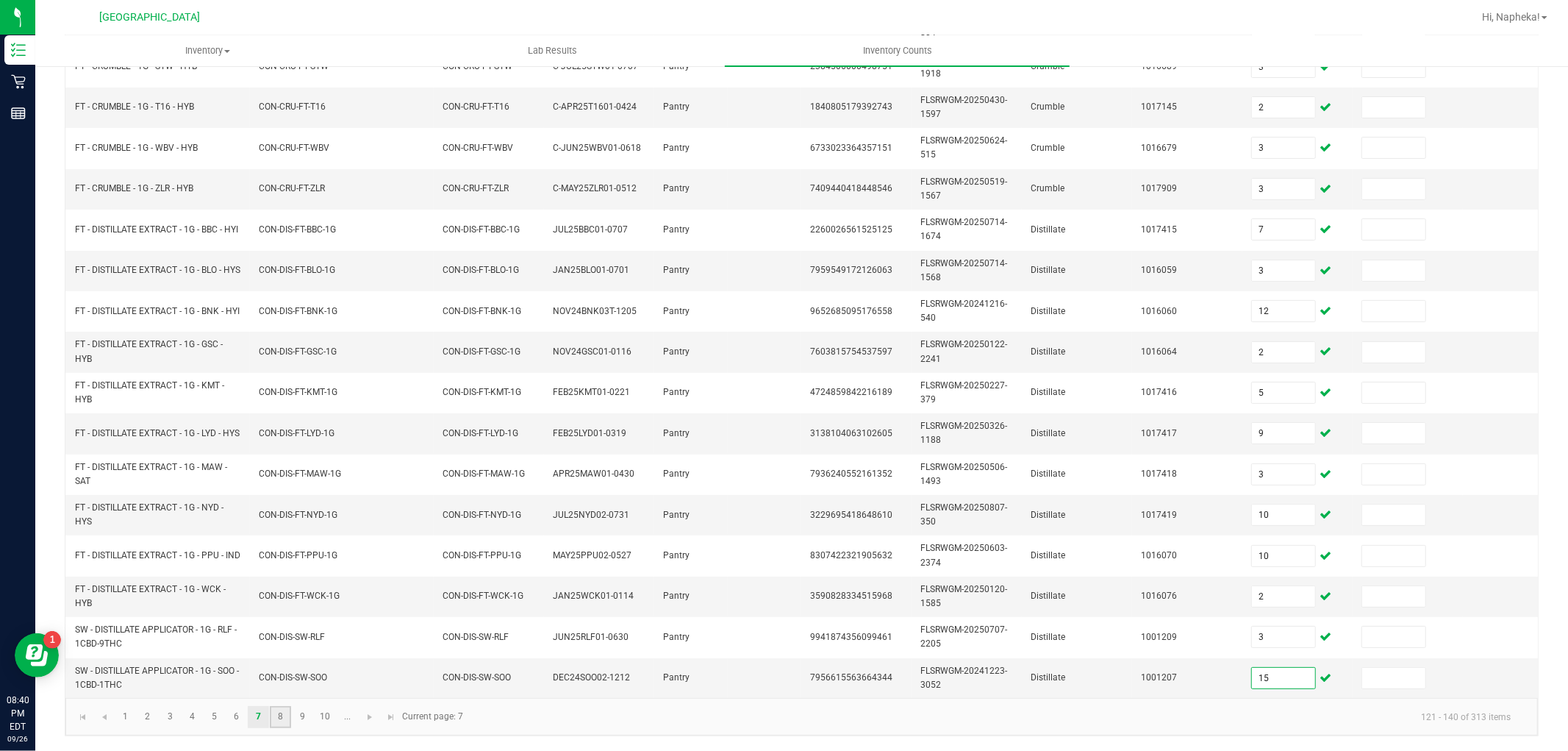
click at [274, 713] on link "8" at bounding box center [280, 716] width 22 height 22
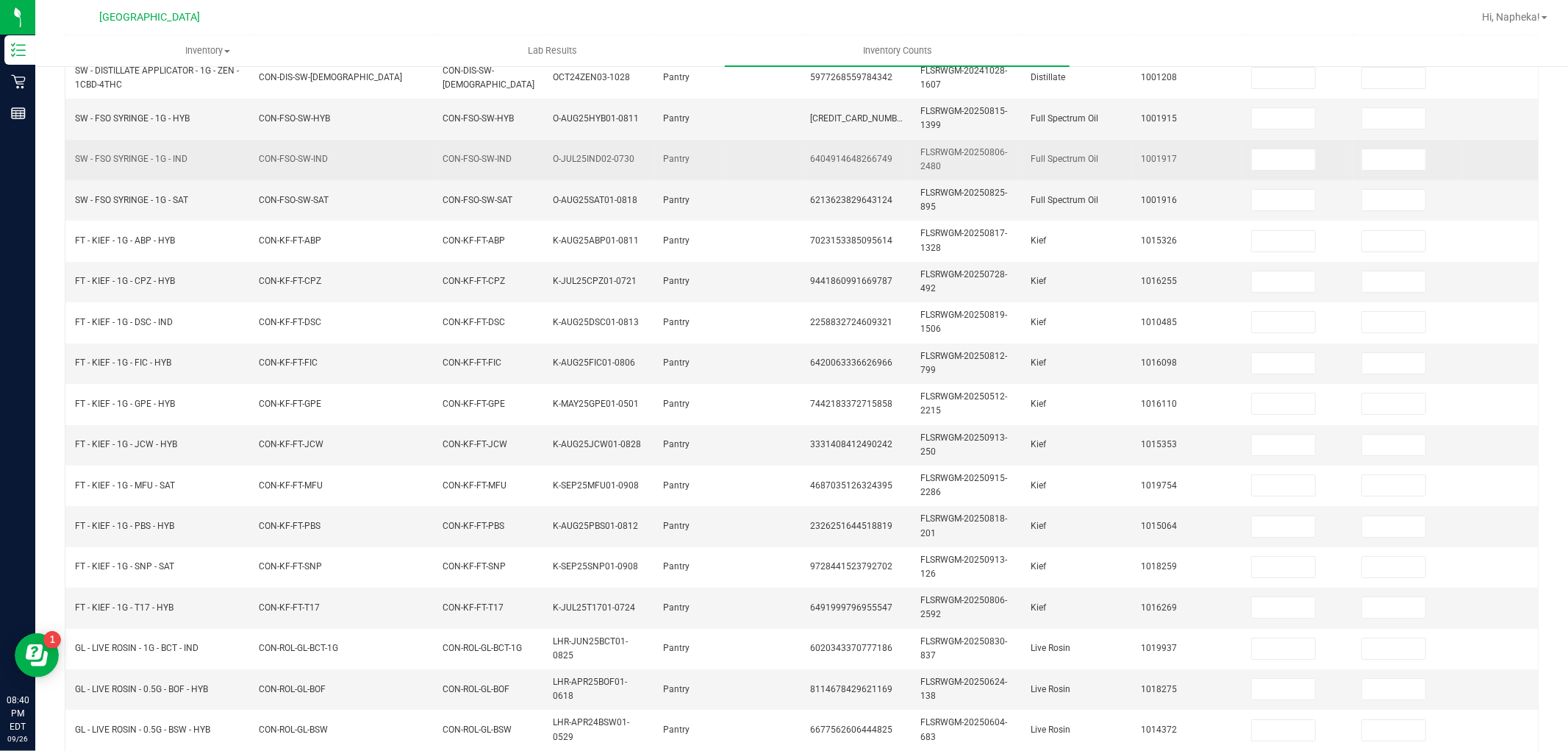
scroll to position [0, 0]
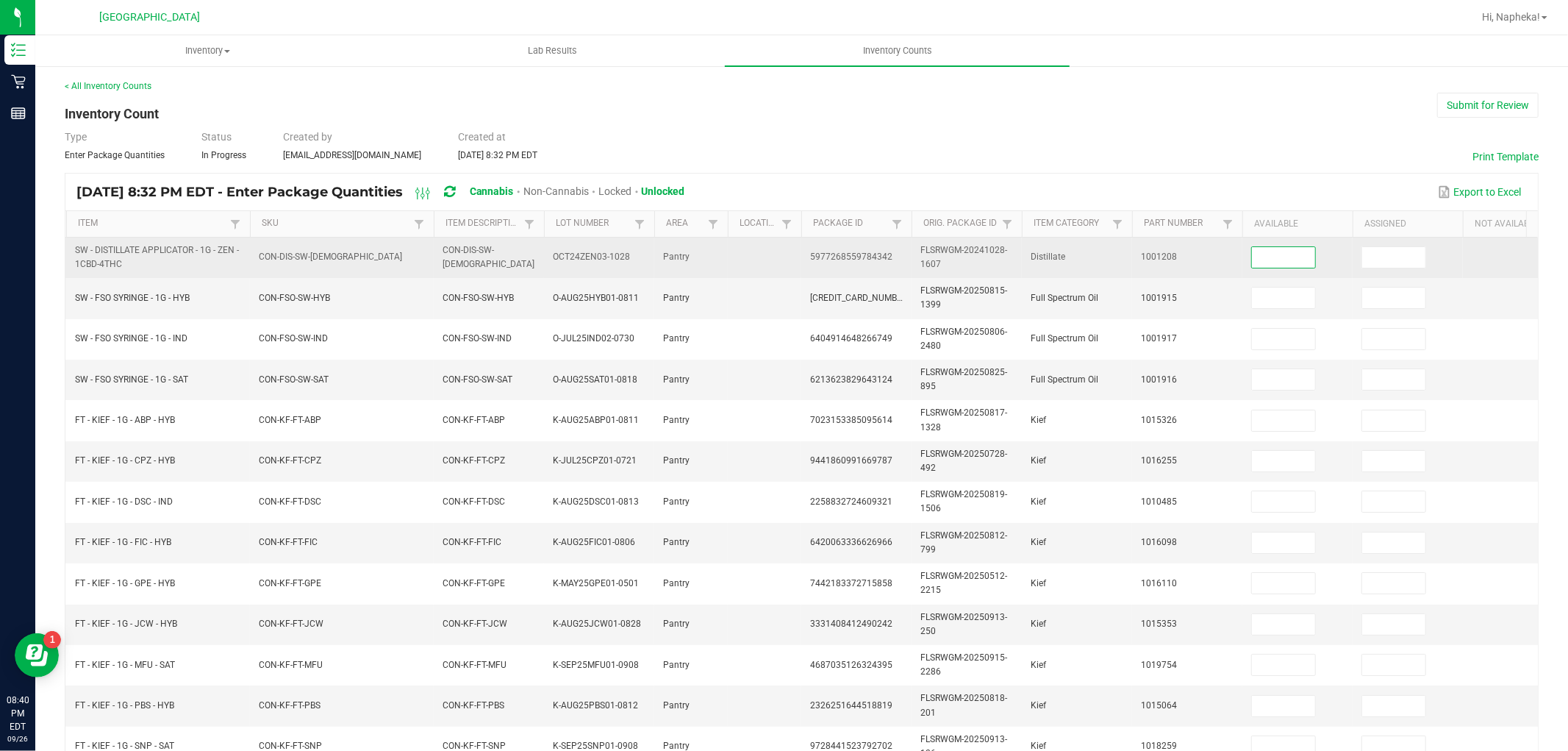
click at [1269, 248] on input at bounding box center [1283, 257] width 64 height 21
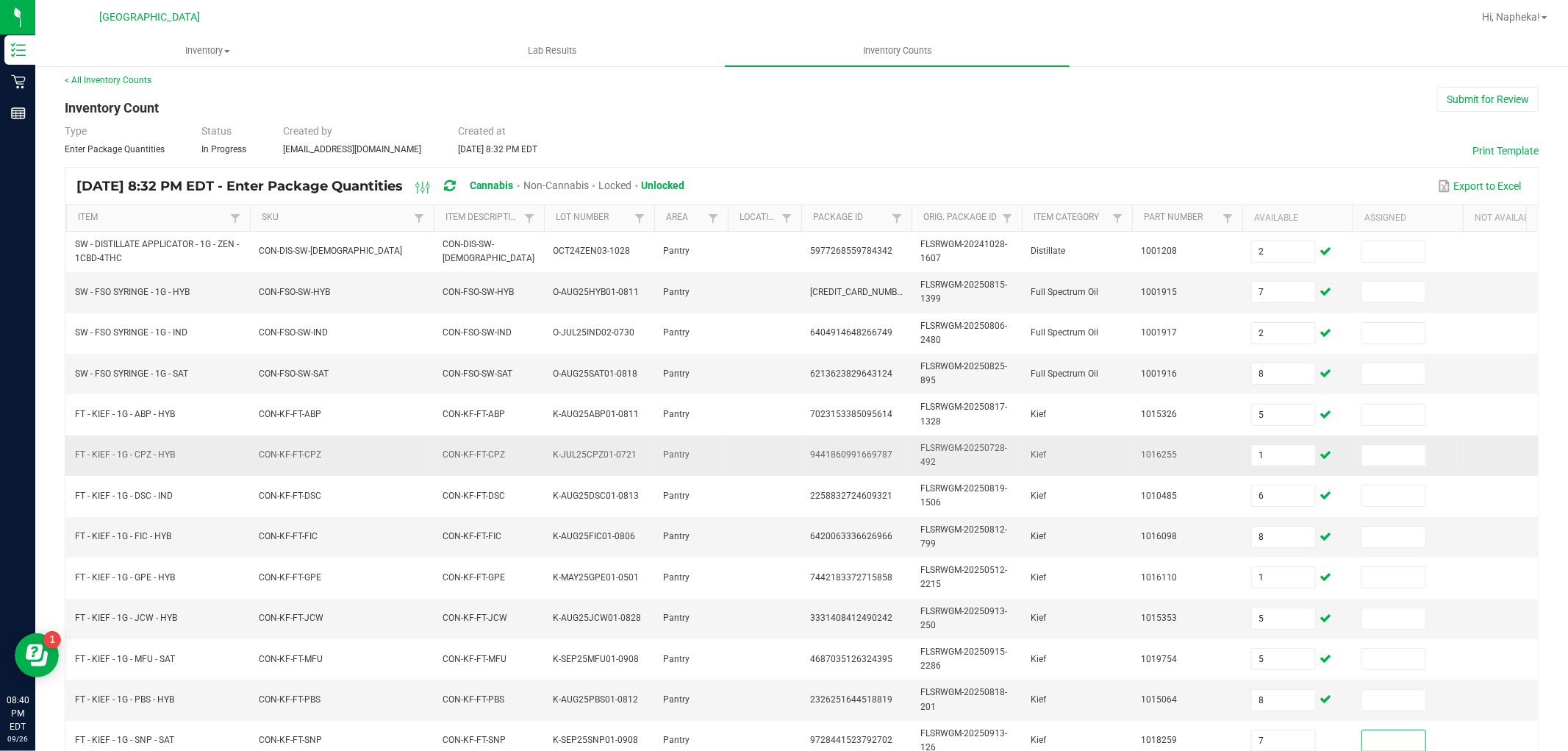
scroll to position [367, 0]
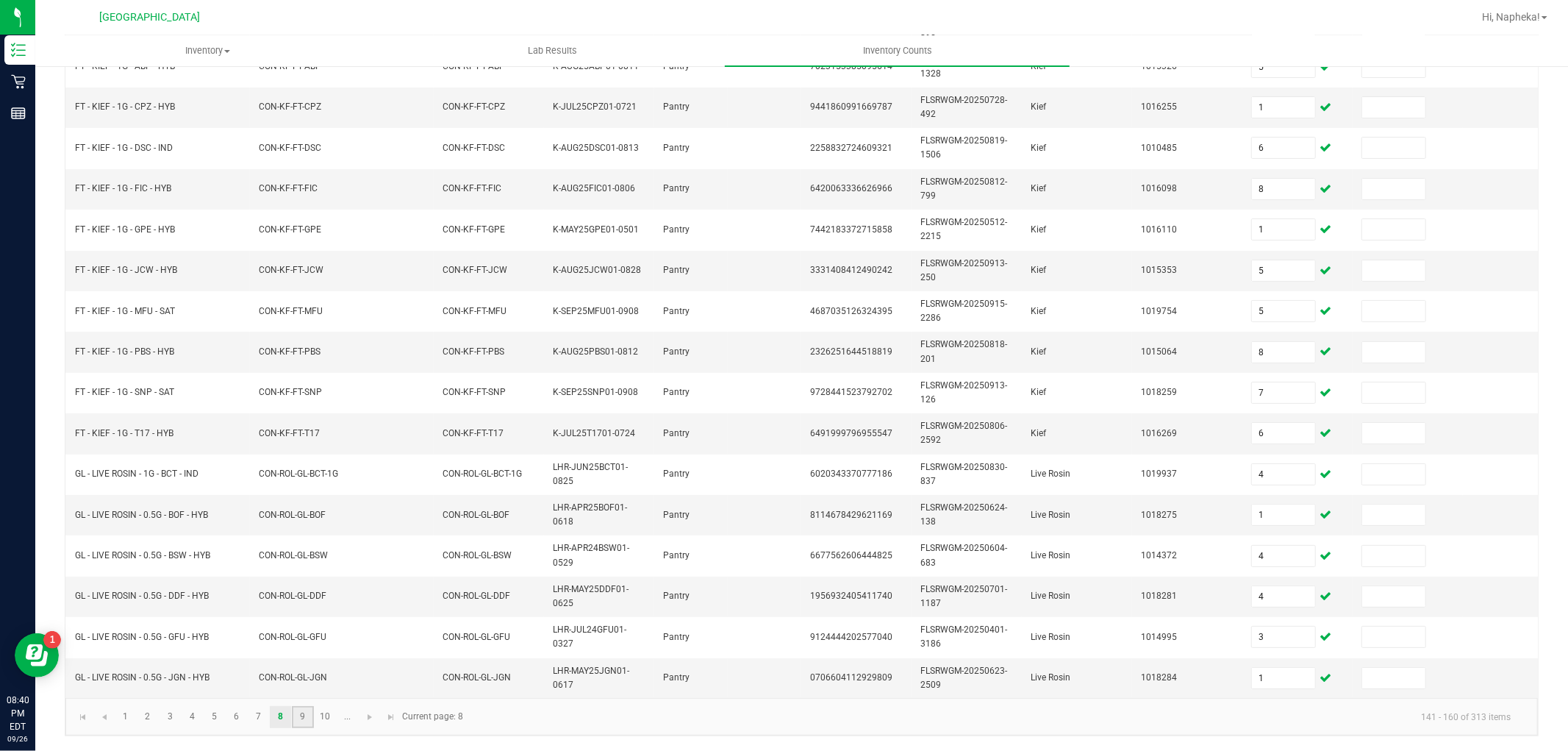
click at [296, 707] on link "9" at bounding box center [303, 716] width 22 height 22
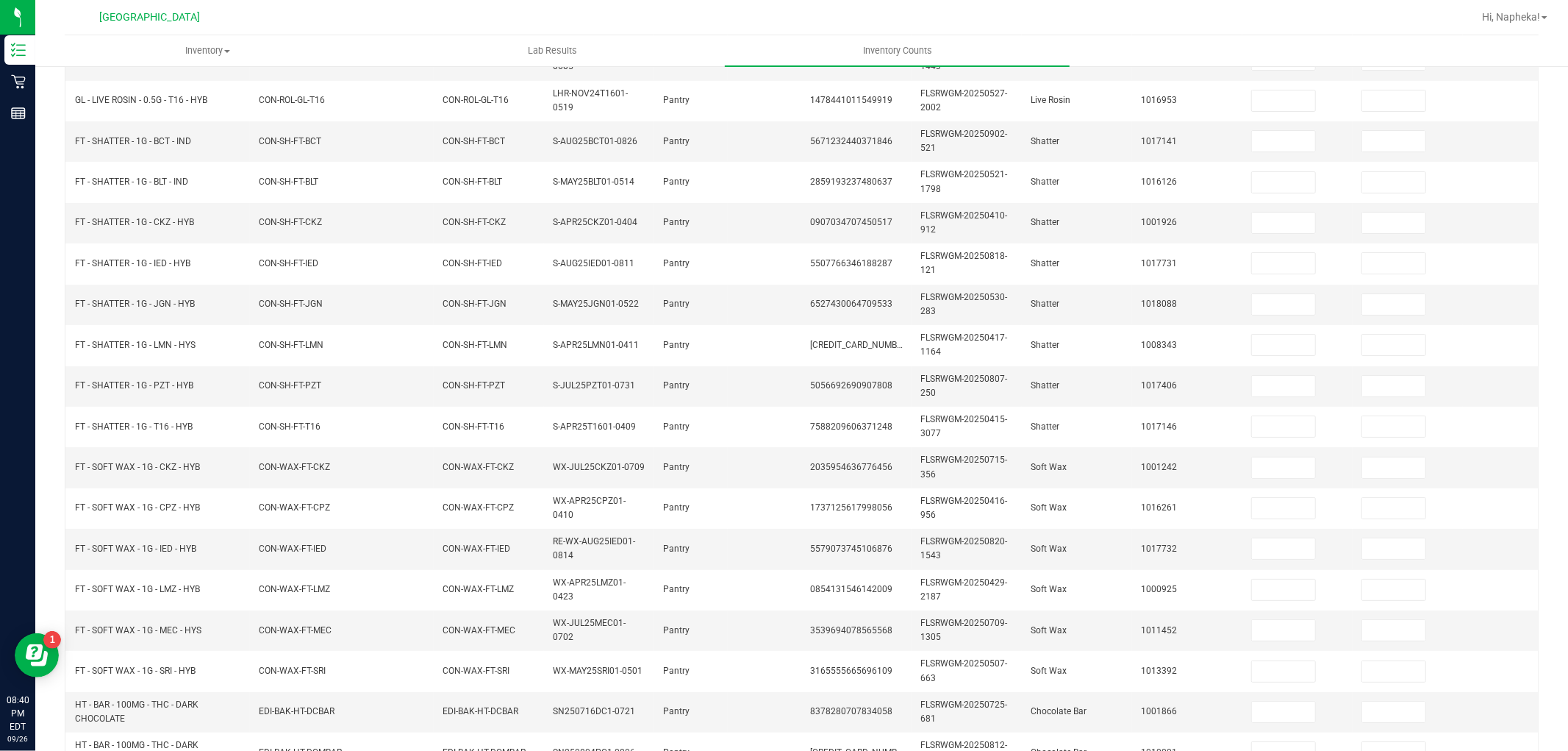
scroll to position [40, 0]
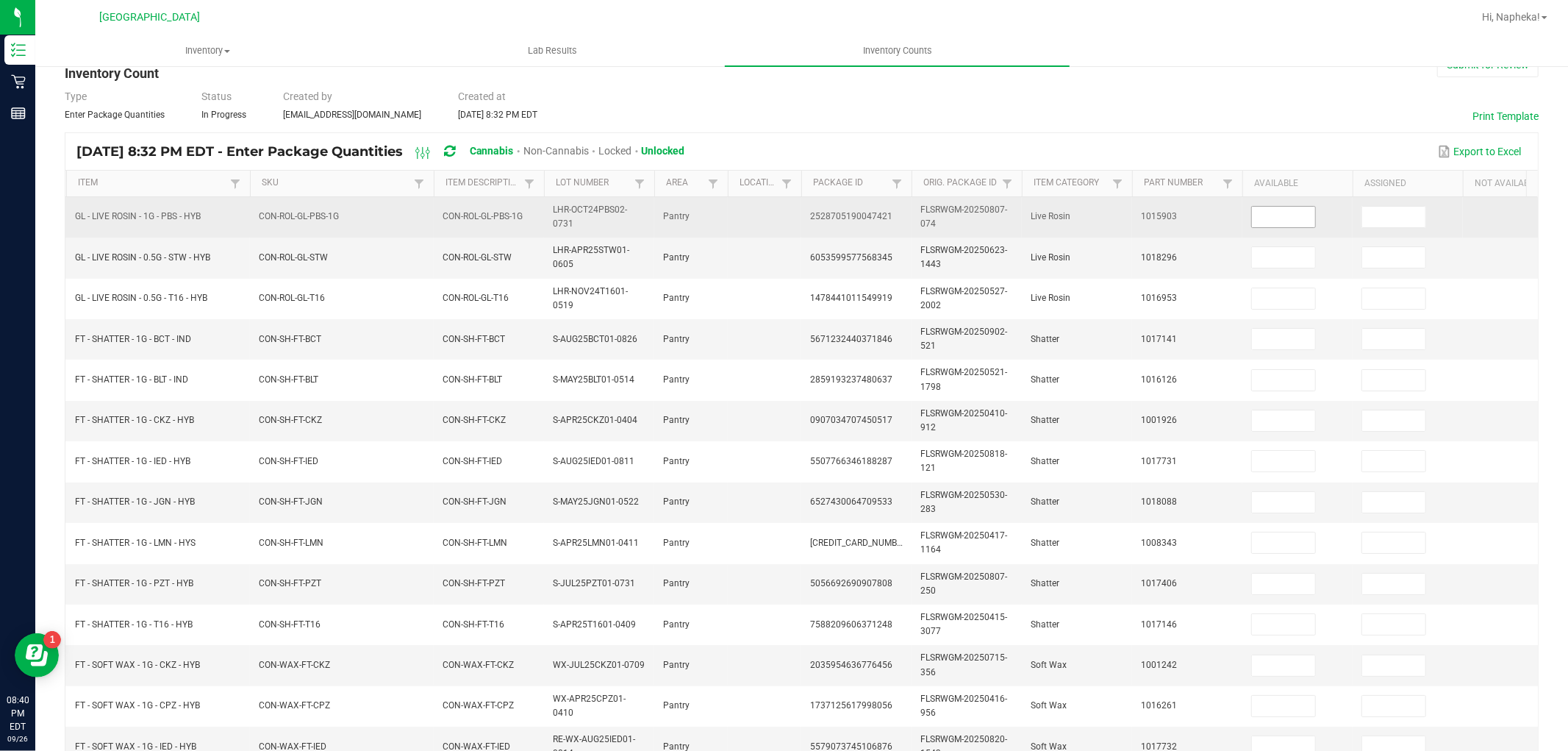
click at [1295, 214] on input at bounding box center [1283, 217] width 64 height 21
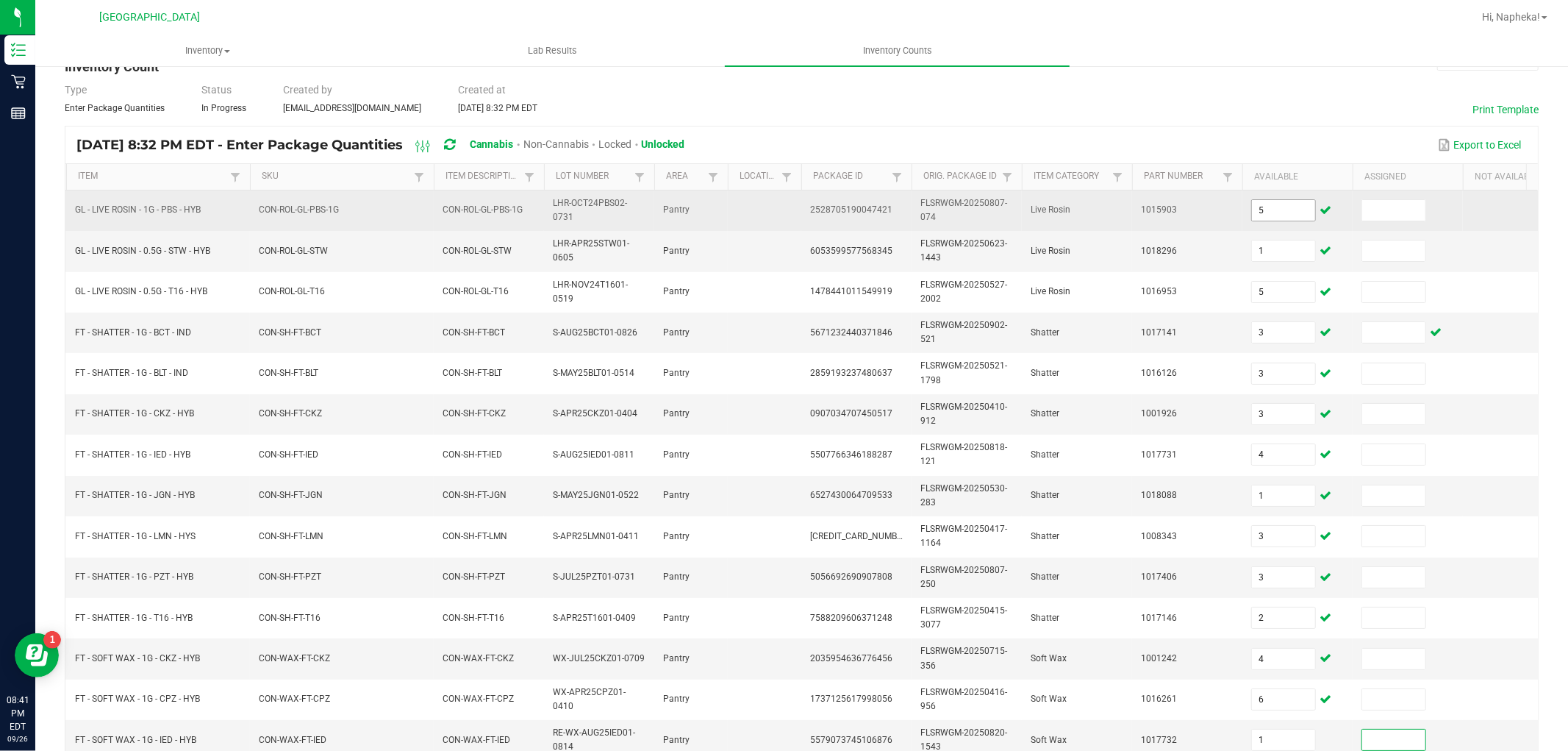
scroll to position [367, 0]
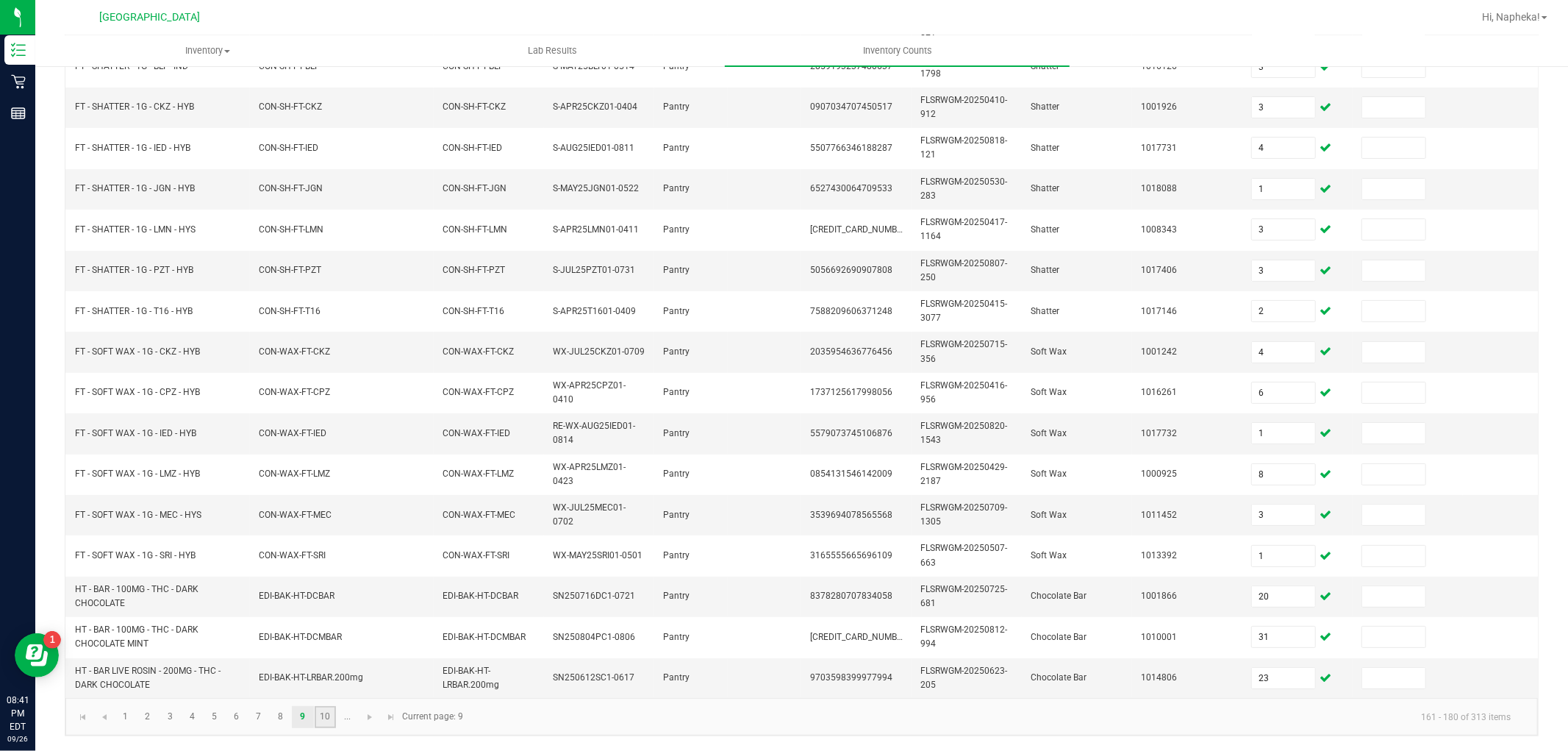
click at [325, 713] on link "10" at bounding box center [325, 716] width 22 height 22
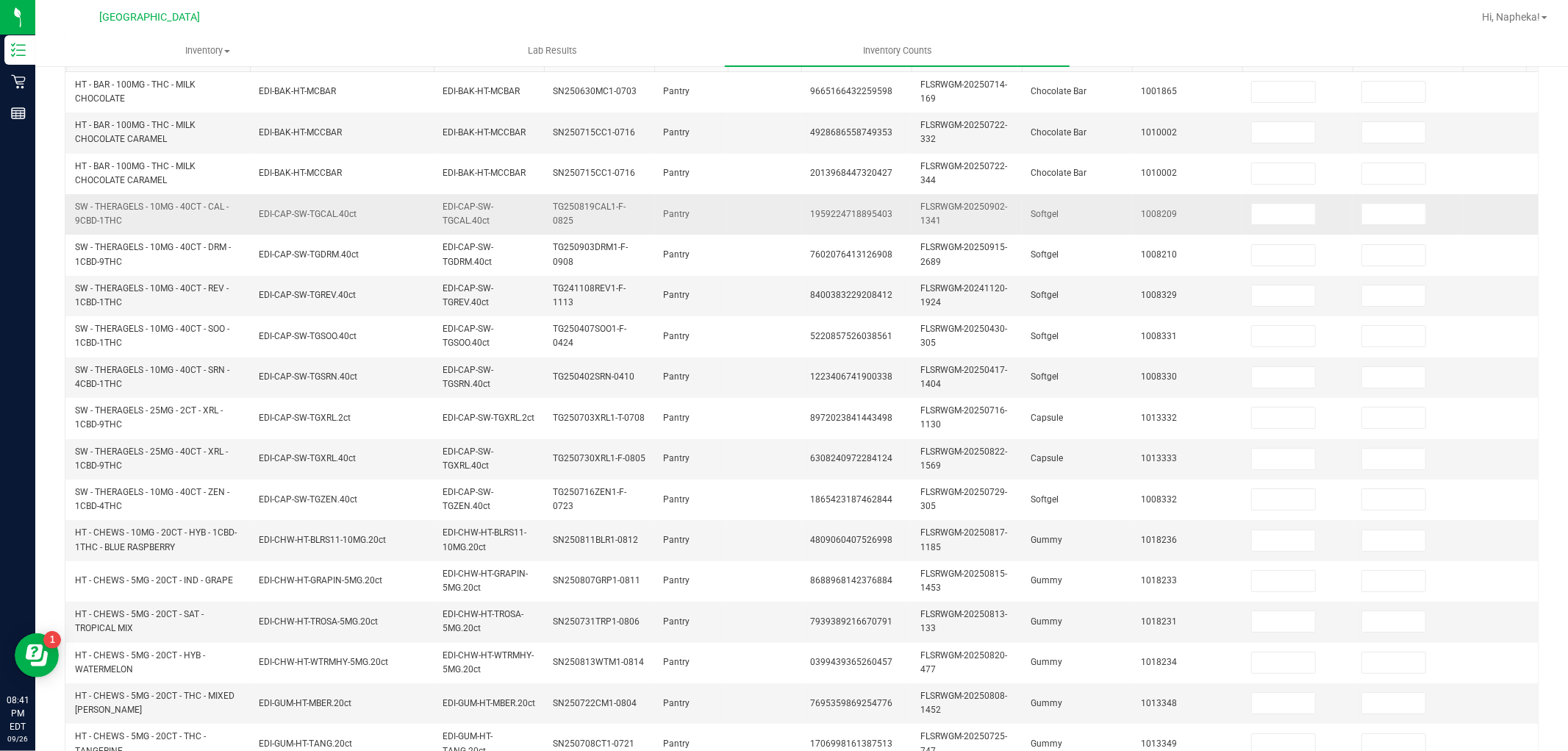
scroll to position [0, 0]
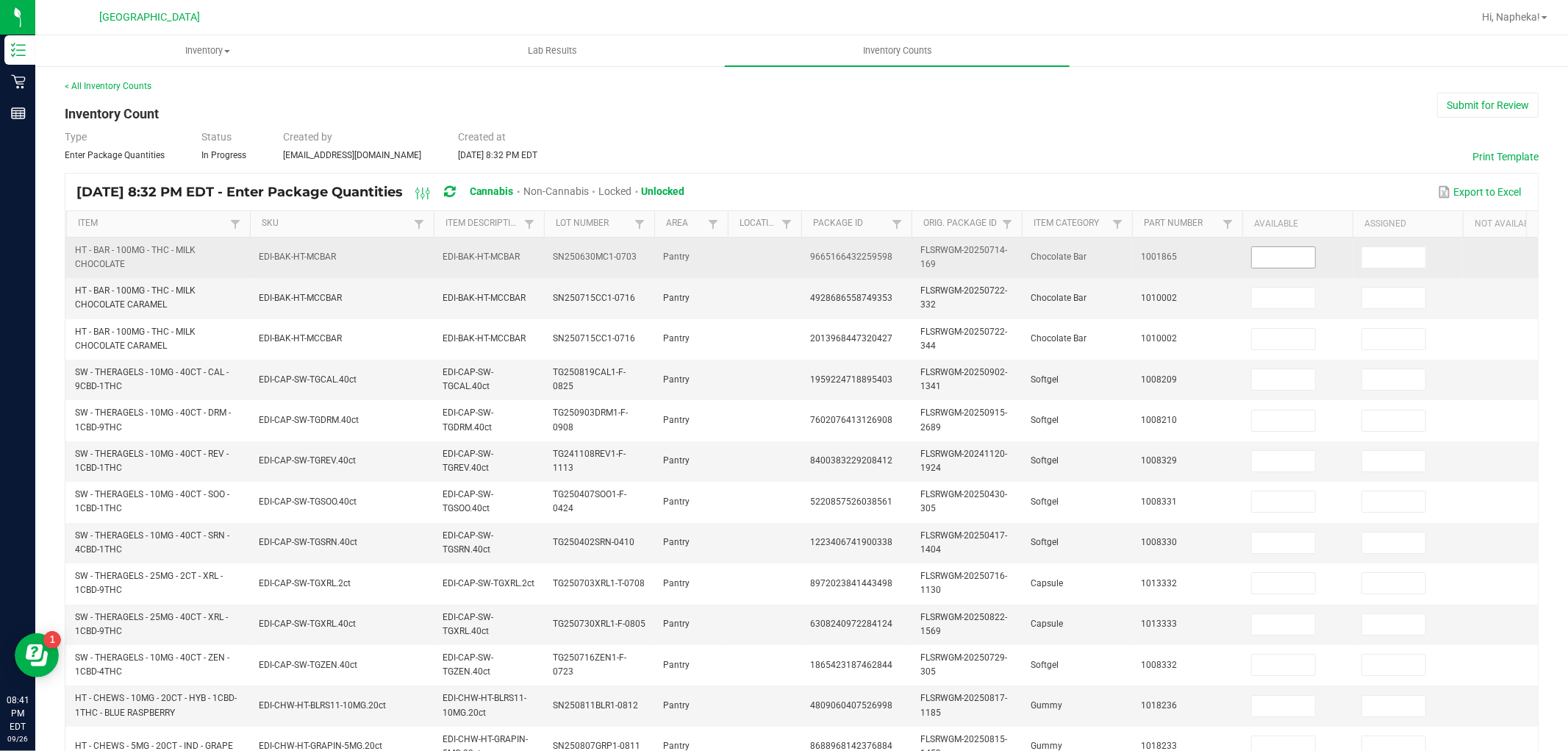
click at [1270, 255] on input at bounding box center [1283, 257] width 64 height 21
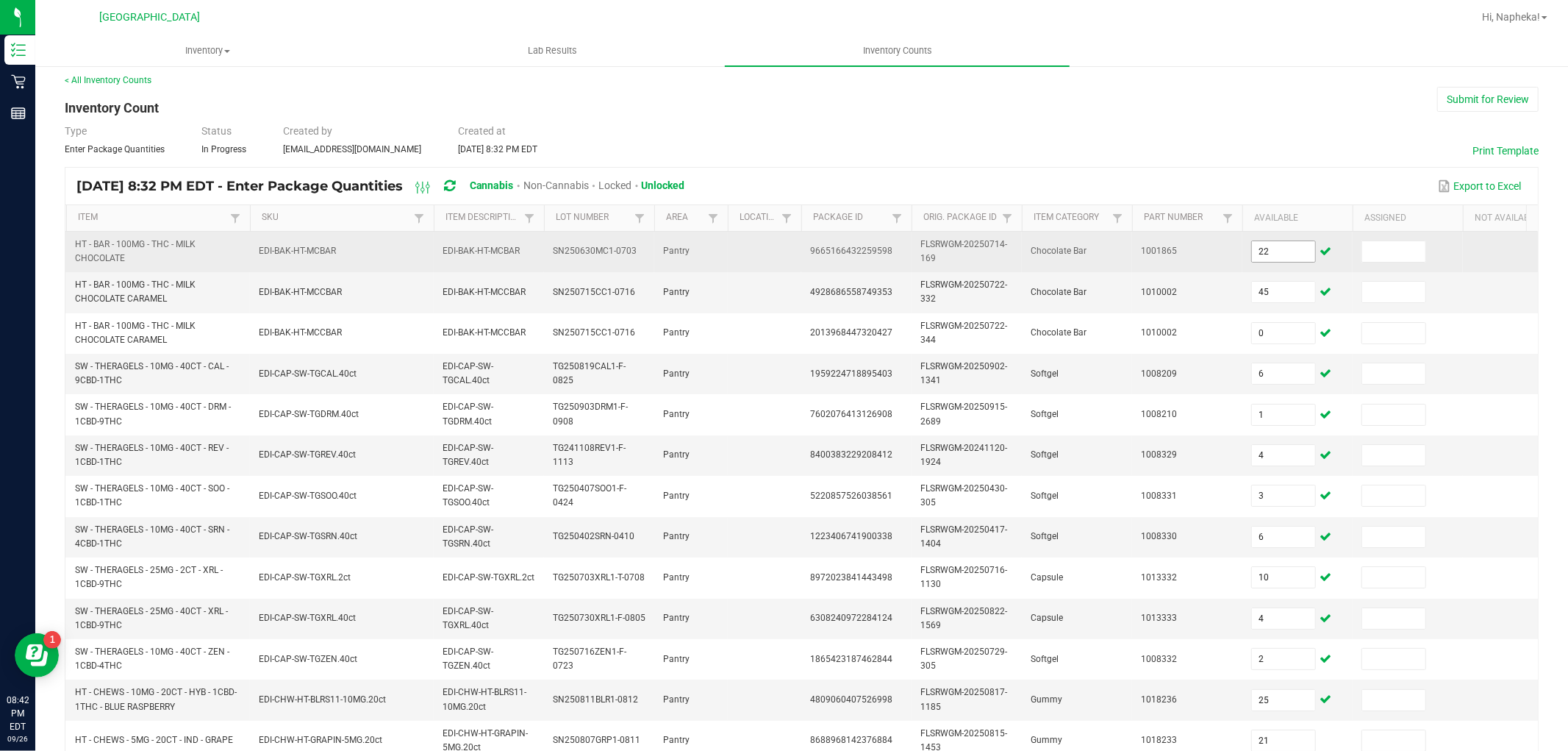
scroll to position [367, 0]
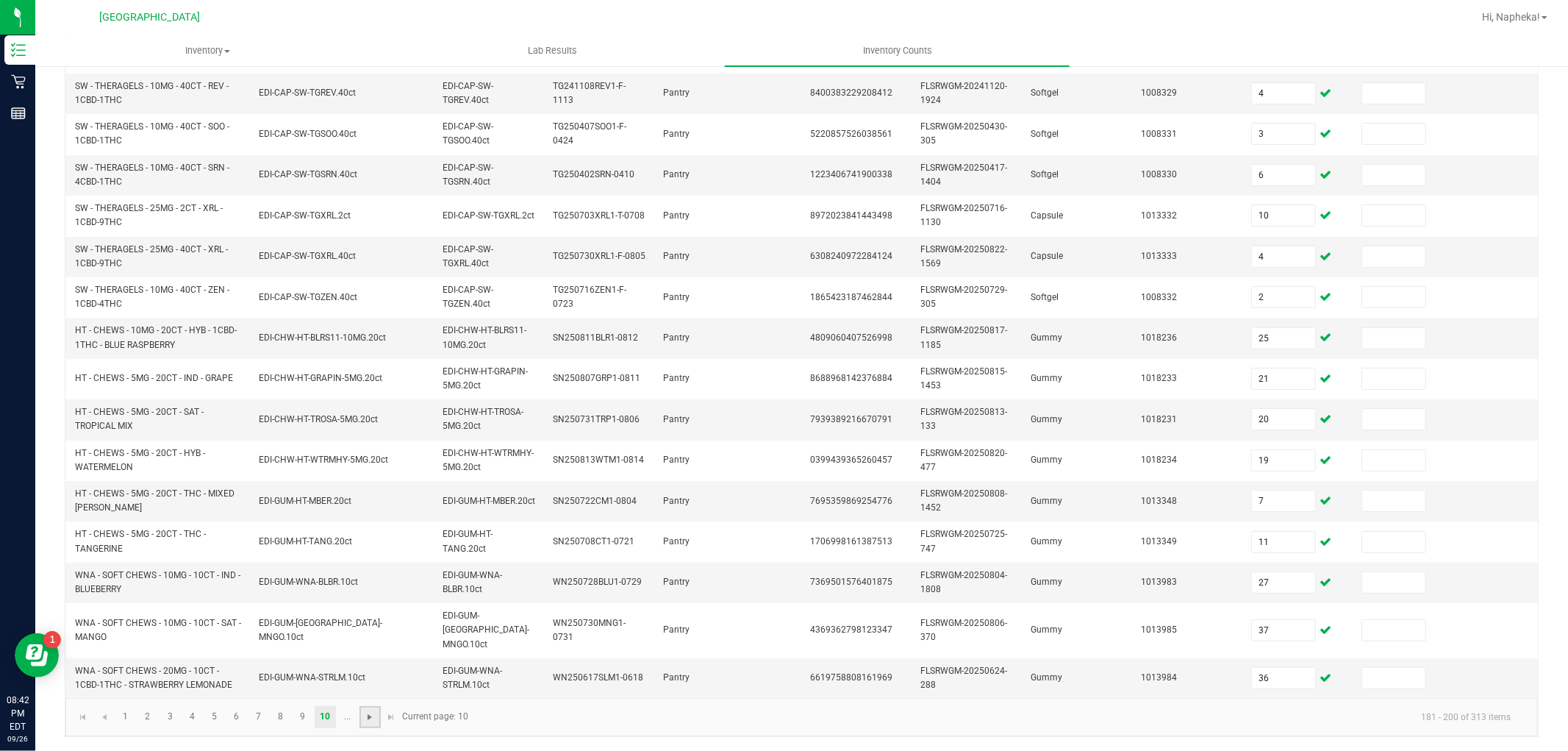
click at [371, 716] on span "Go to the next page" at bounding box center [369, 716] width 12 height 12
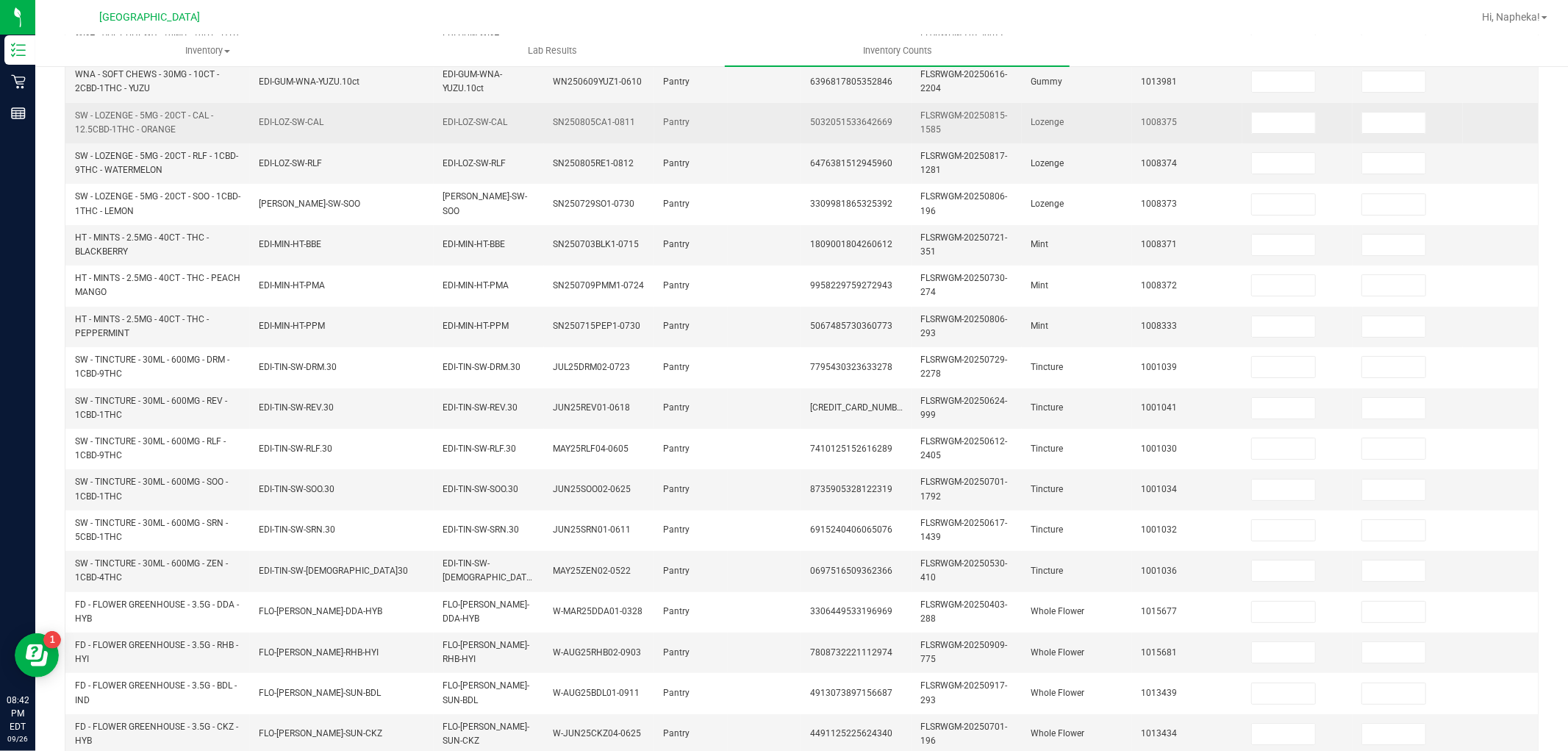
scroll to position [40, 0]
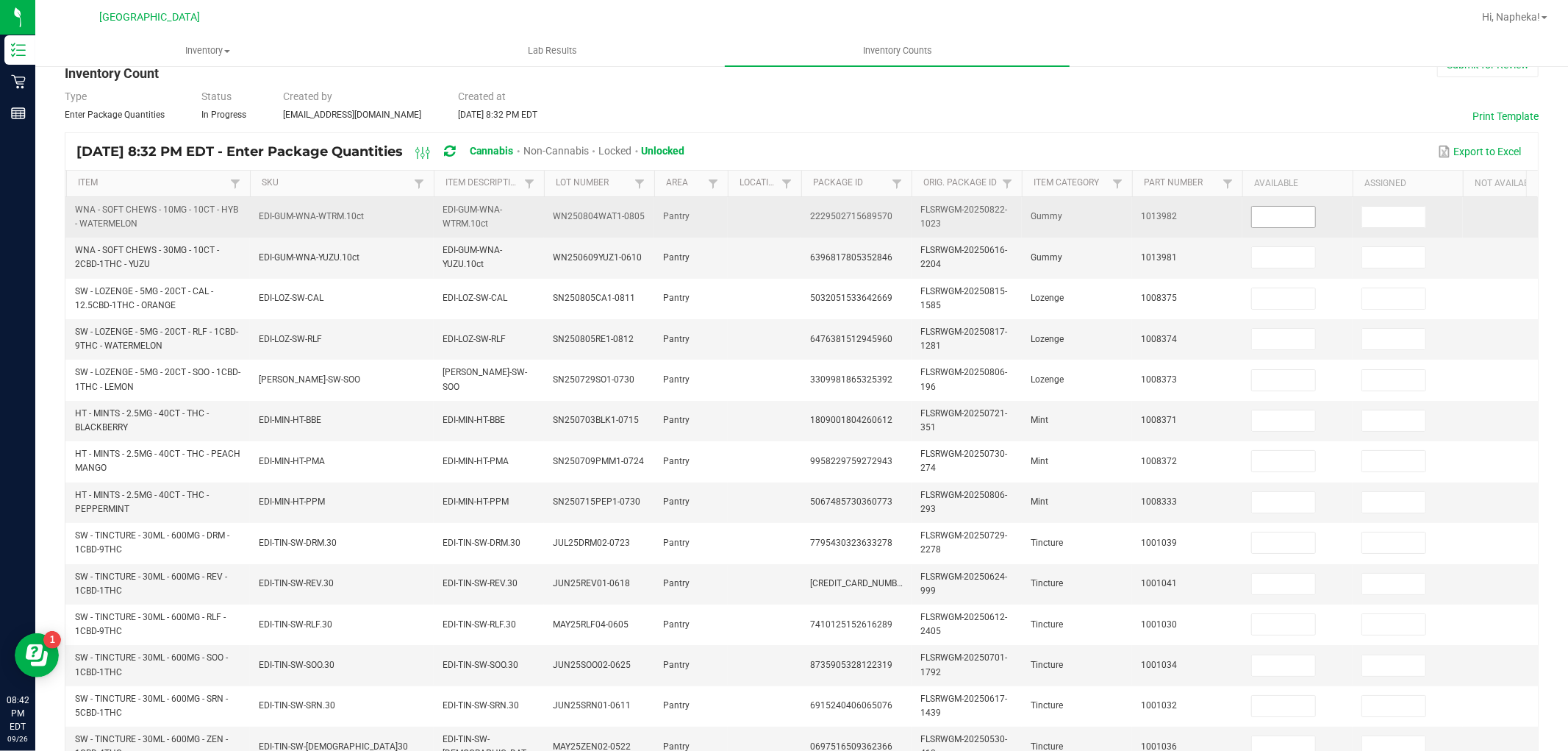
click at [1290, 216] on input at bounding box center [1283, 217] width 64 height 21
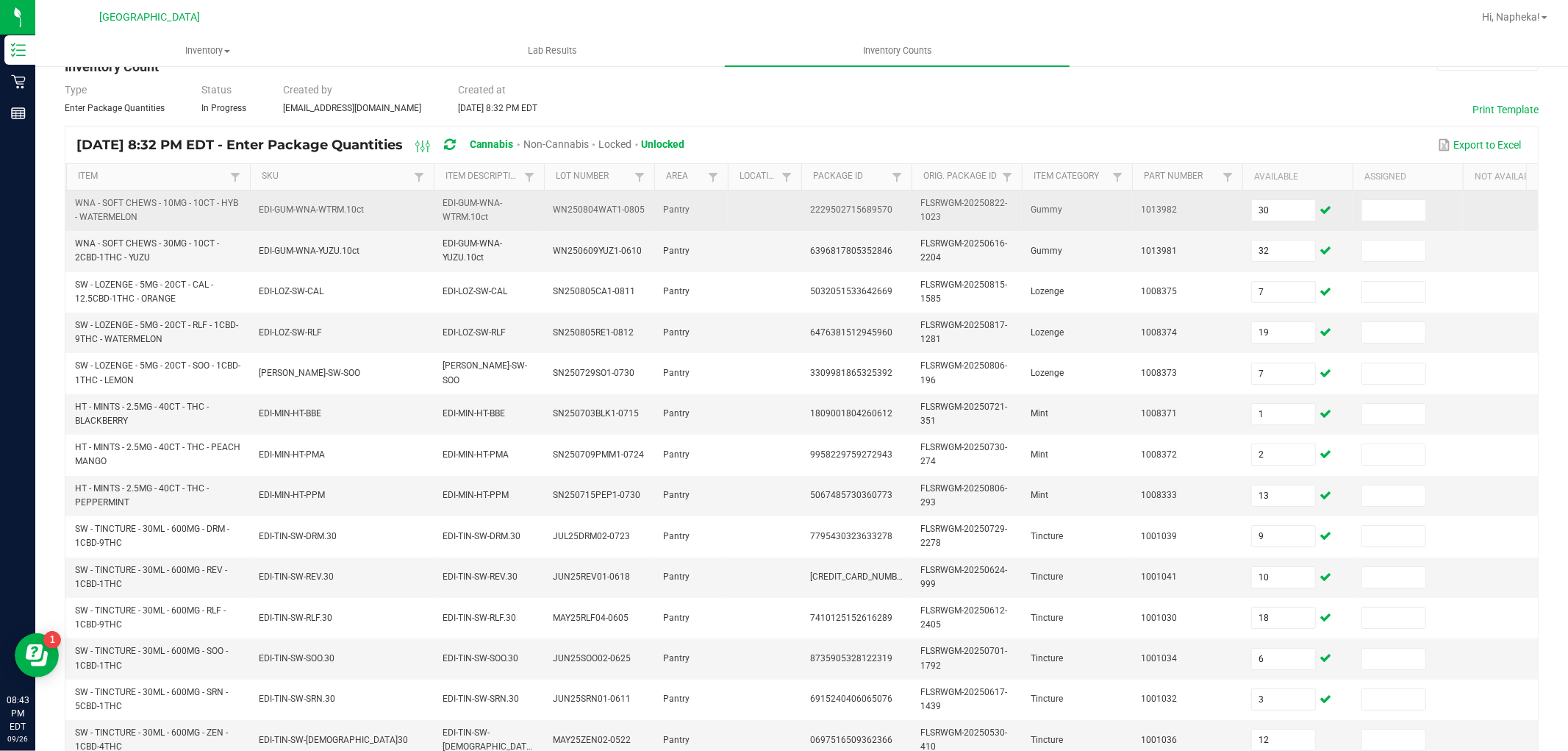
scroll to position [367, 0]
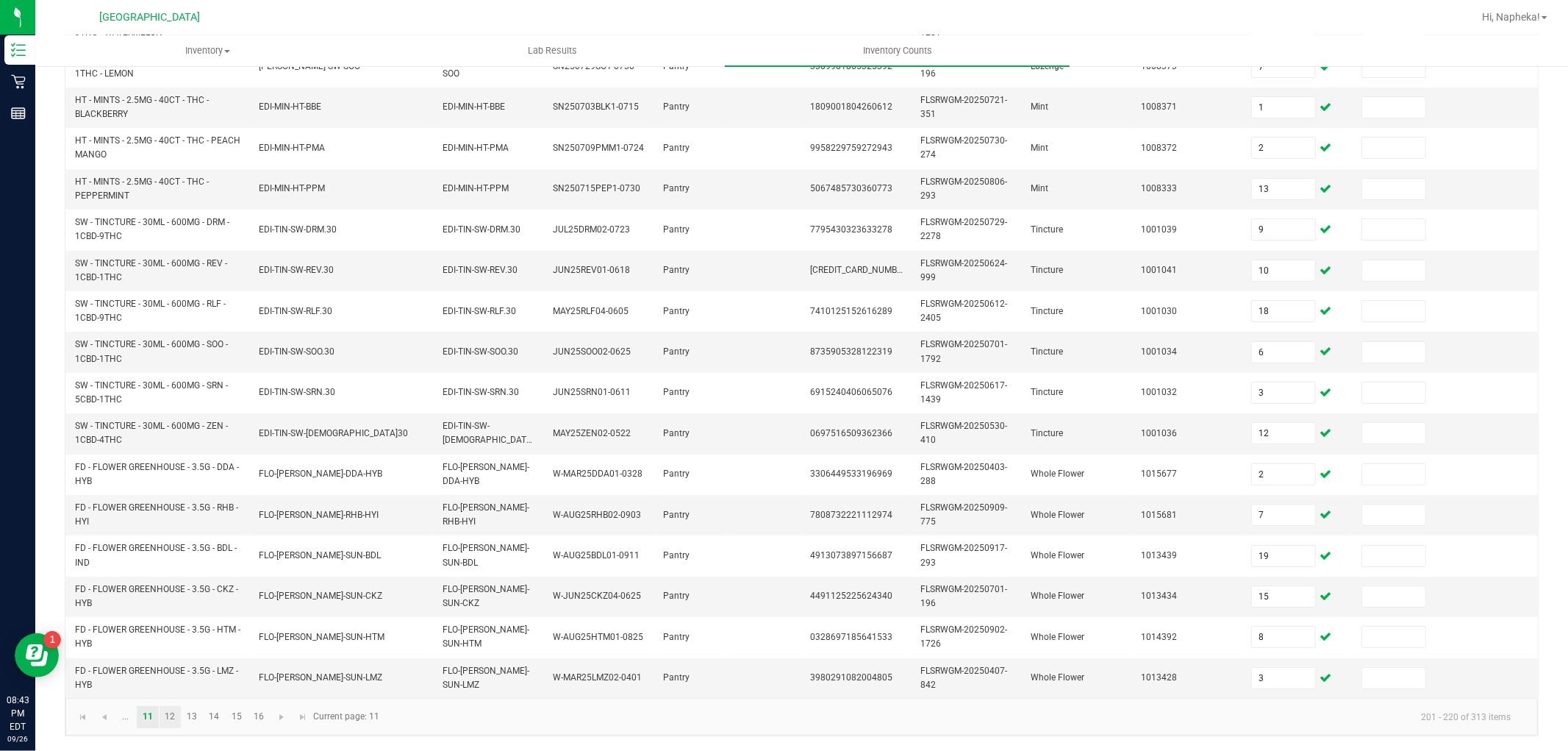
click at [177, 714] on link "12" at bounding box center [170, 716] width 22 height 22
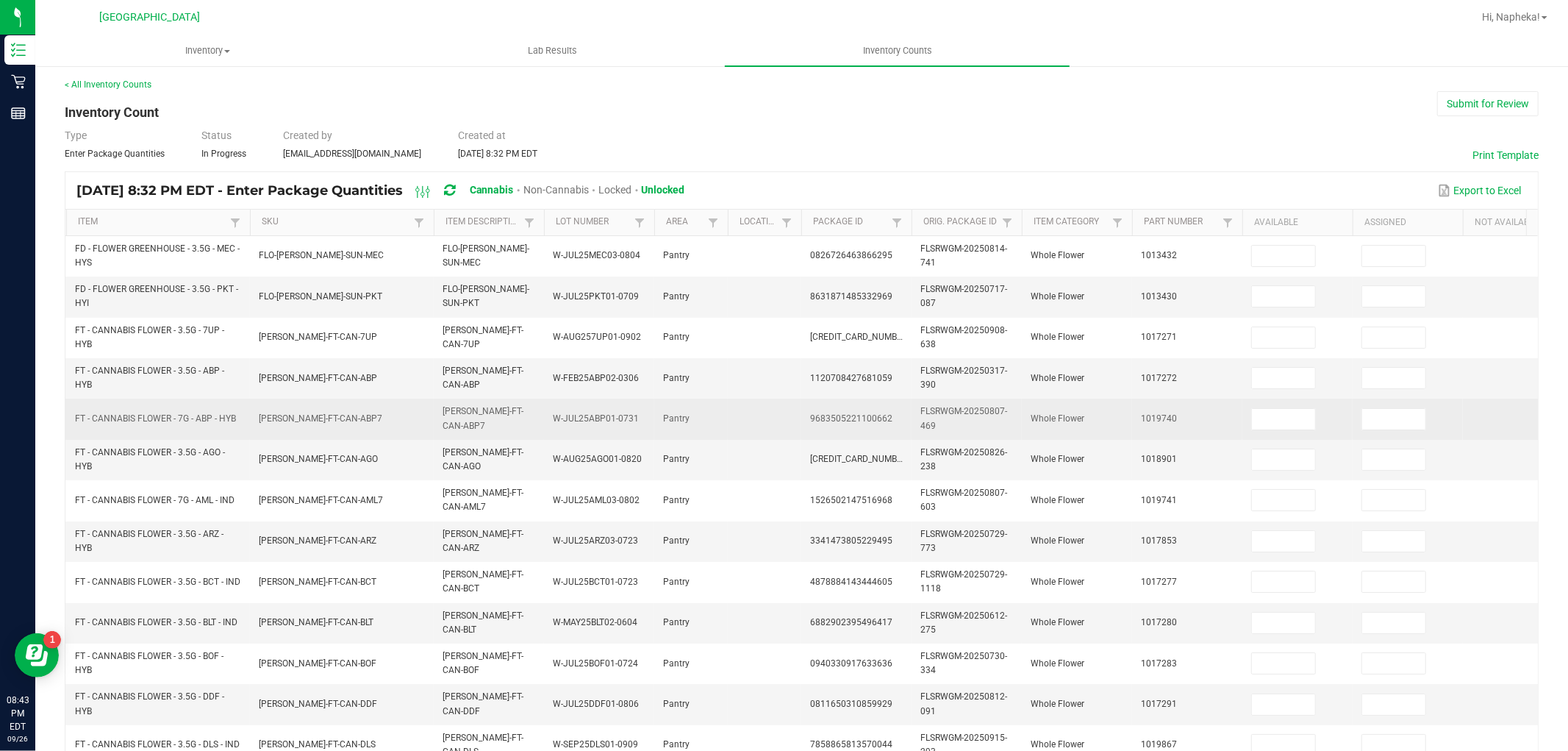
scroll to position [0, 0]
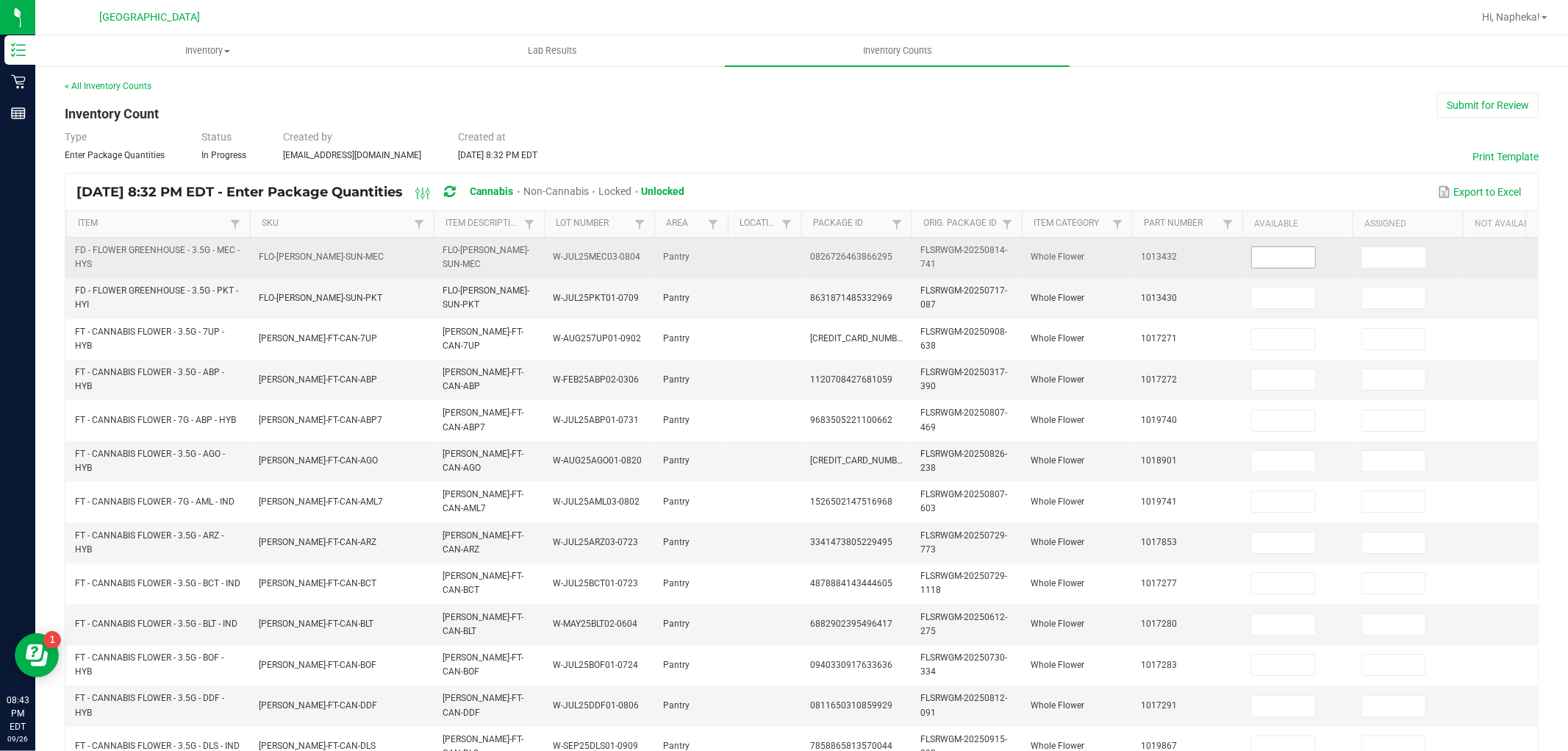
click at [1295, 264] on input at bounding box center [1283, 257] width 64 height 21
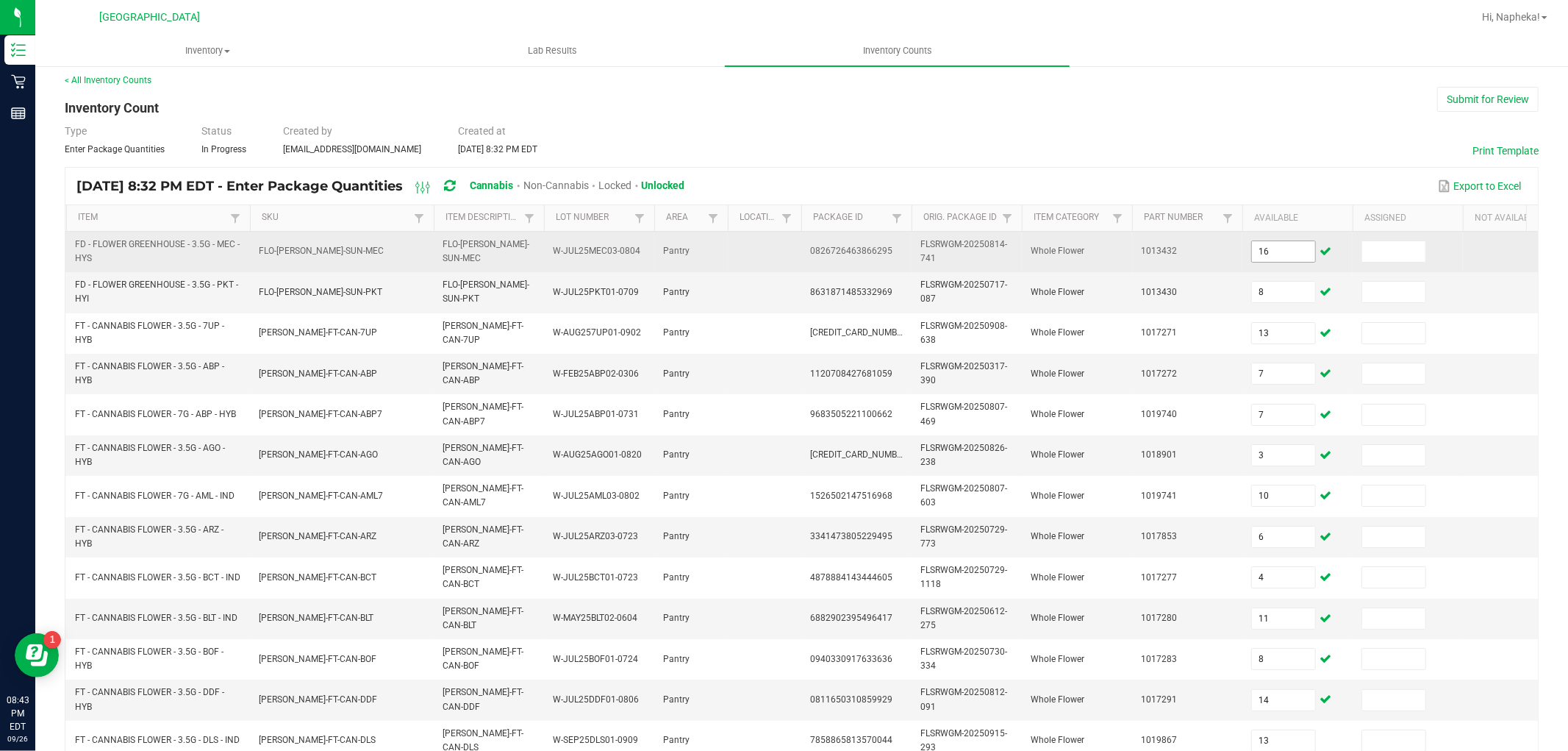
scroll to position [367, 0]
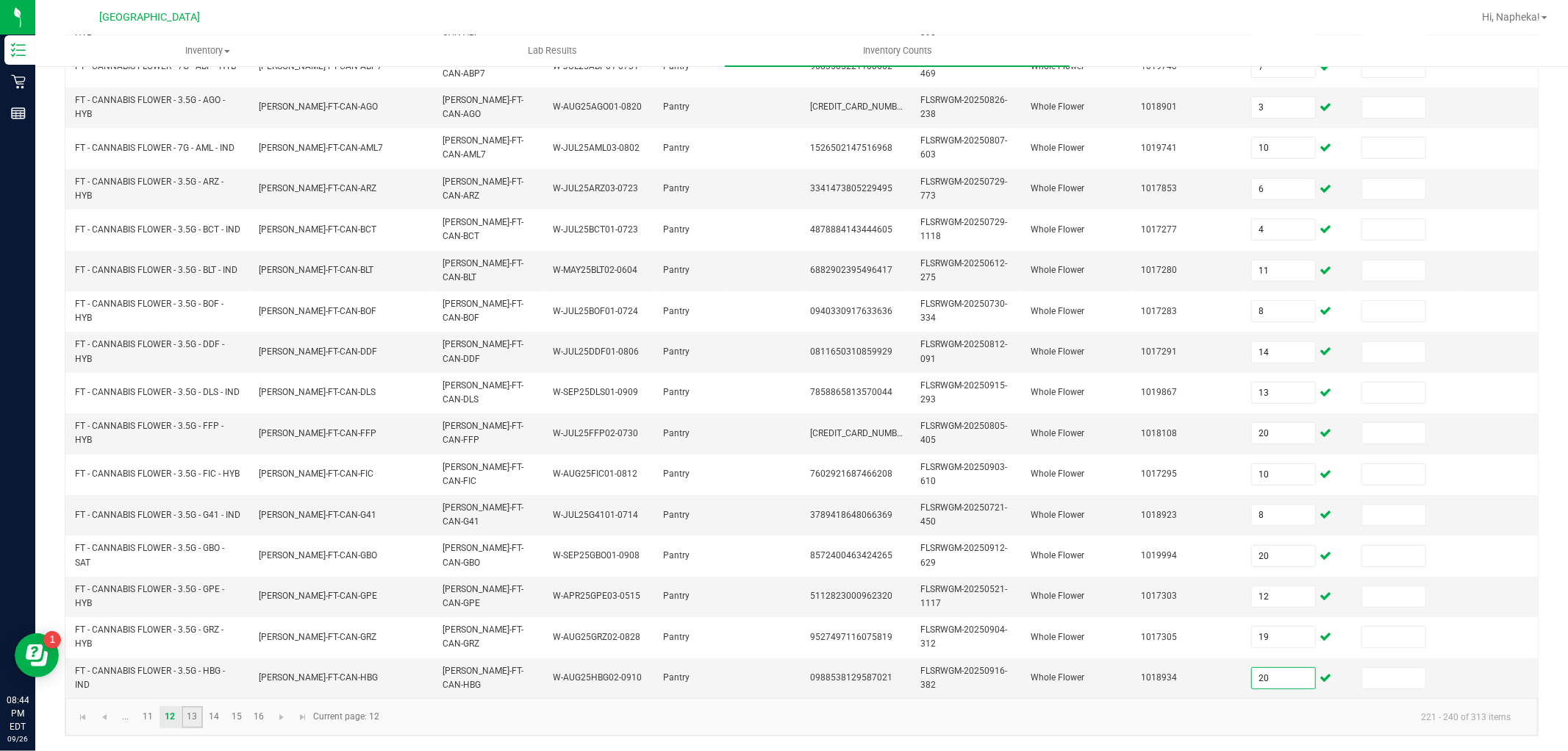
click at [194, 714] on link "13" at bounding box center [193, 716] width 22 height 22
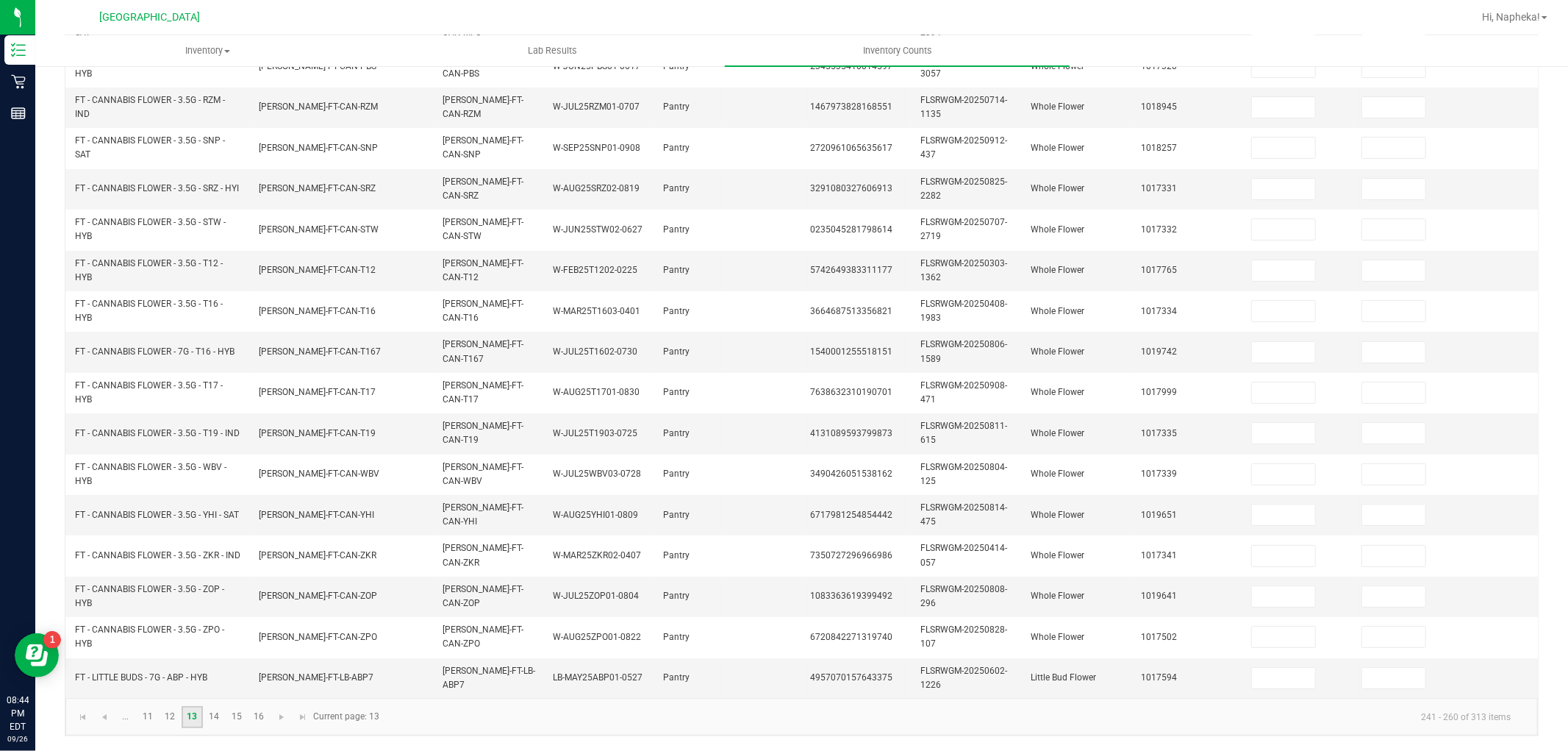
scroll to position [40, 0]
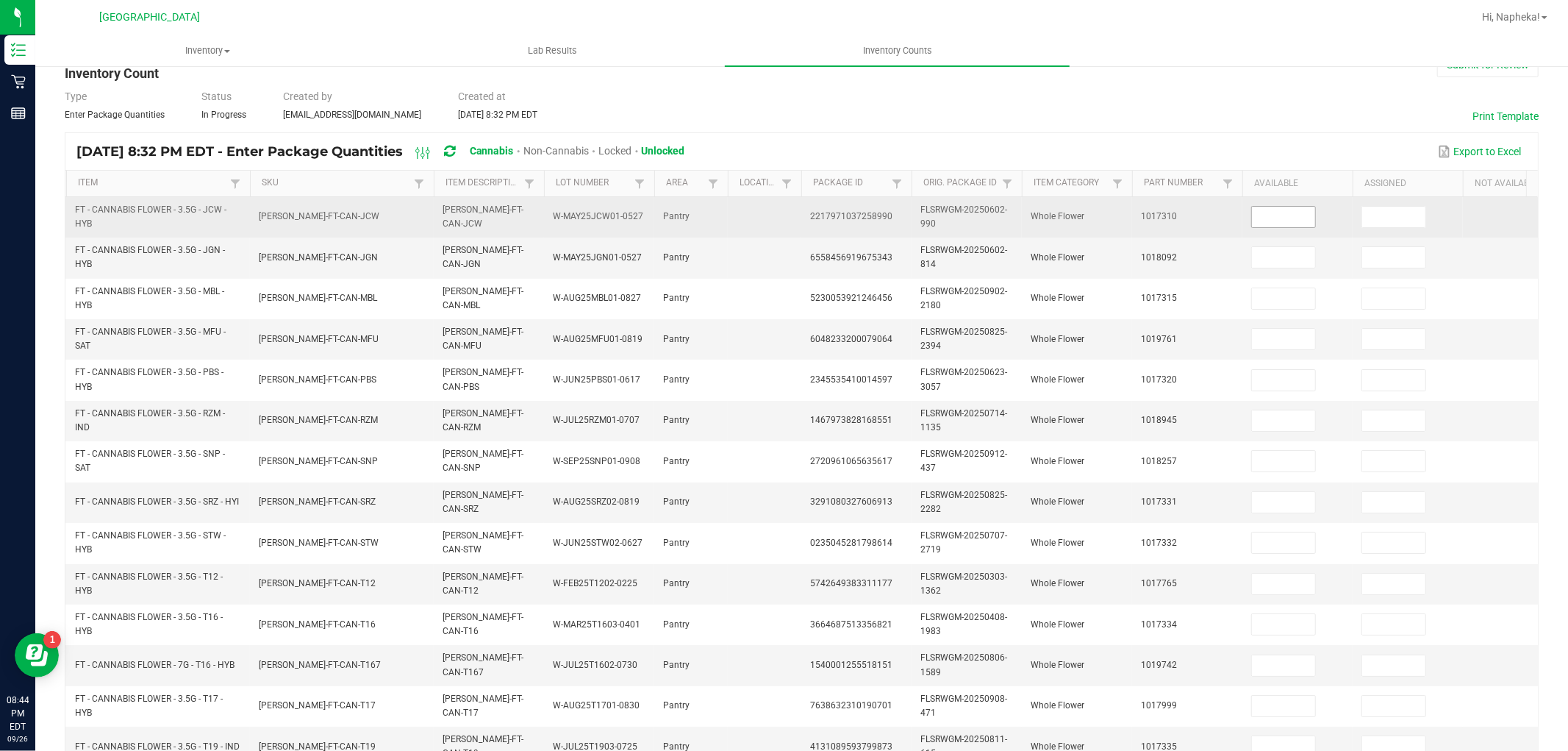
click at [1264, 221] on input at bounding box center [1283, 217] width 64 height 21
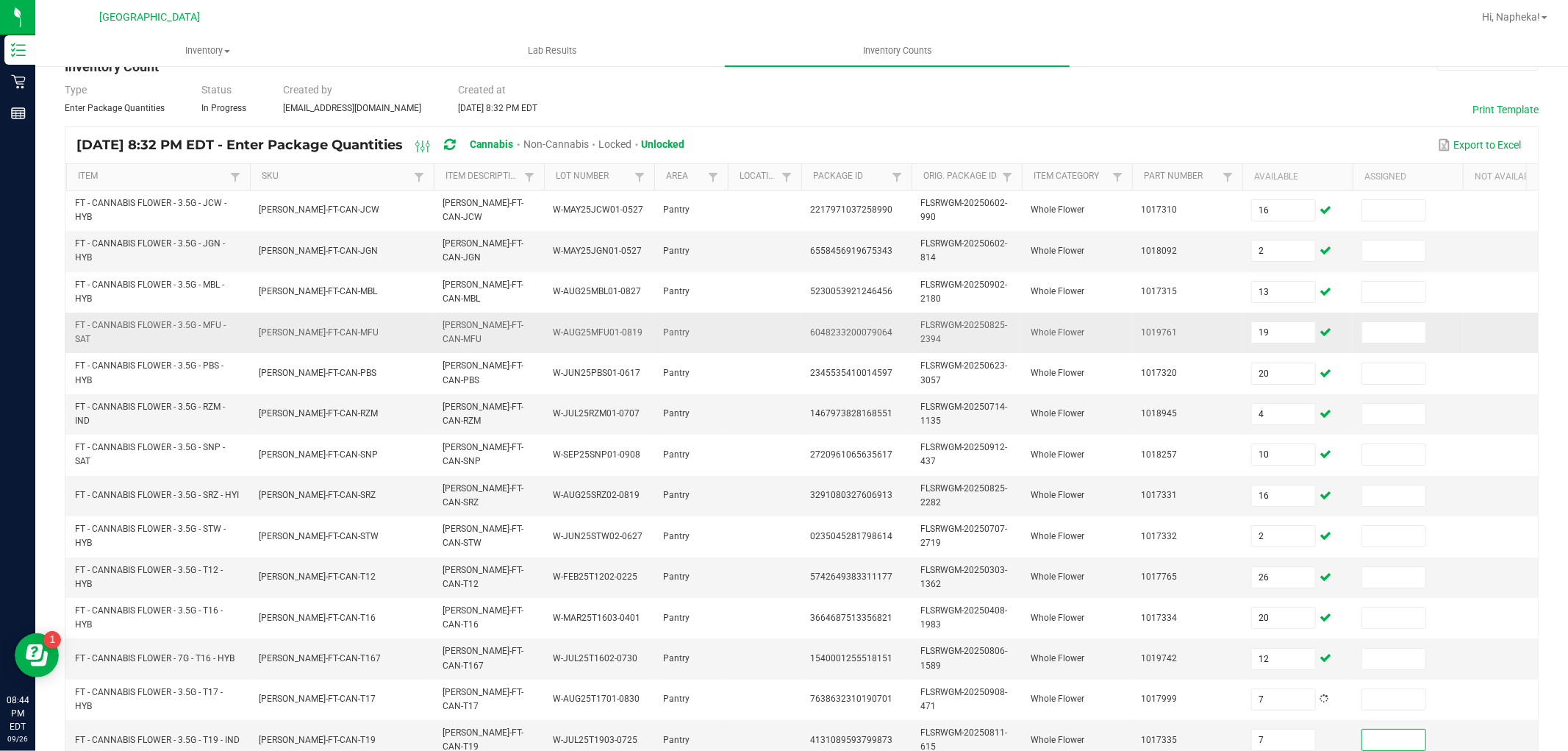
scroll to position [367, 0]
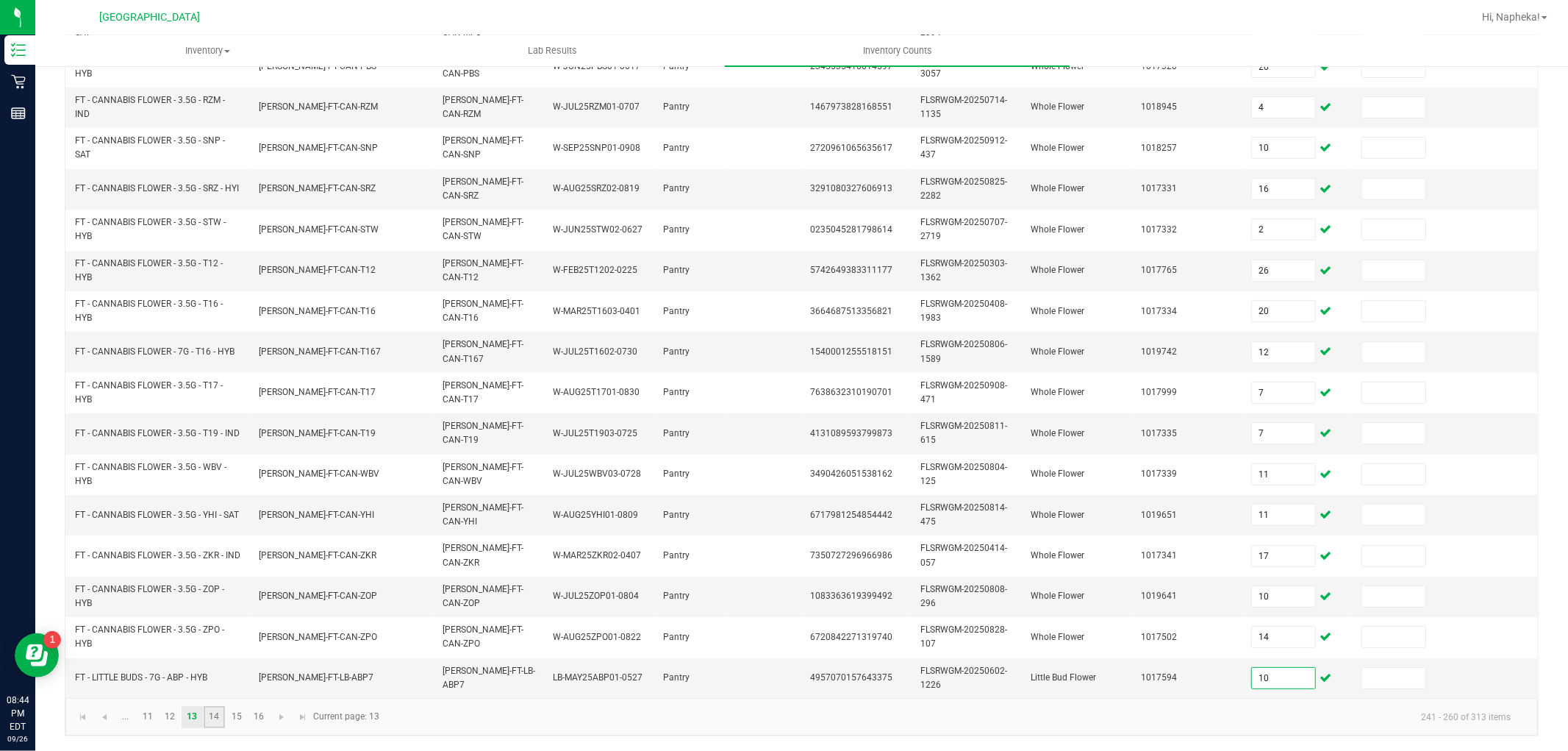
click at [211, 716] on link "14" at bounding box center [214, 716] width 22 height 22
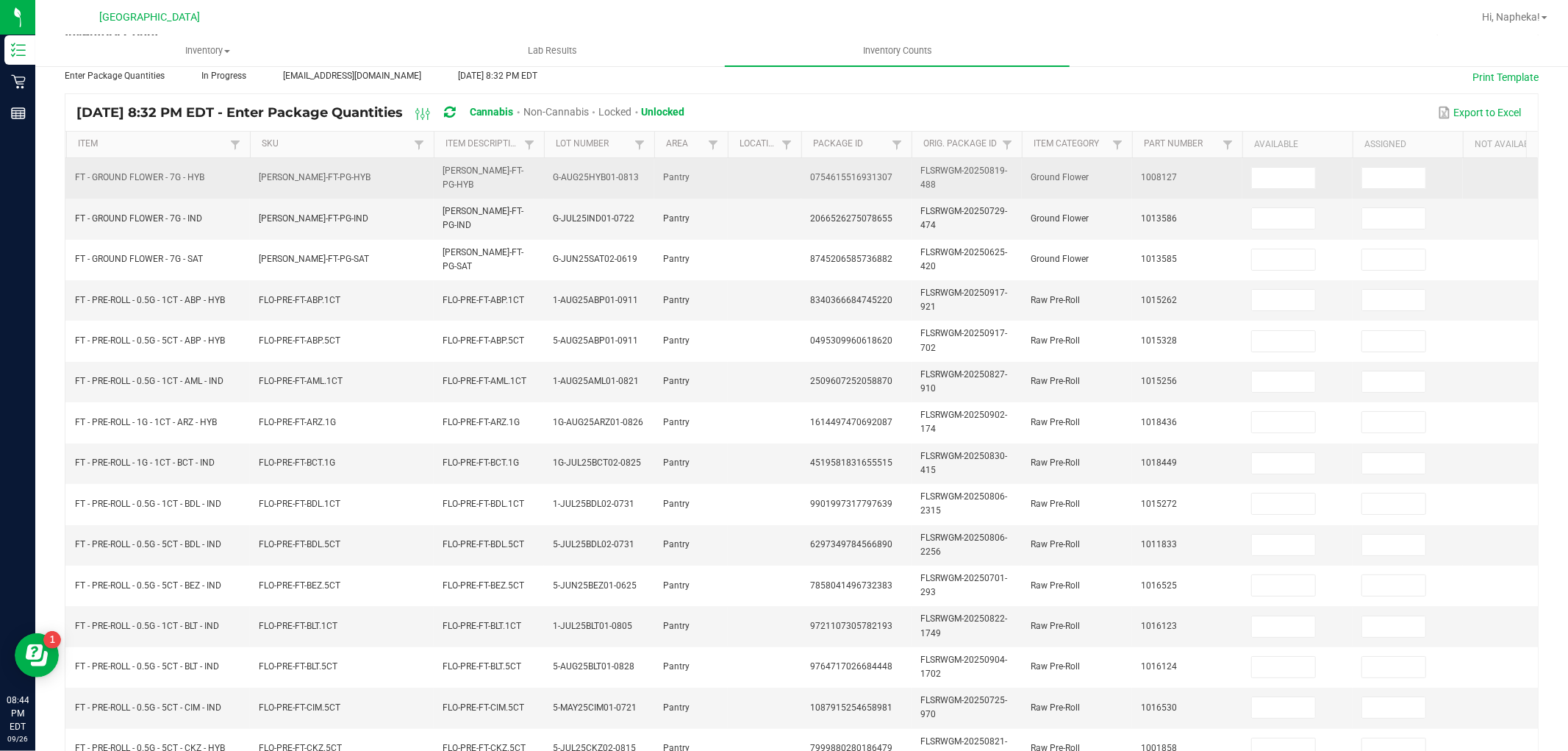
scroll to position [0, 0]
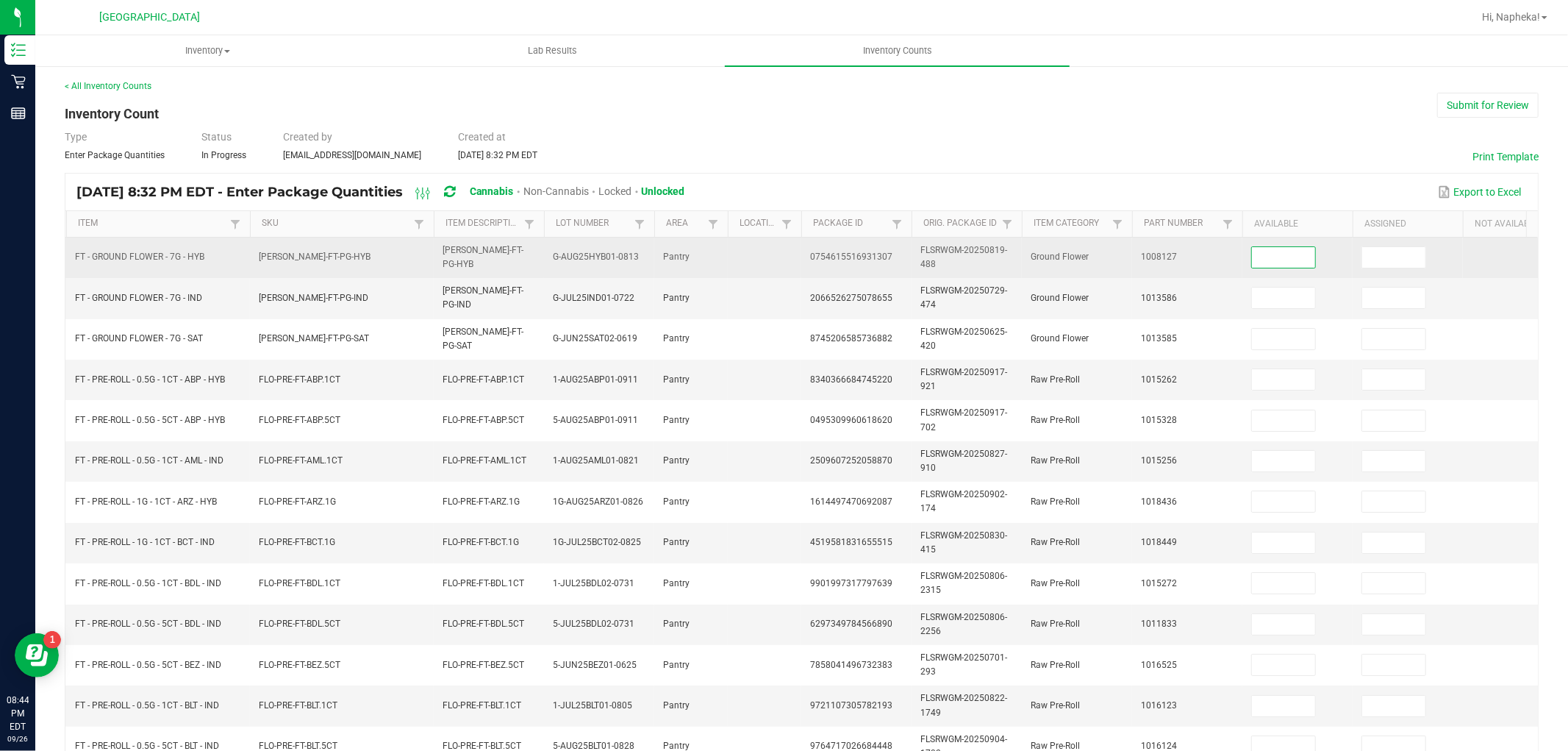
click at [1262, 255] on input at bounding box center [1283, 257] width 64 height 21
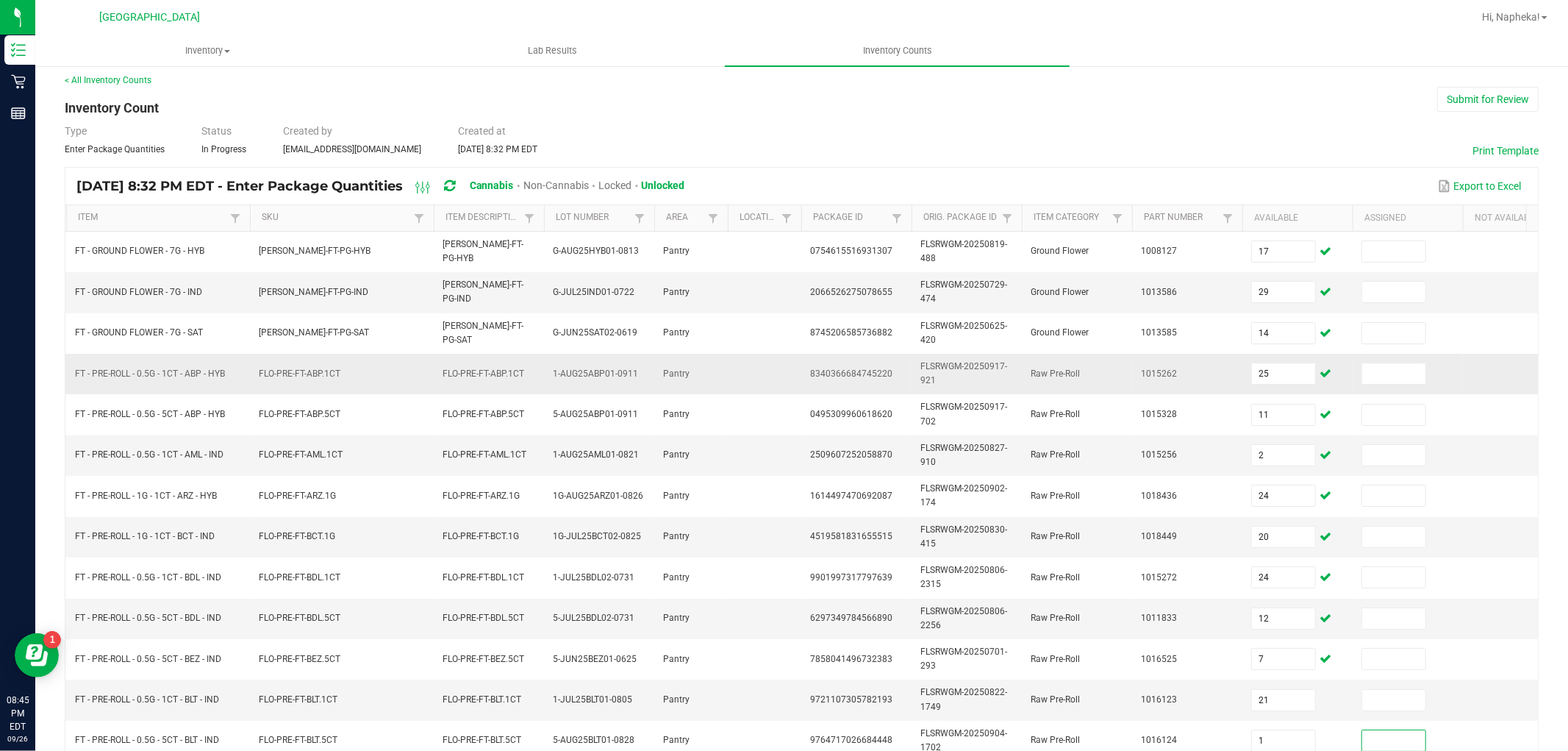
scroll to position [367, 0]
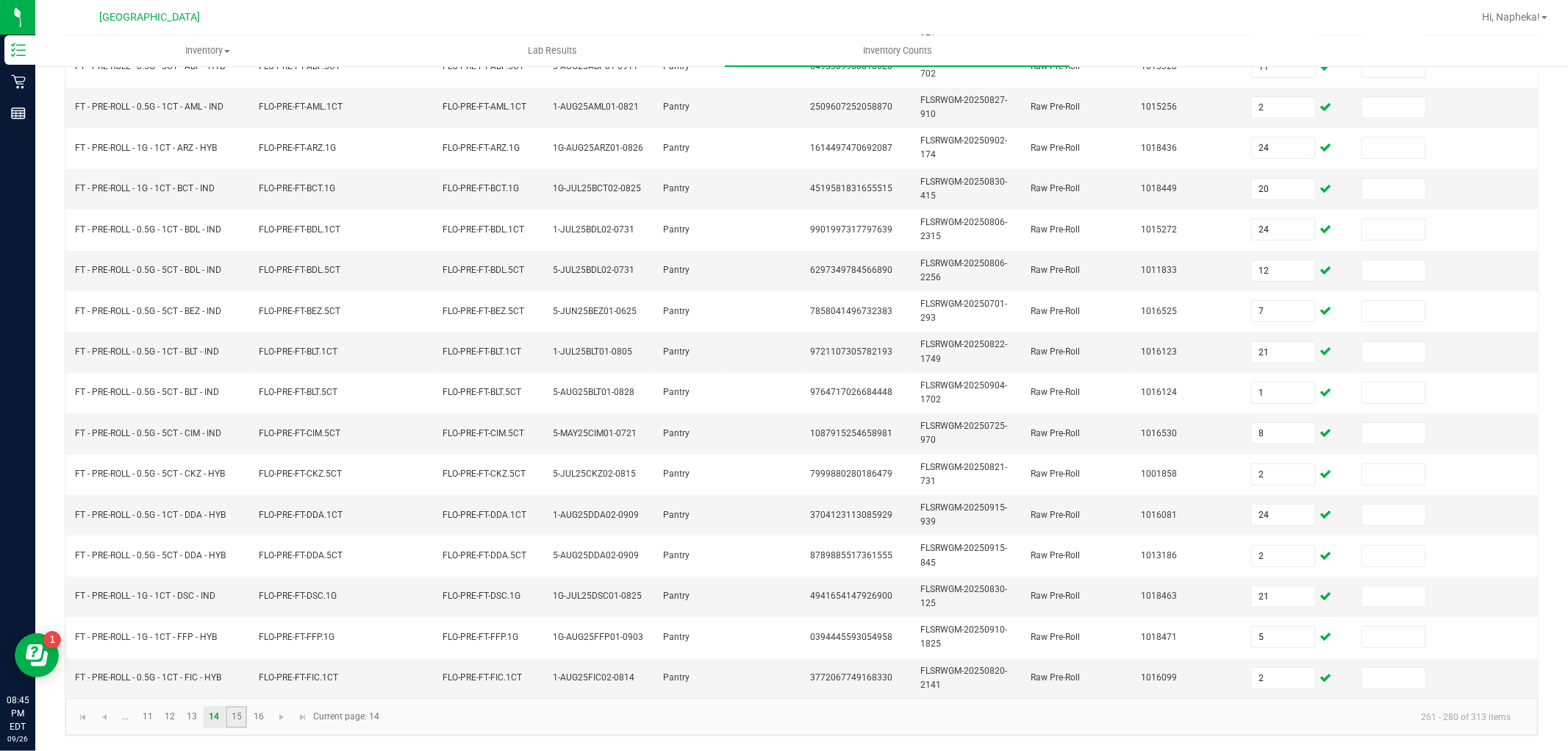
click at [228, 717] on link "15" at bounding box center [237, 716] width 22 height 22
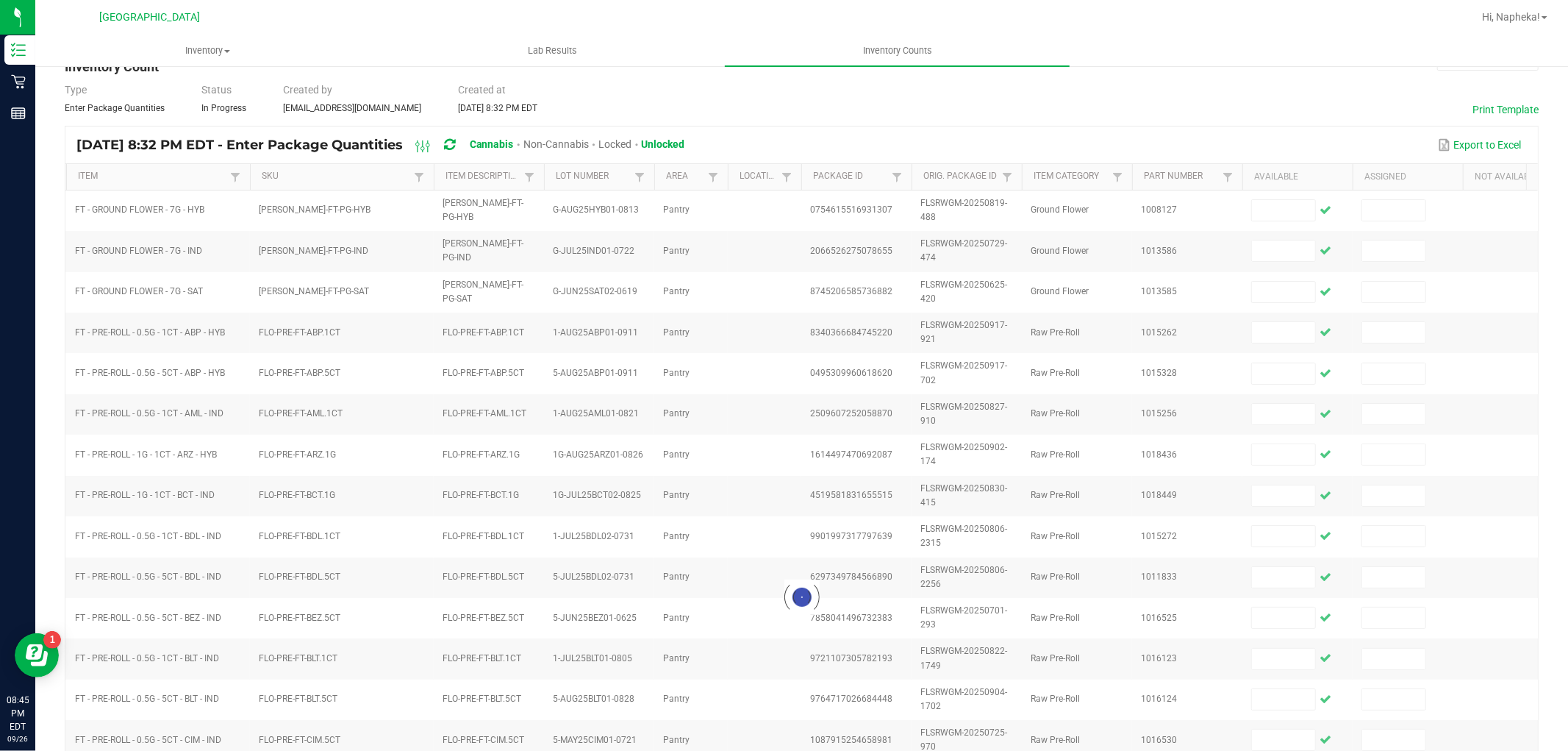
scroll to position [0, 0]
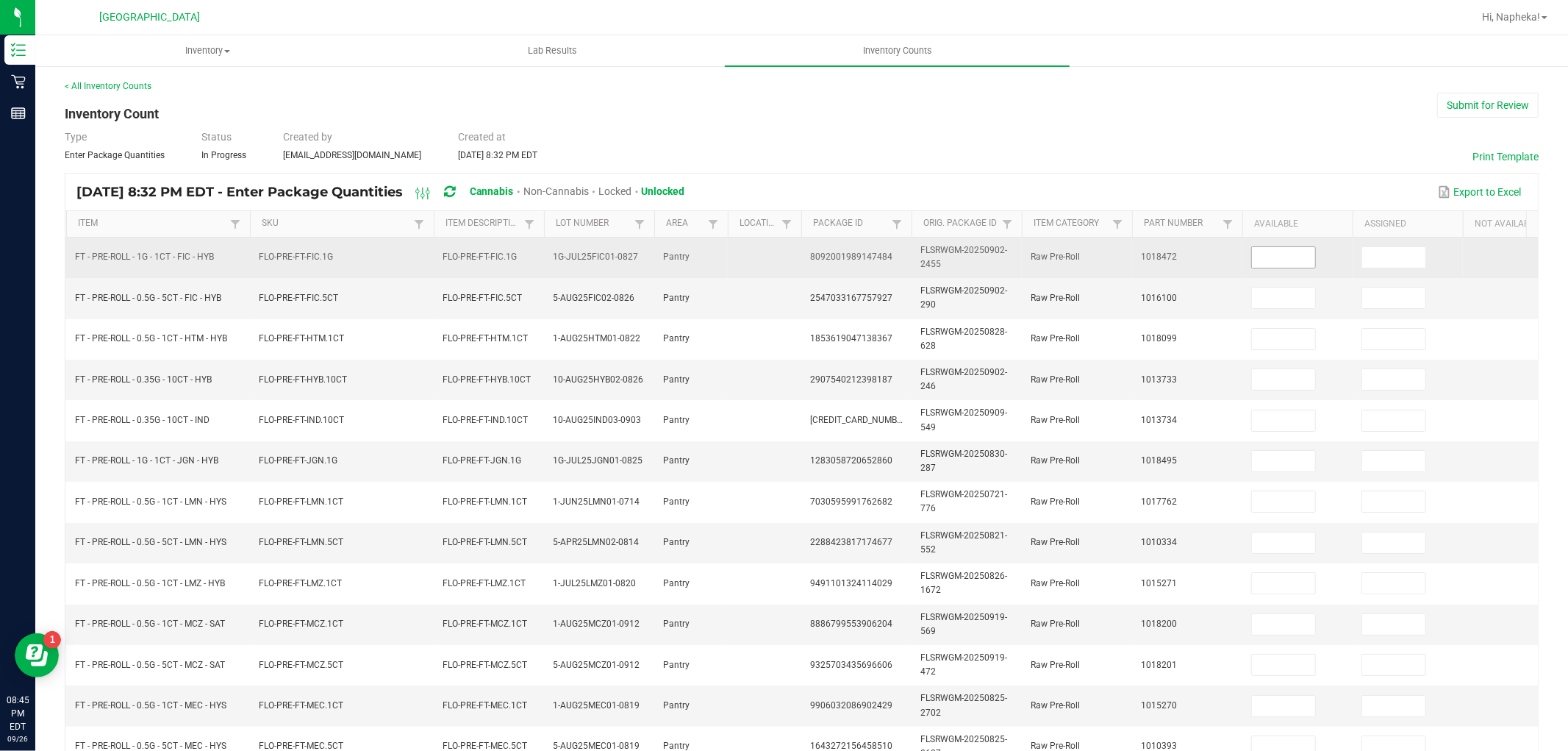
click at [1285, 257] on input at bounding box center [1283, 257] width 64 height 21
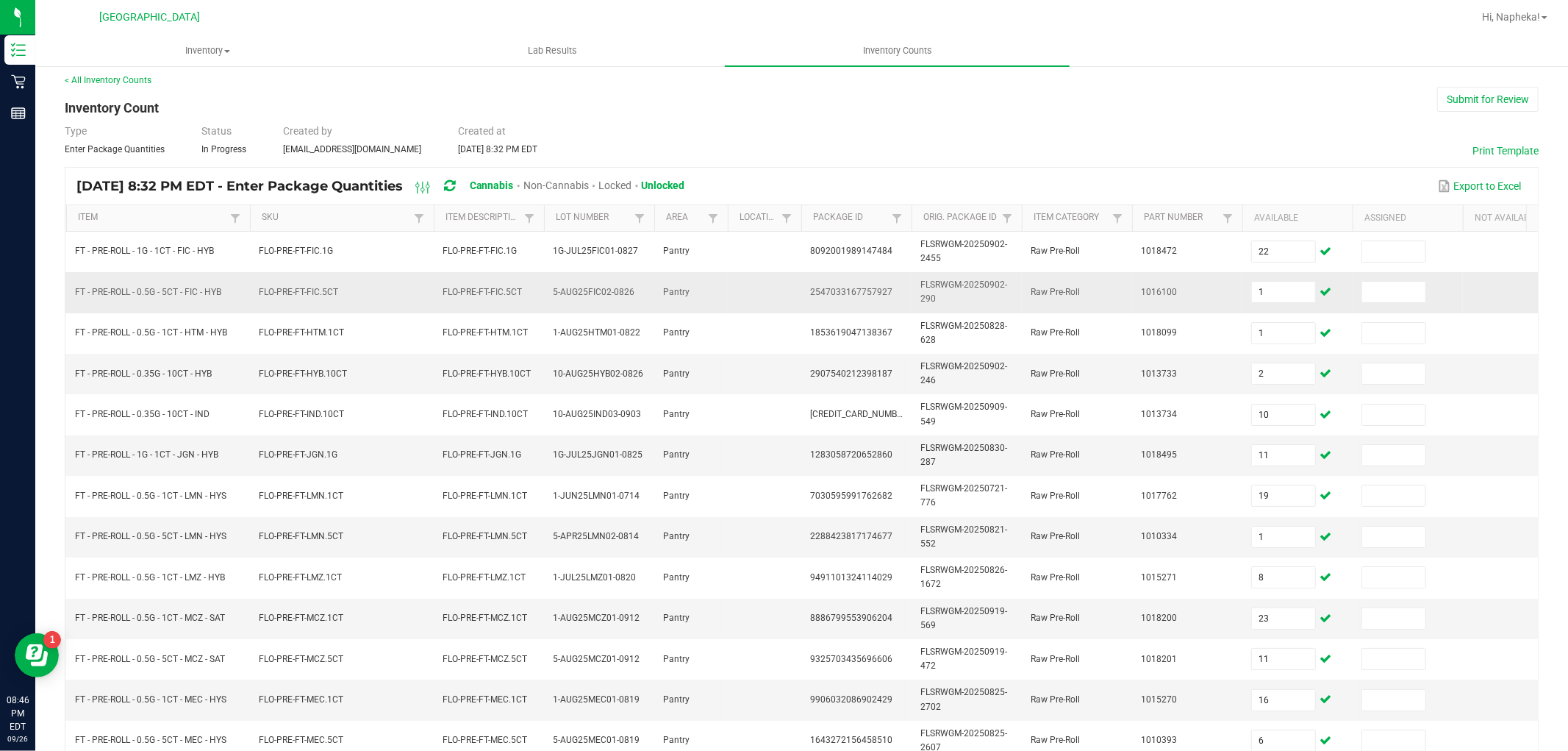
scroll to position [367, 0]
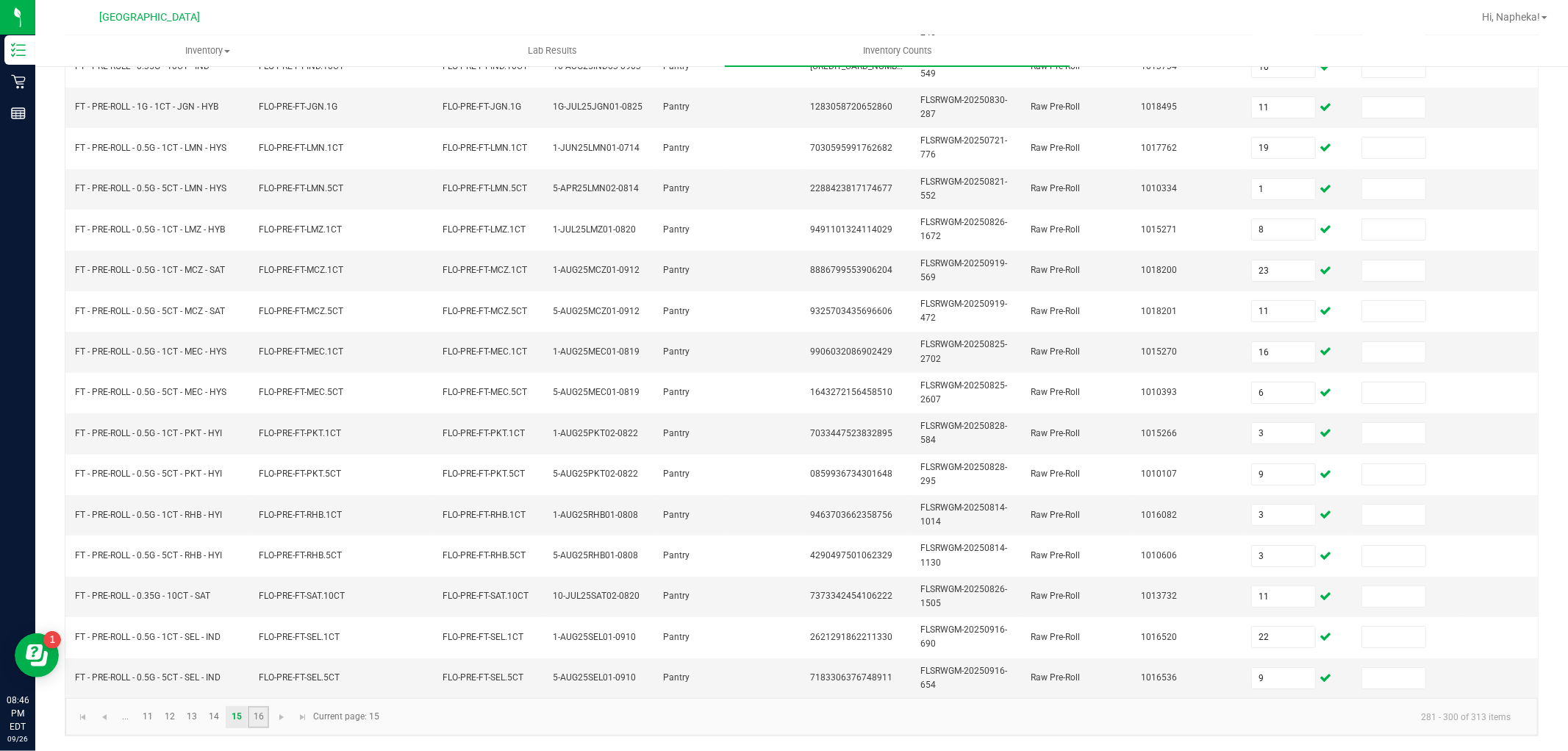
click at [258, 714] on link "16" at bounding box center [258, 716] width 22 height 22
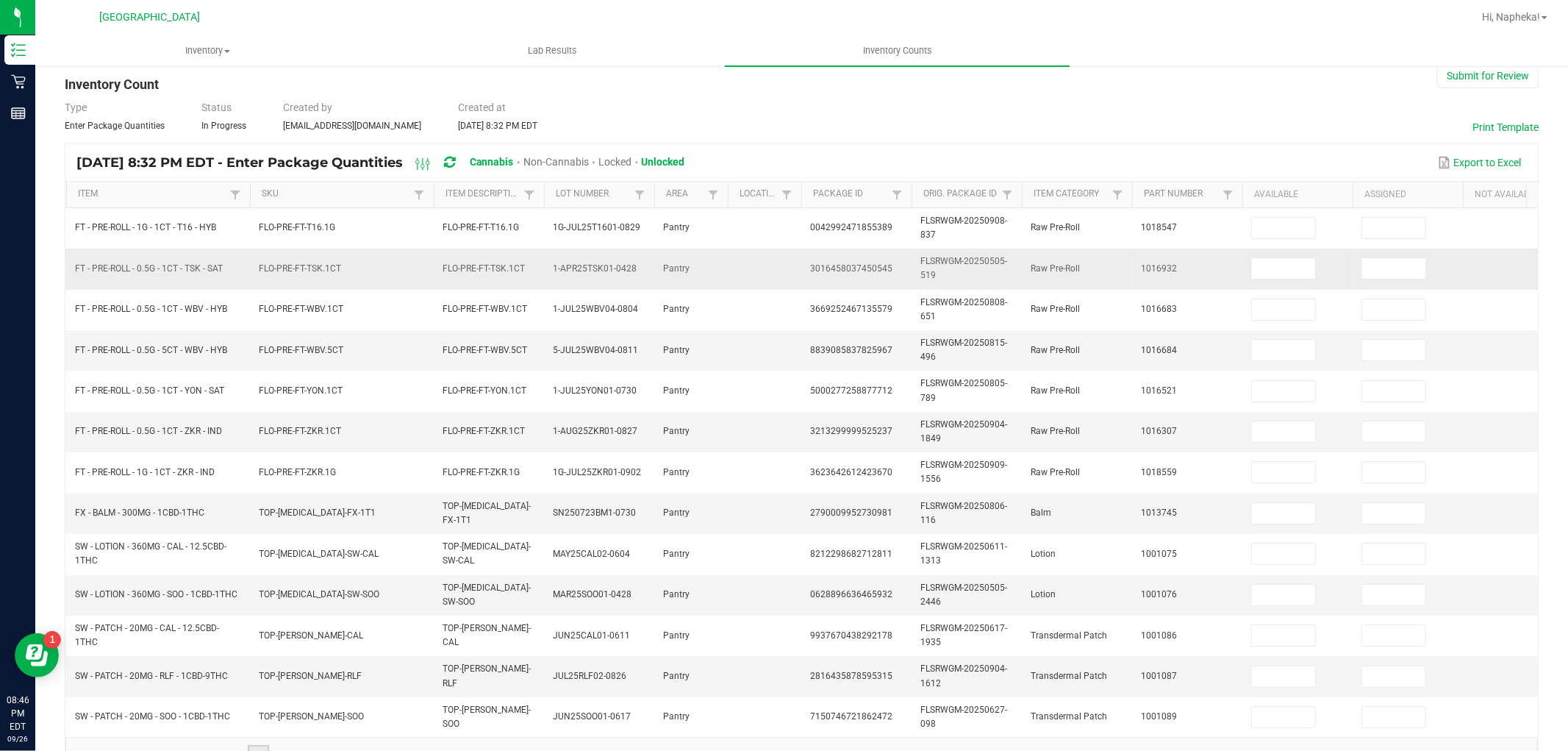
scroll to position [0, 0]
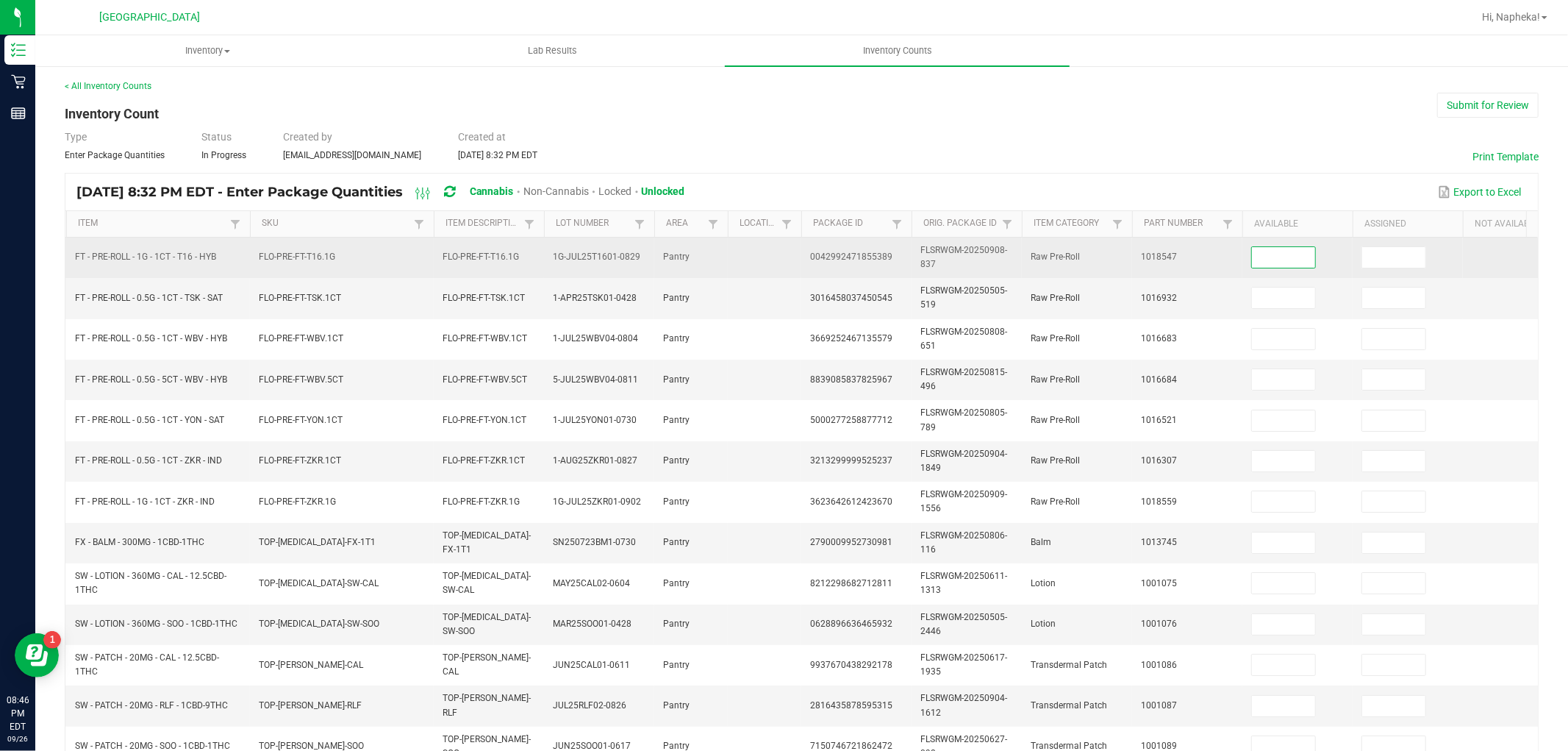
click at [1269, 262] on input at bounding box center [1283, 257] width 64 height 21
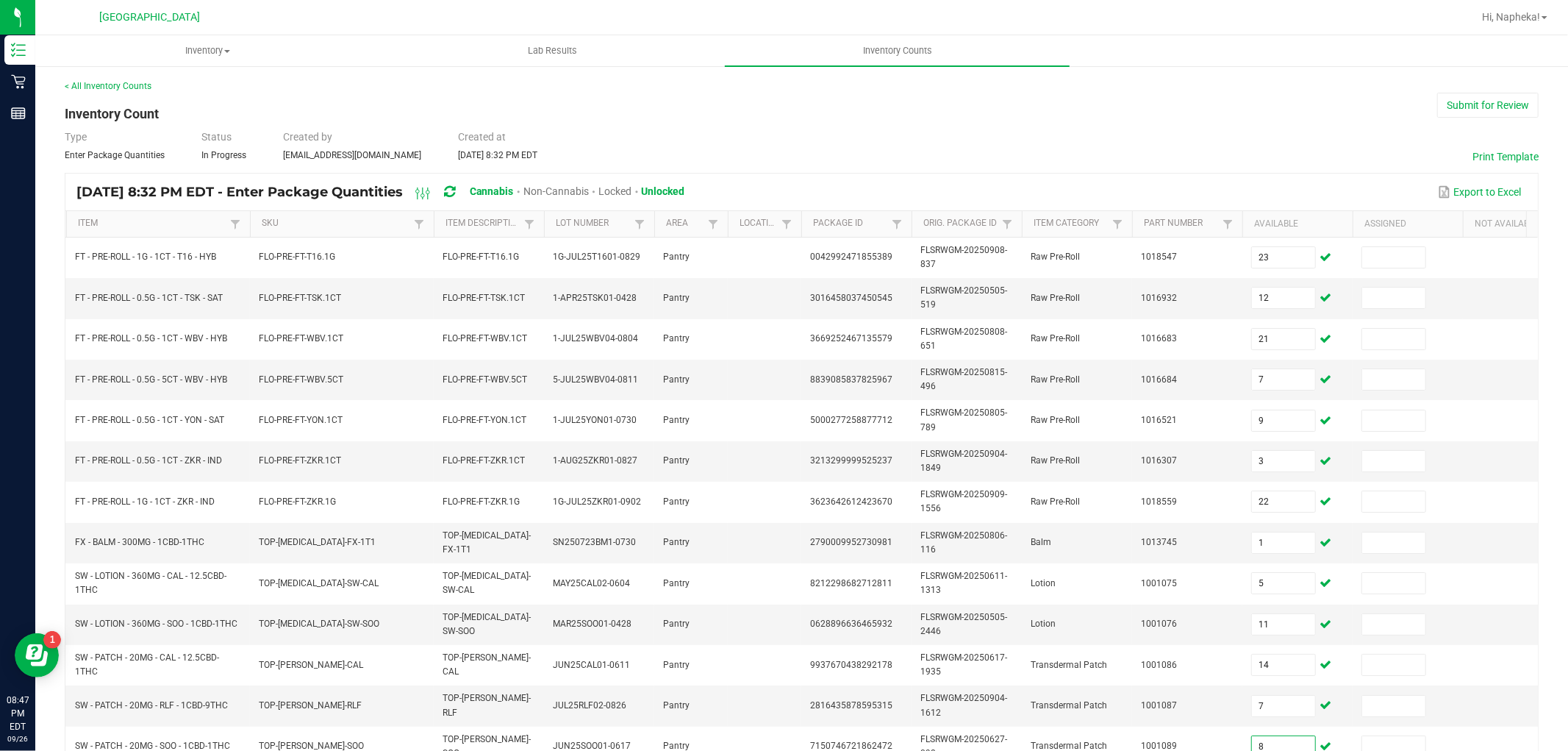
click at [1457, 89] on div "< All Inventory Counts" at bounding box center [801, 86] width 1474 height 13
click at [1460, 103] on button "Submit for Review" at bounding box center [1487, 105] width 101 height 25
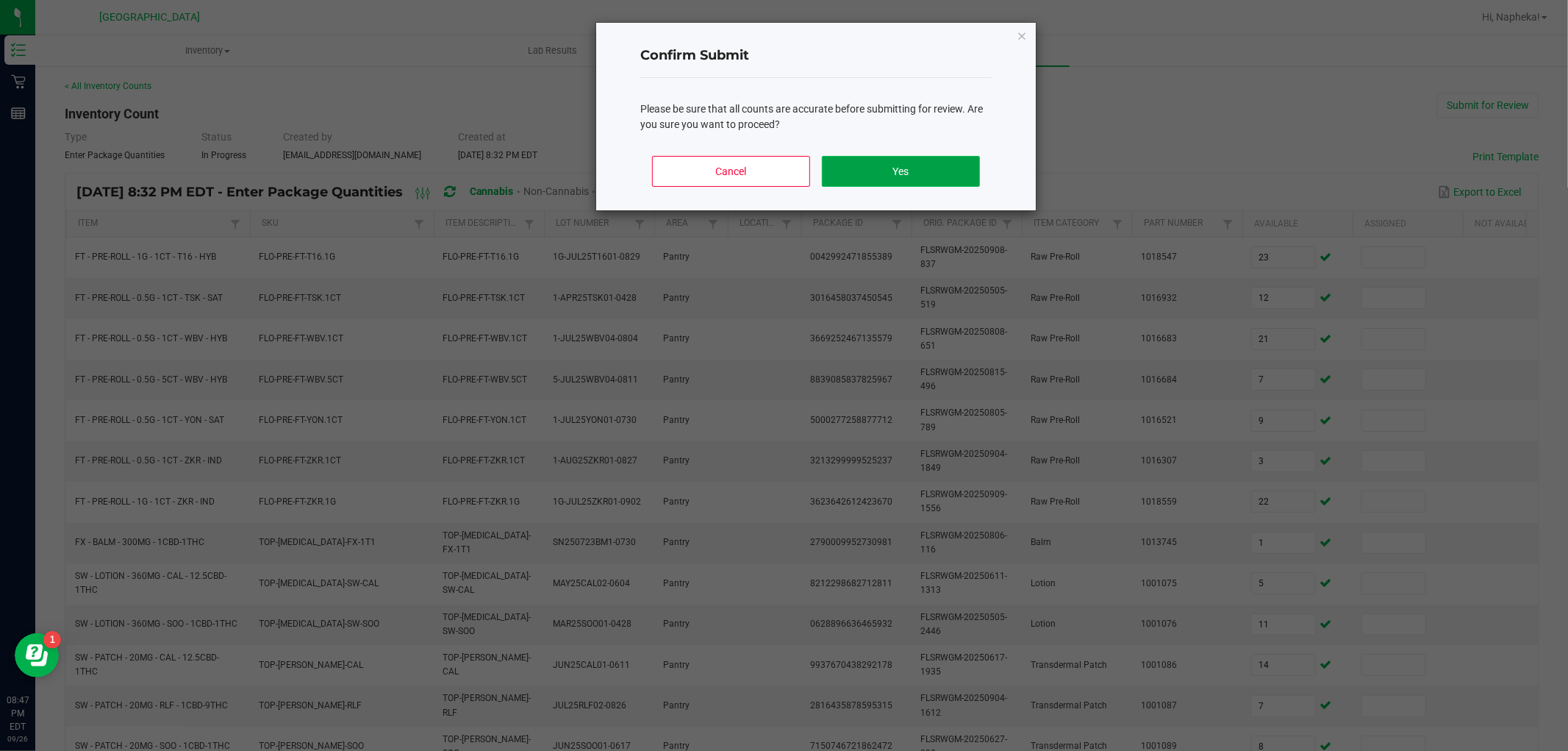
click at [943, 161] on button "Yes" at bounding box center [900, 171] width 158 height 30
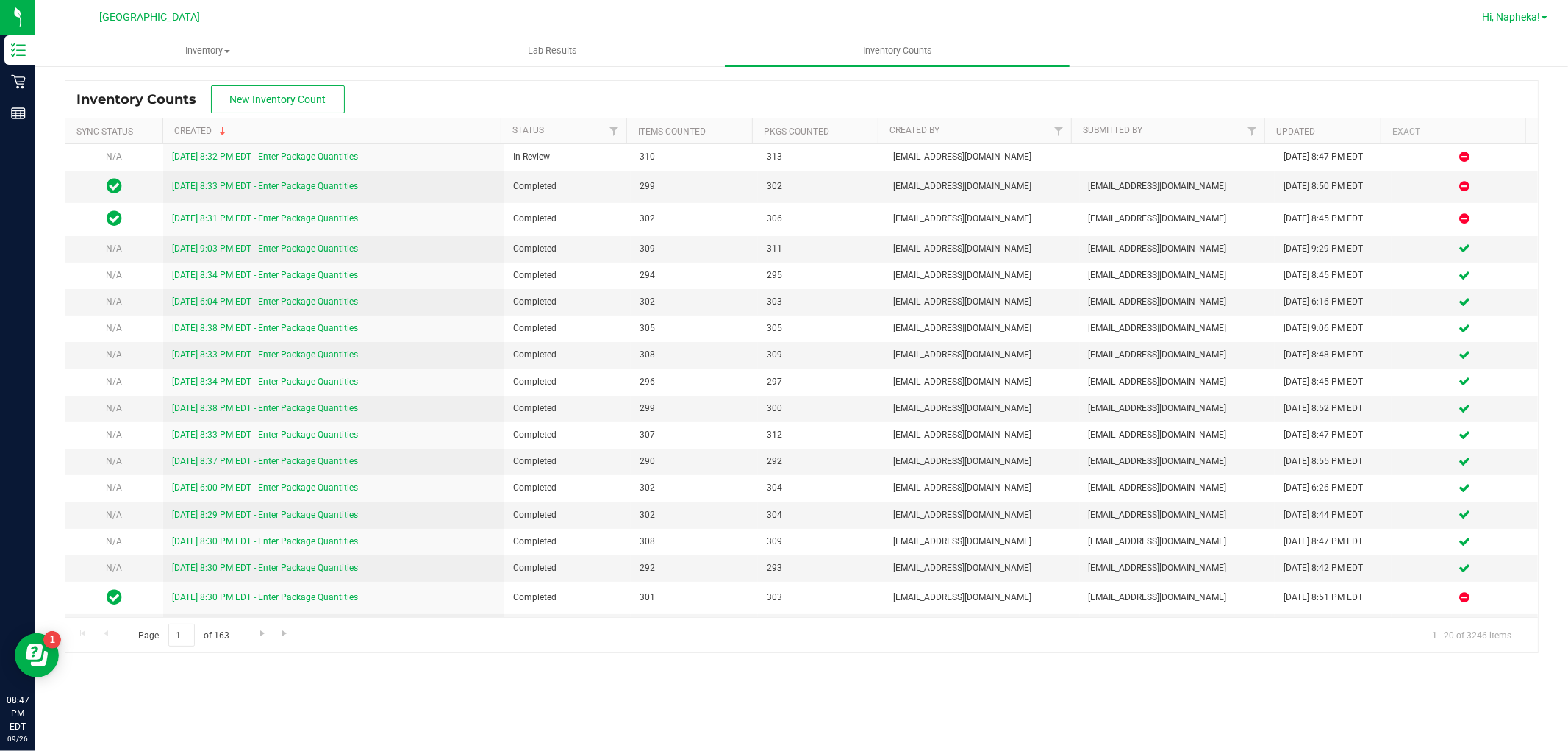
click at [1512, 13] on span "Hi, Napheka!" at bounding box center [1511, 16] width 58 height 12
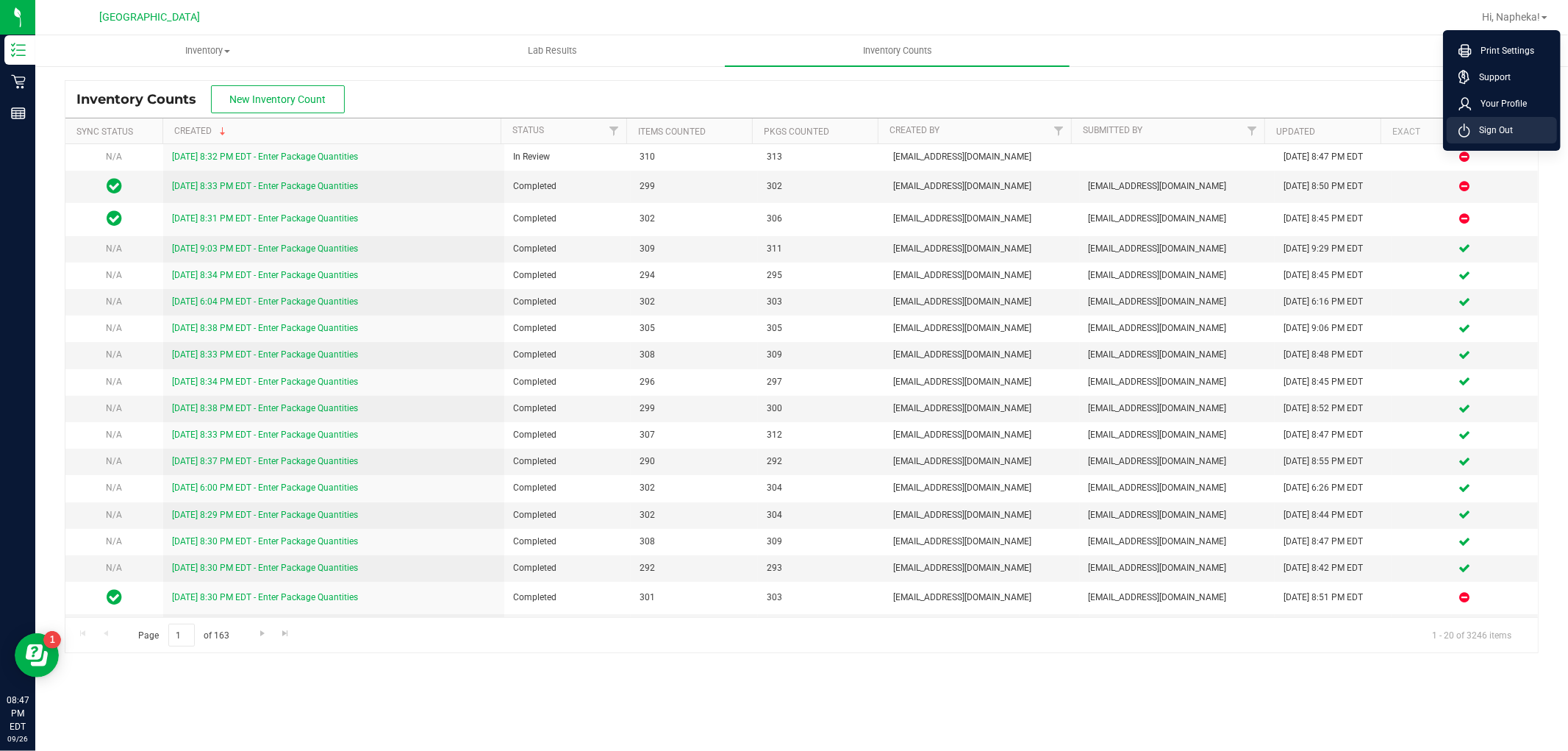
click at [1510, 131] on span "Sign Out" at bounding box center [1492, 130] width 43 height 14
